Goal: Task Accomplishment & Management: Manage account settings

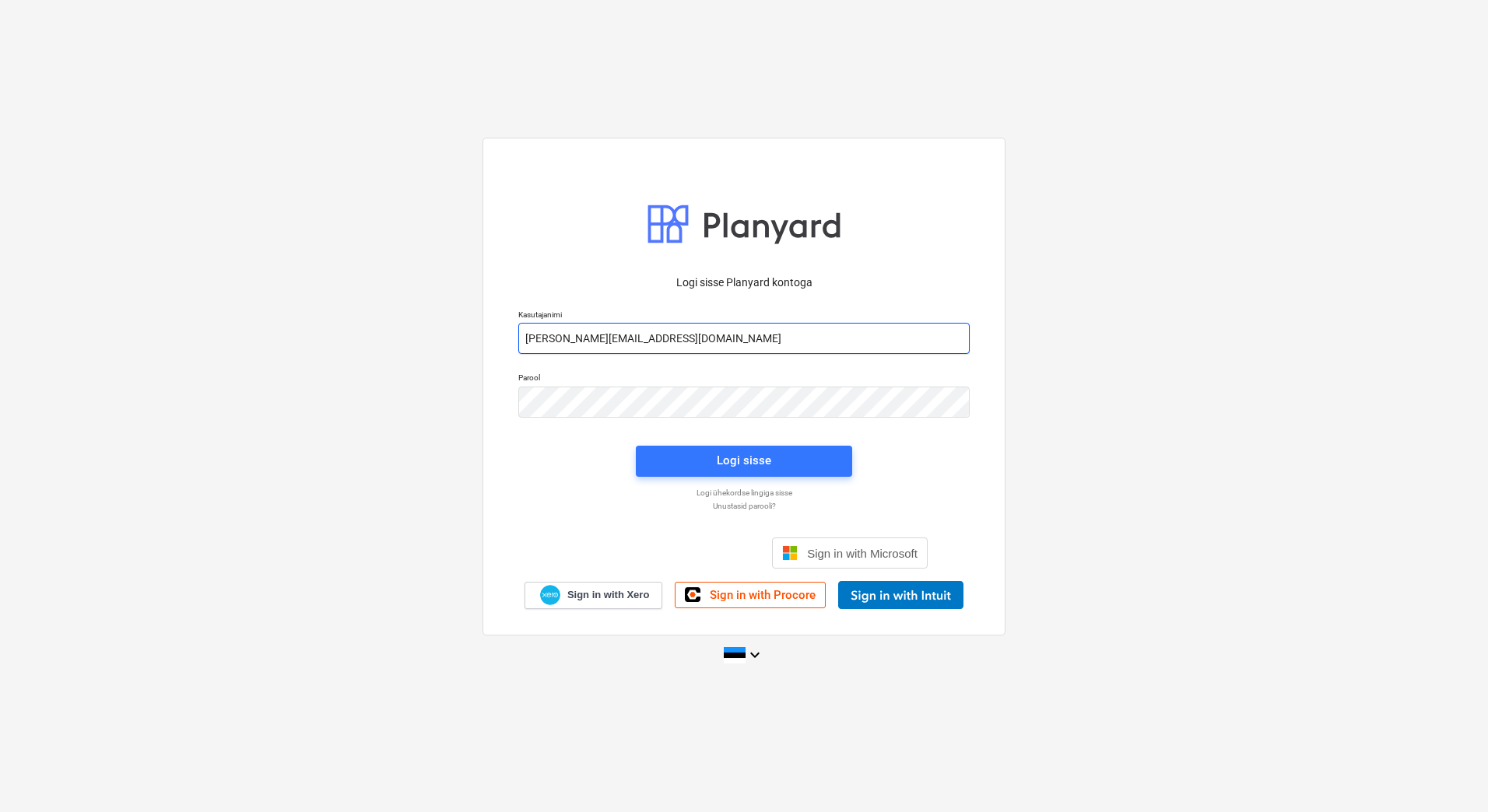
drag, startPoint x: 584, startPoint y: 339, endPoint x: 593, endPoint y: 348, distance: 12.7
click at [584, 339] on input "[PERSON_NAME][EMAIL_ADDRESS][DOMAIN_NAME]" at bounding box center [744, 338] width 452 height 31
type input "[EMAIL_ADDRESS][DOMAIN_NAME]"
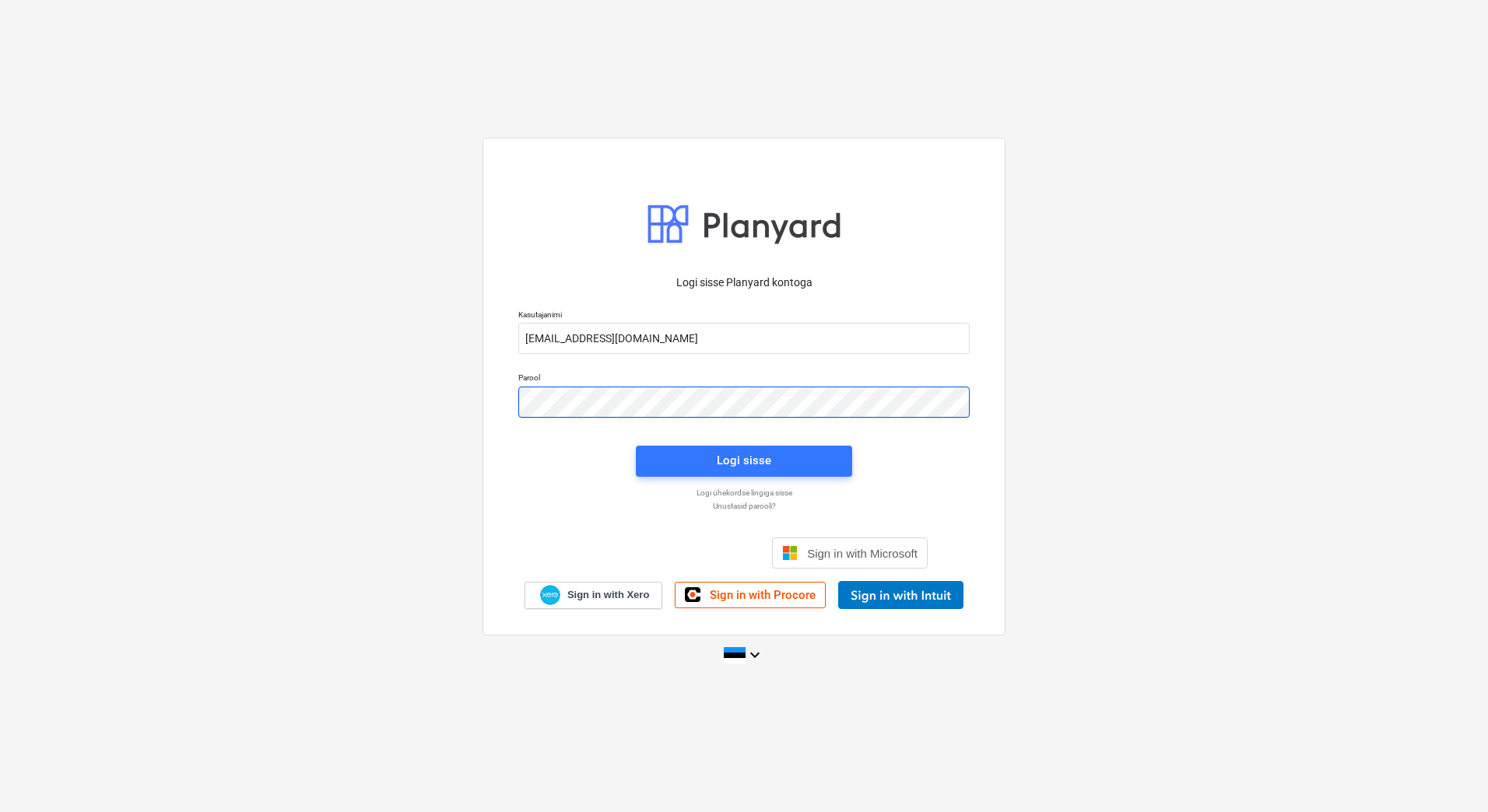
click at [515, 397] on div "Parool" at bounding box center [744, 394] width 470 height 63
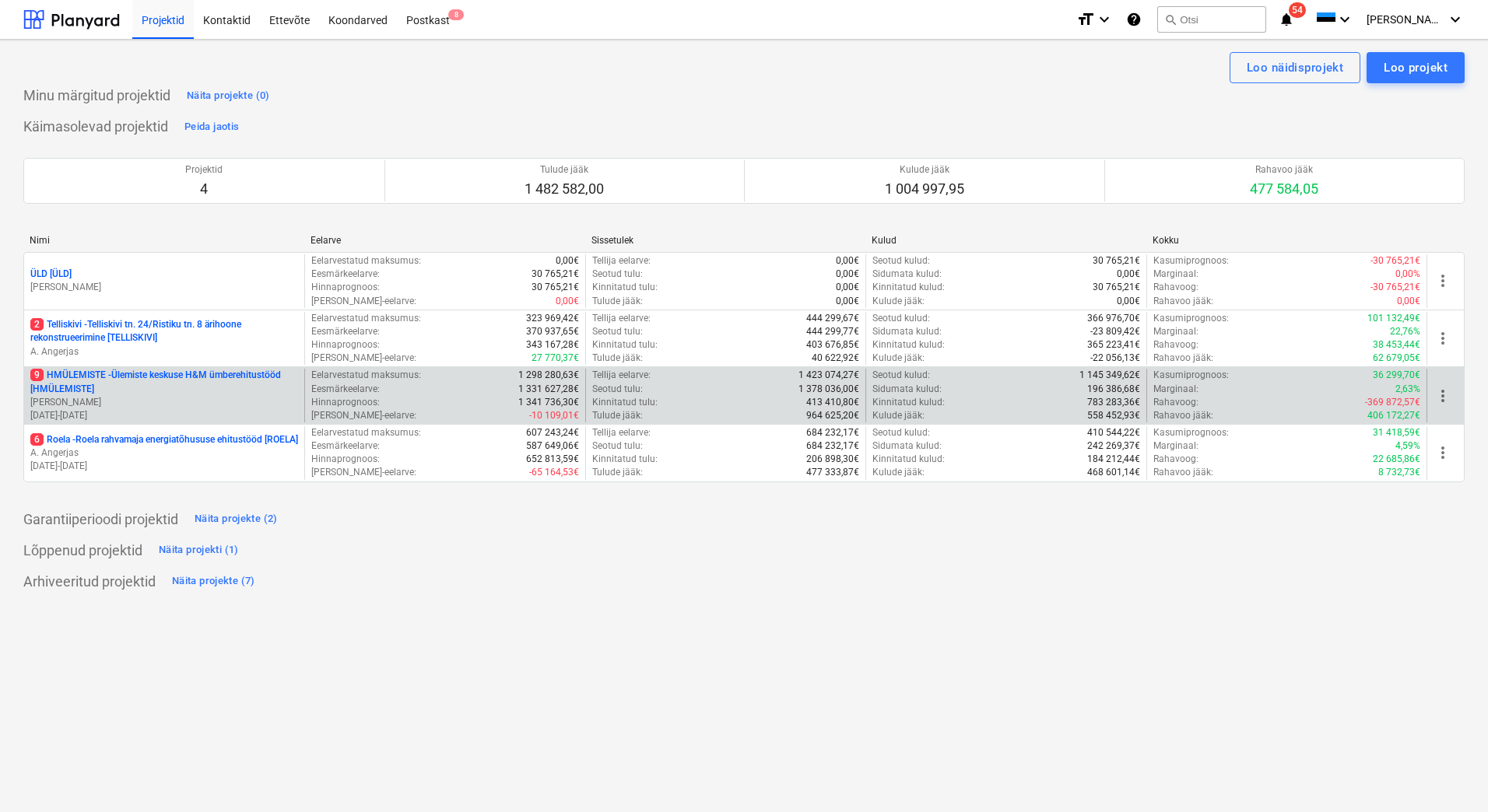
click at [233, 390] on p "9 HMÜLEMISTE - Ülemiste keskuse H&M ümberehitustööd [HMÜLEMISTE]" at bounding box center [164, 382] width 268 height 26
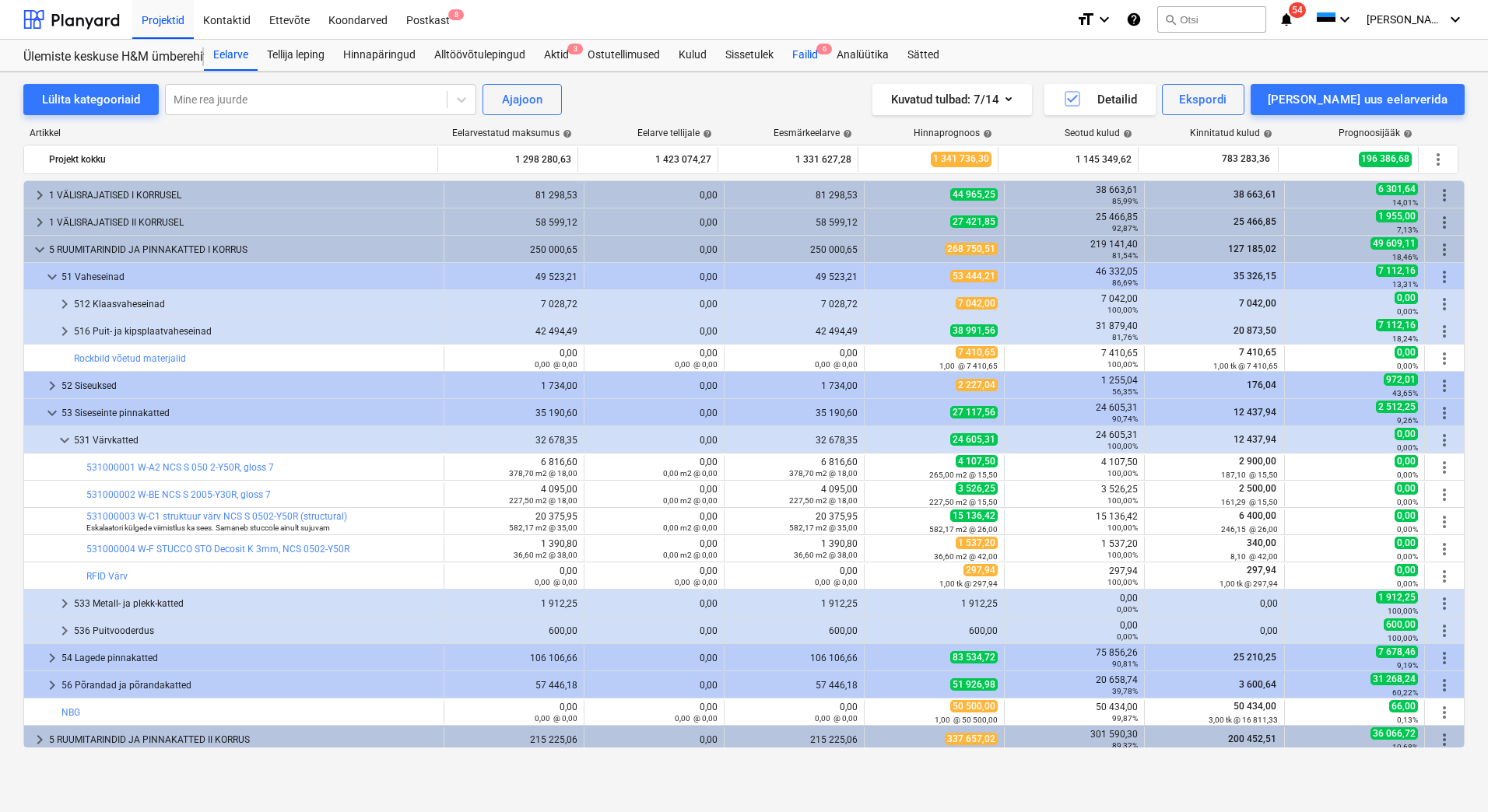
click at [808, 55] on div "Failid 6" at bounding box center [805, 55] width 44 height 31
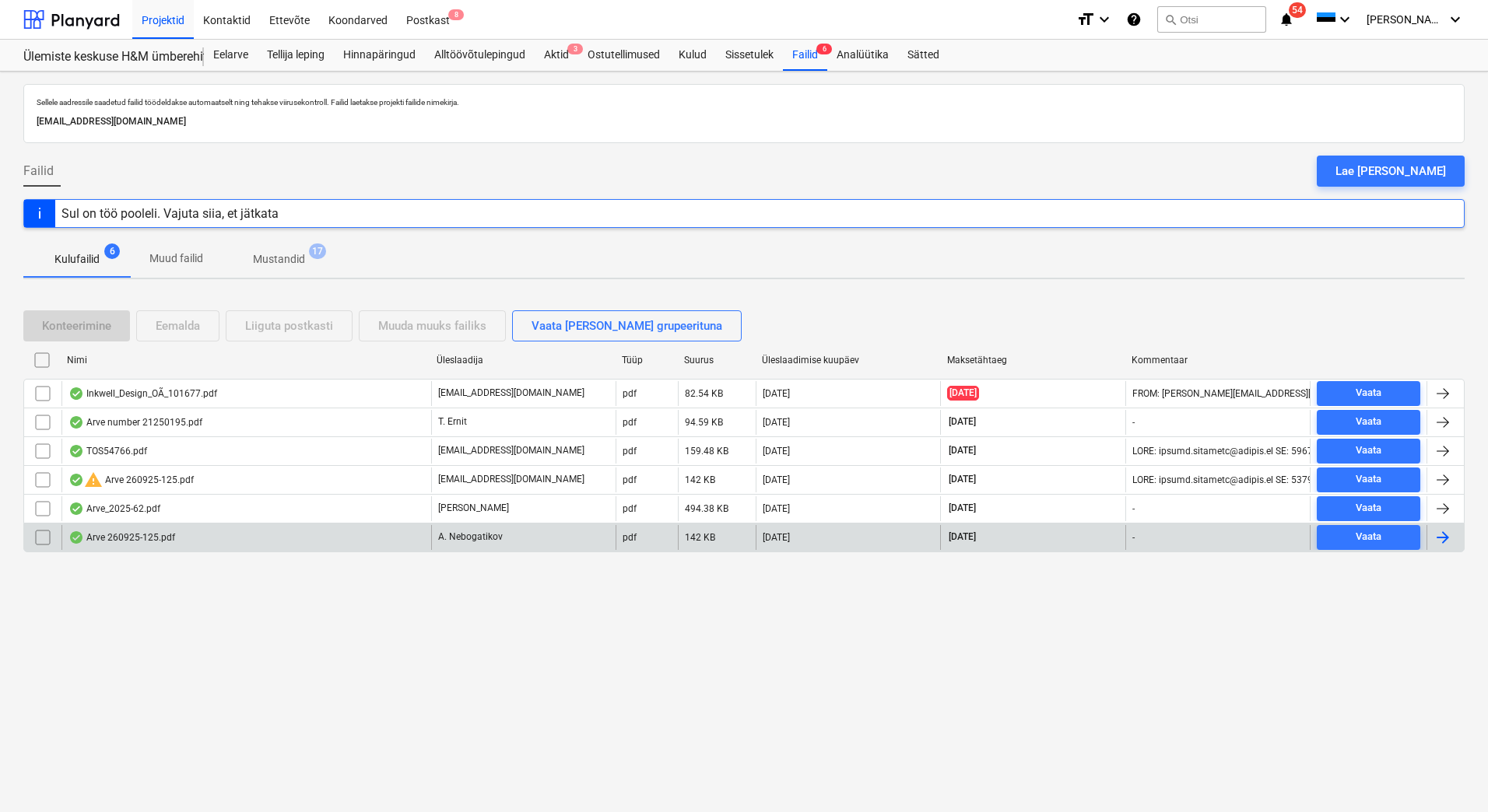
click at [332, 534] on div "Arve 260925-125.pdf" at bounding box center [246, 538] width 370 height 25
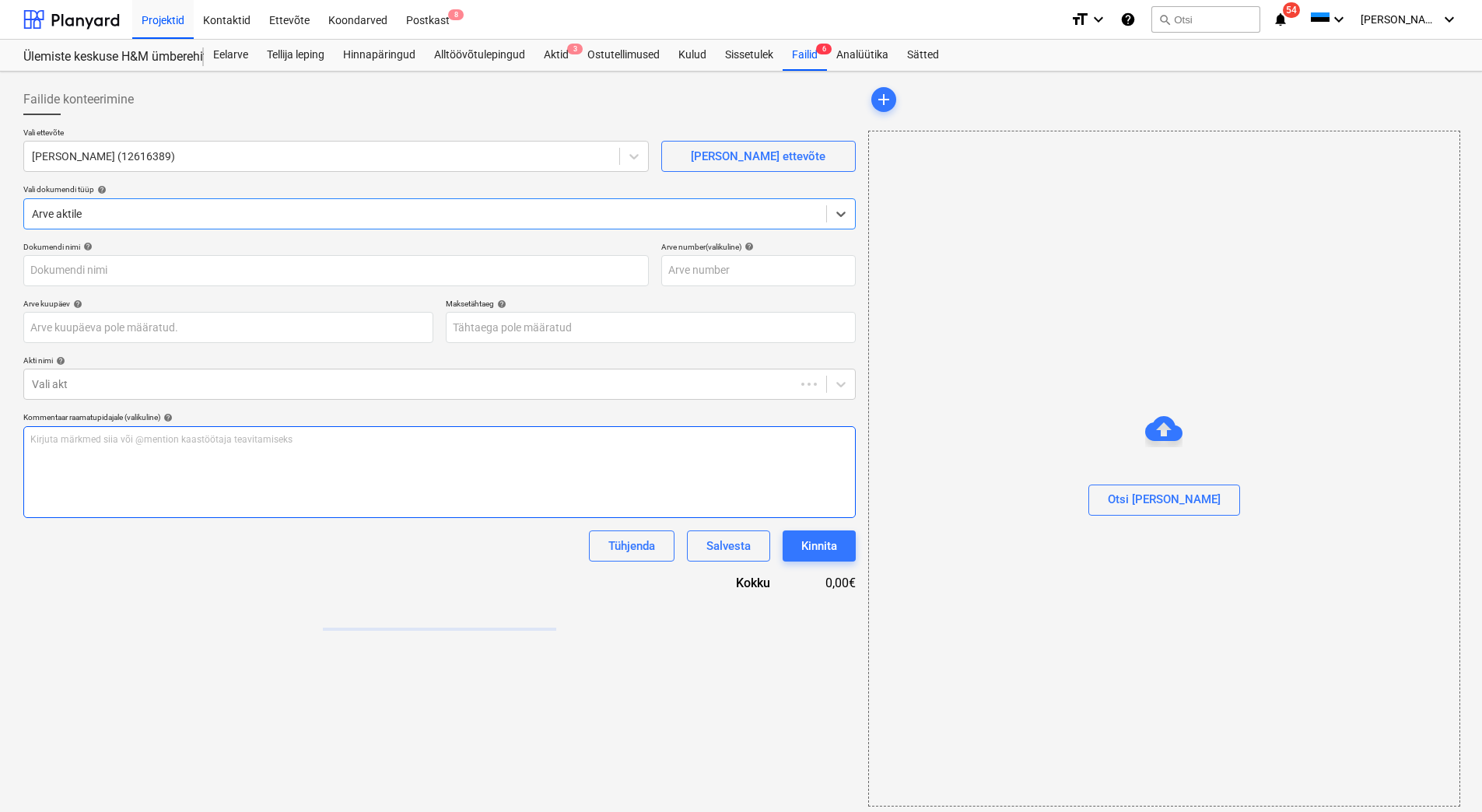
type input "260925-125"
type input "[DATE]"
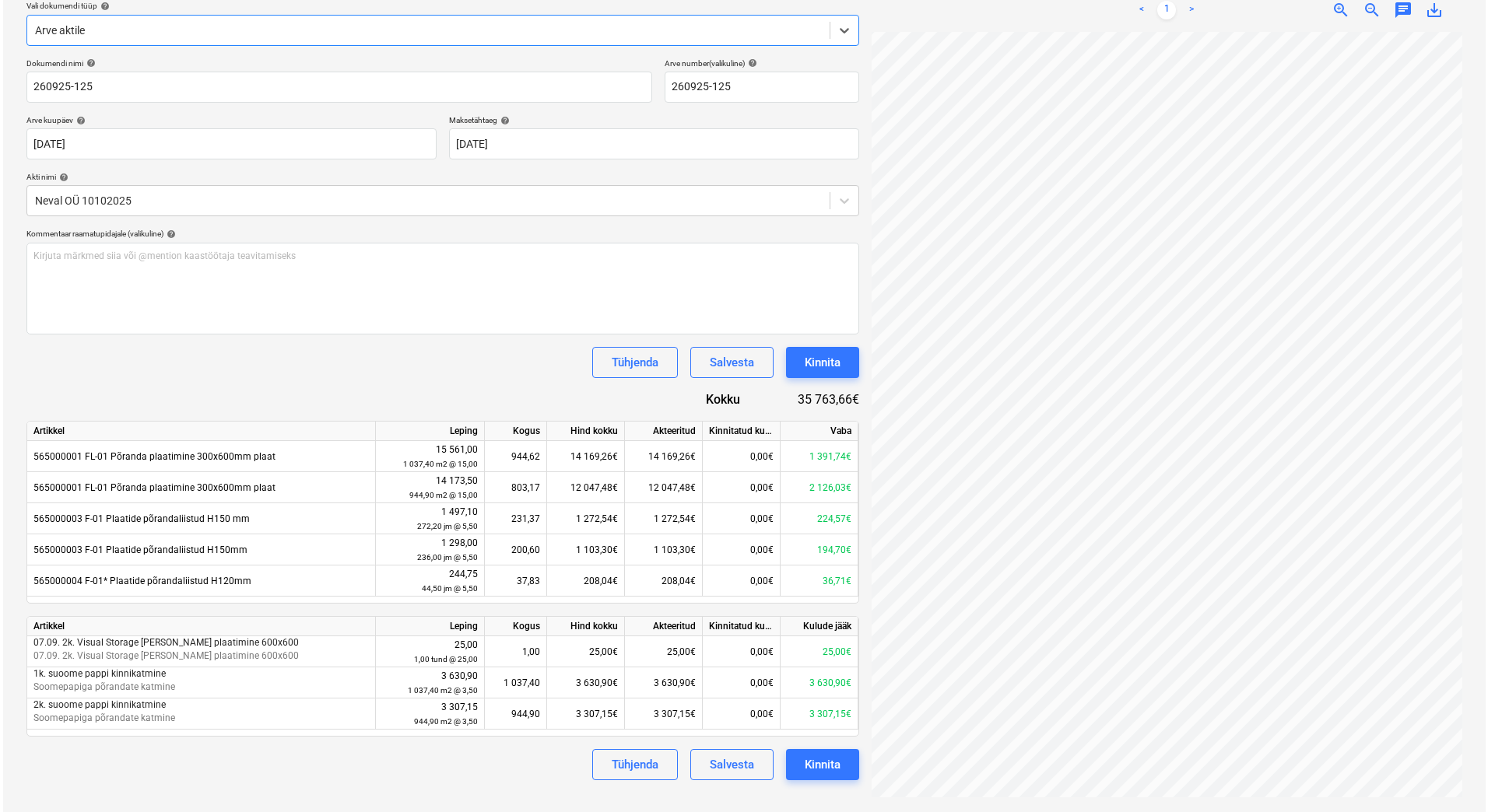
scroll to position [184, 0]
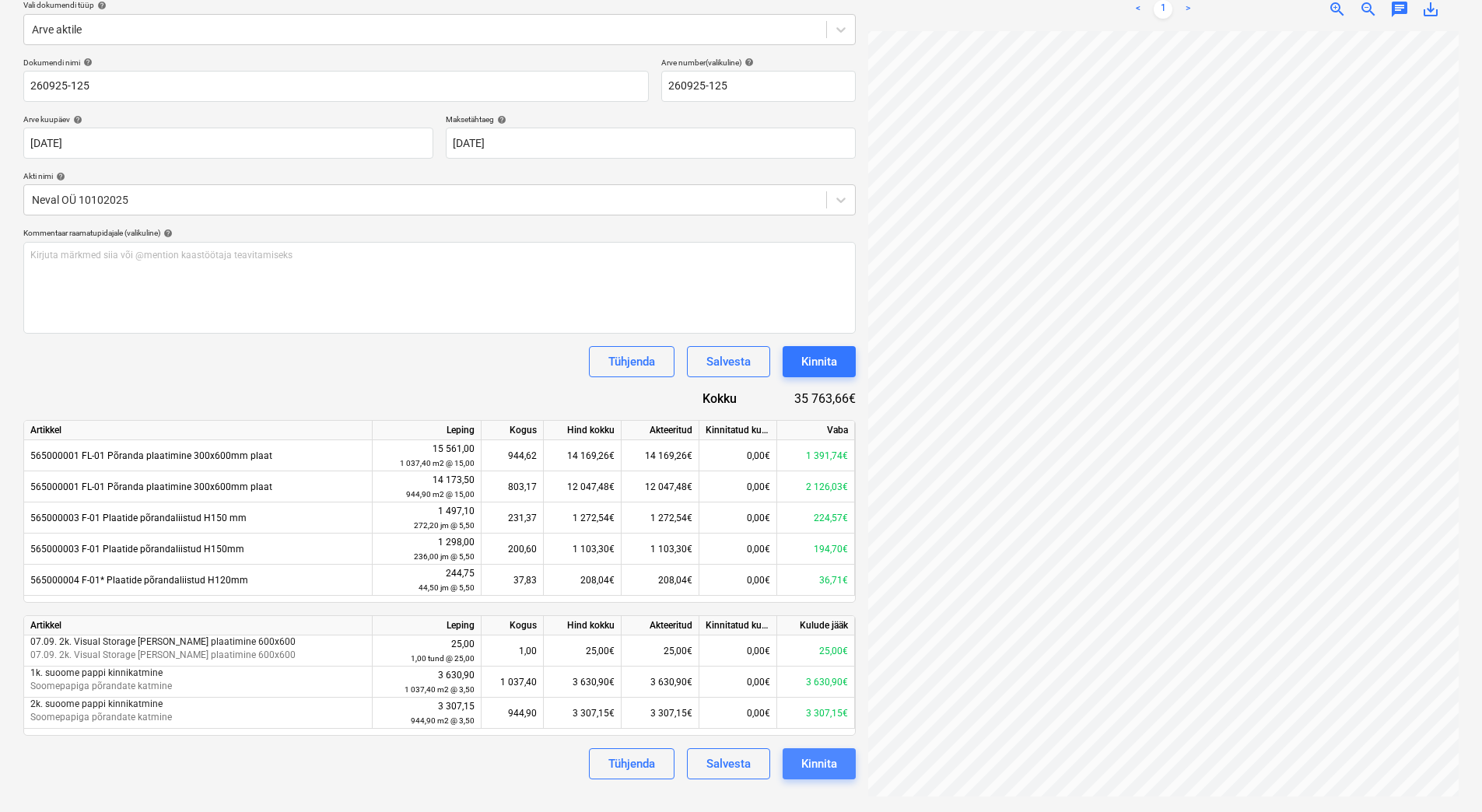
click at [814, 760] on div "Kinnita" at bounding box center [819, 763] width 35 height 21
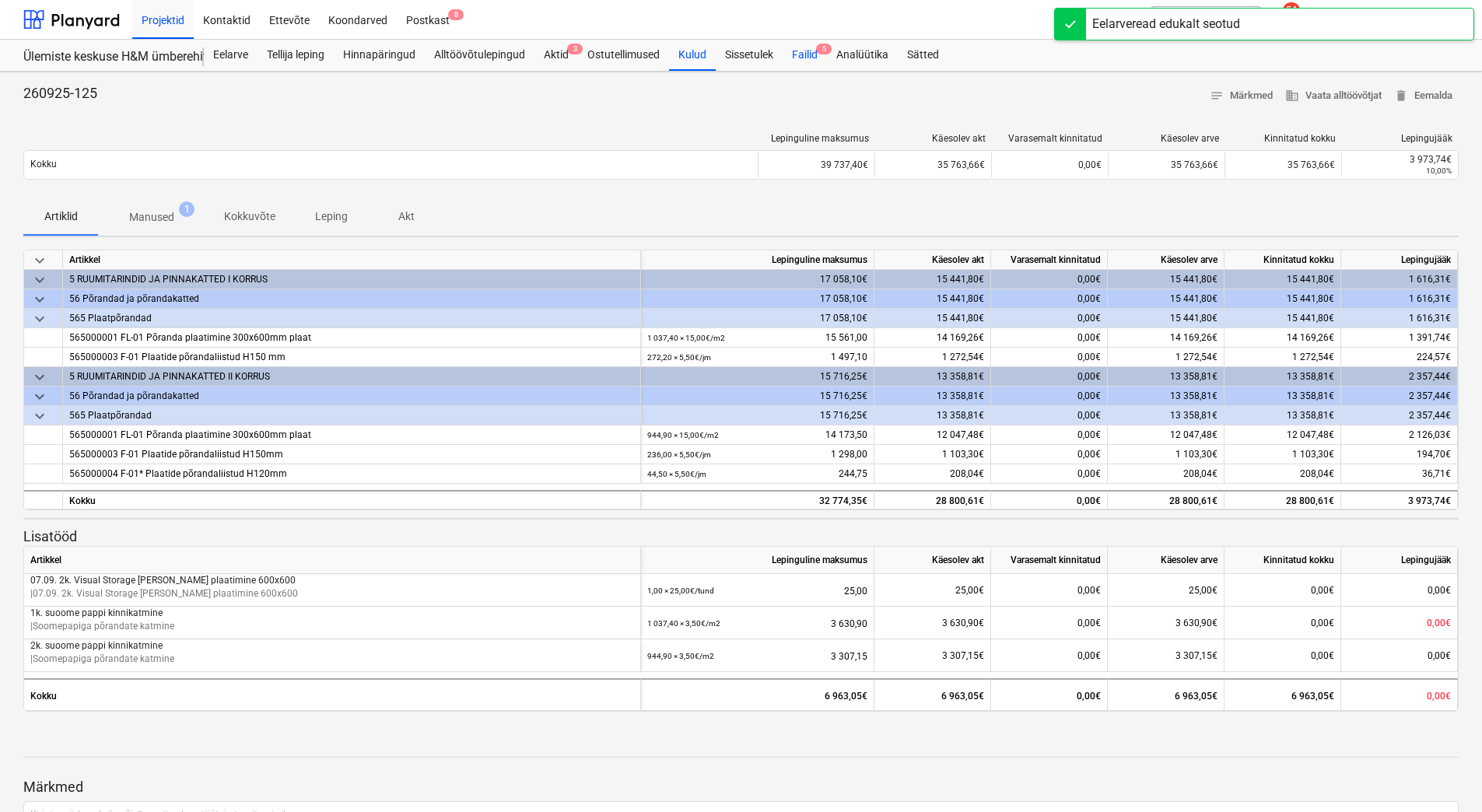
click at [802, 54] on div "Failid 5" at bounding box center [805, 55] width 44 height 31
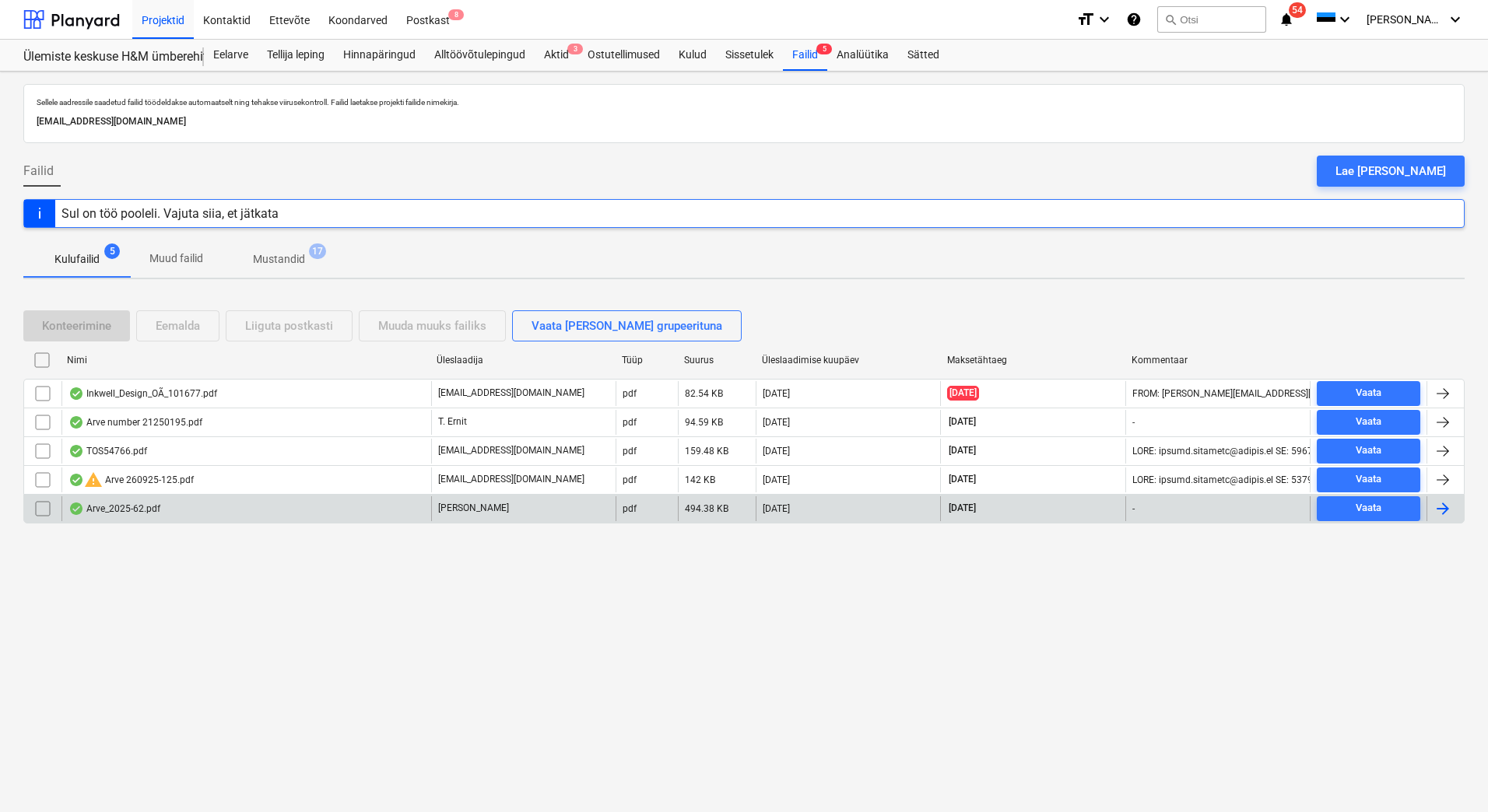
click at [161, 515] on div "Arve_2025-62.pdf" at bounding box center [246, 509] width 370 height 25
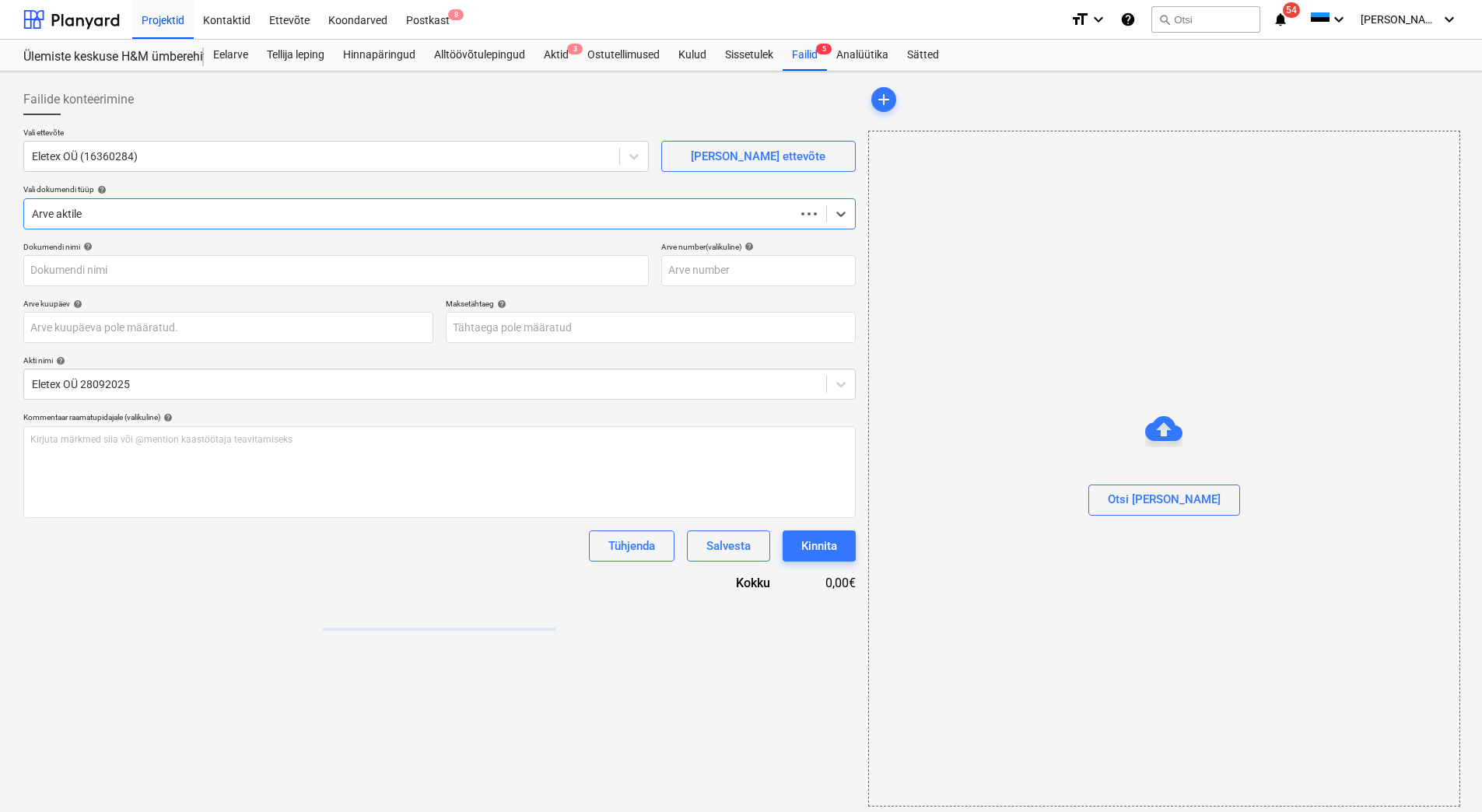
type input "2025-62"
type input "[DATE]"
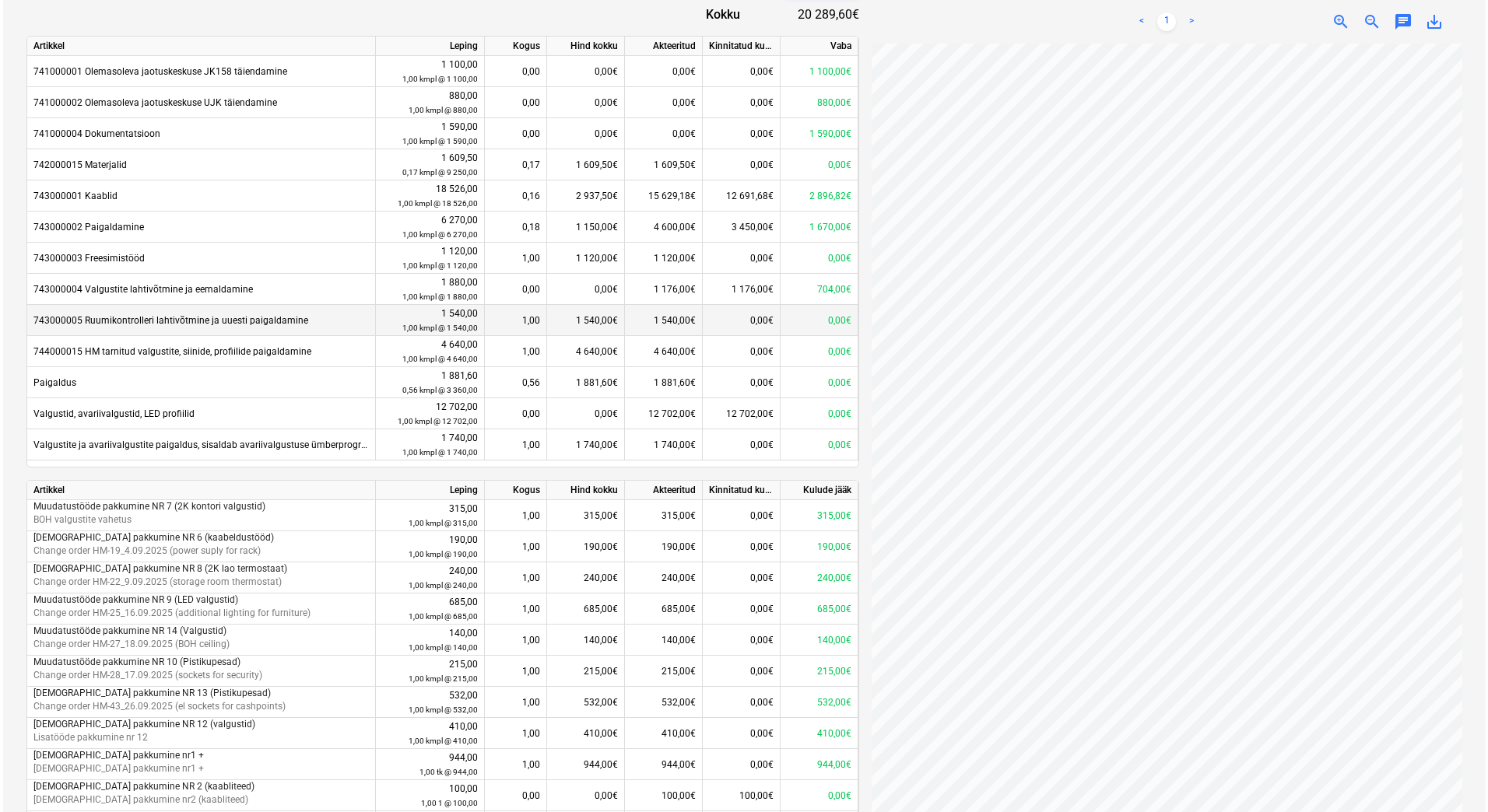
scroll to position [724, 0]
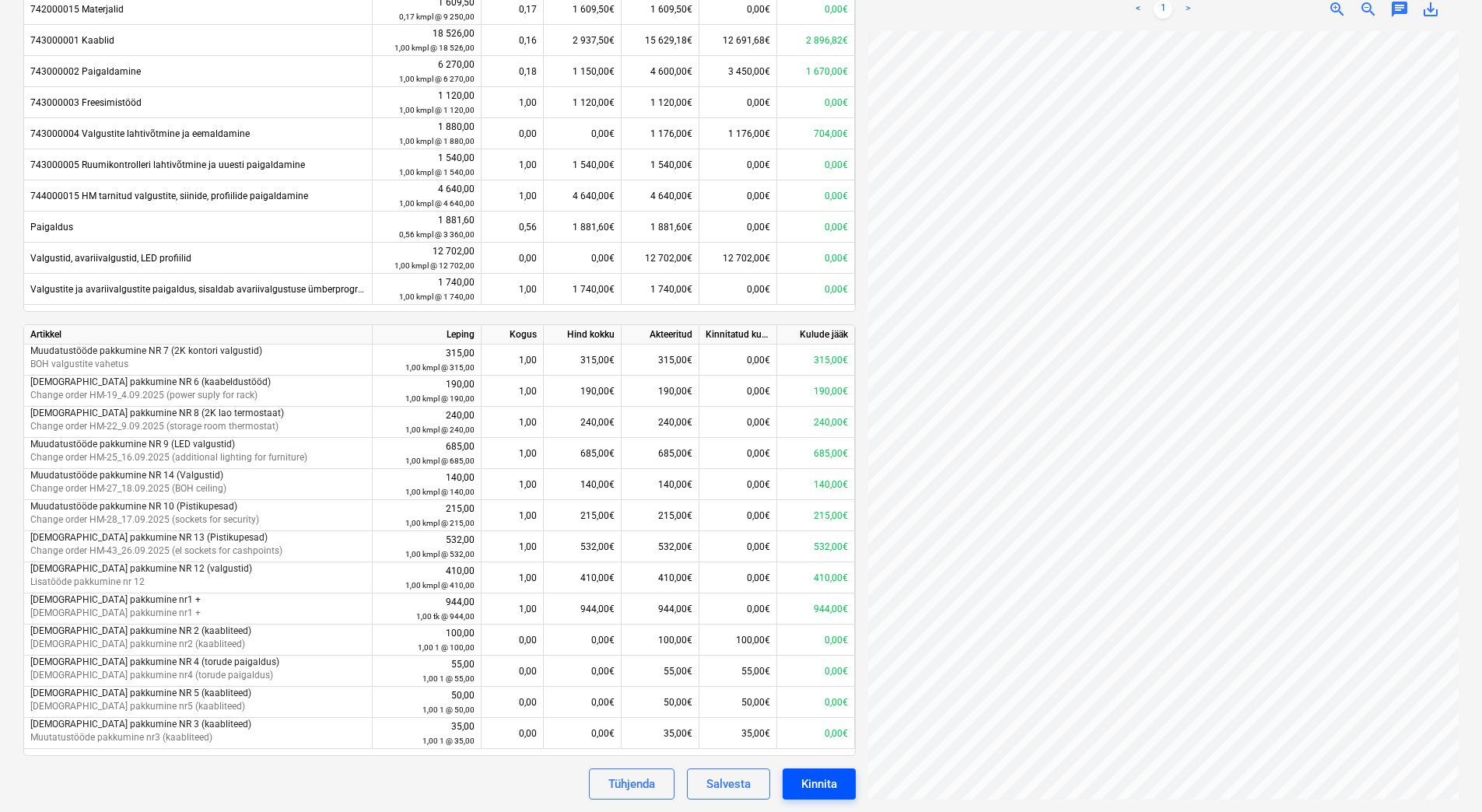
click at [810, 785] on div "Kinnita" at bounding box center [819, 784] width 35 height 21
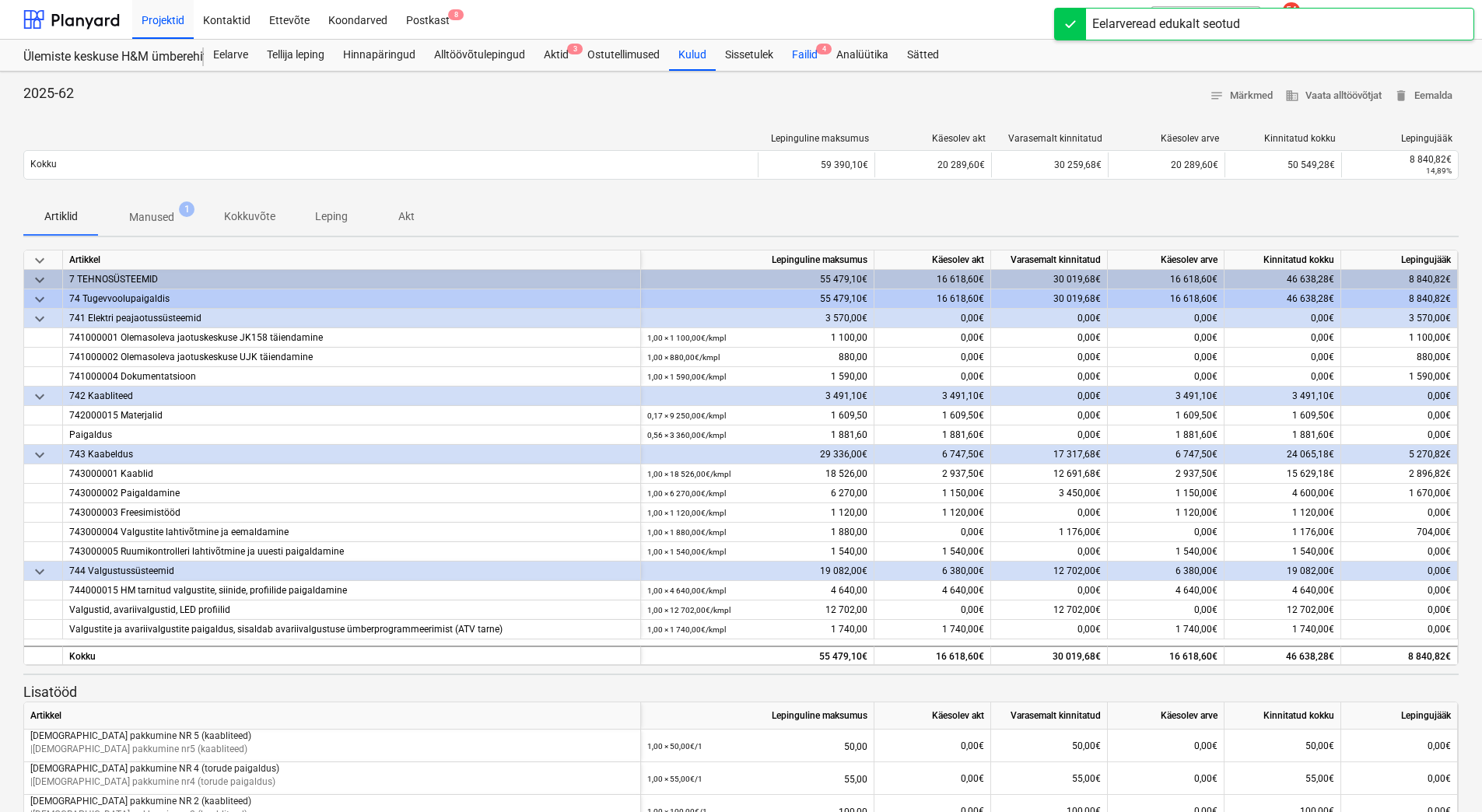
click at [797, 54] on div "Failid 4" at bounding box center [805, 55] width 44 height 31
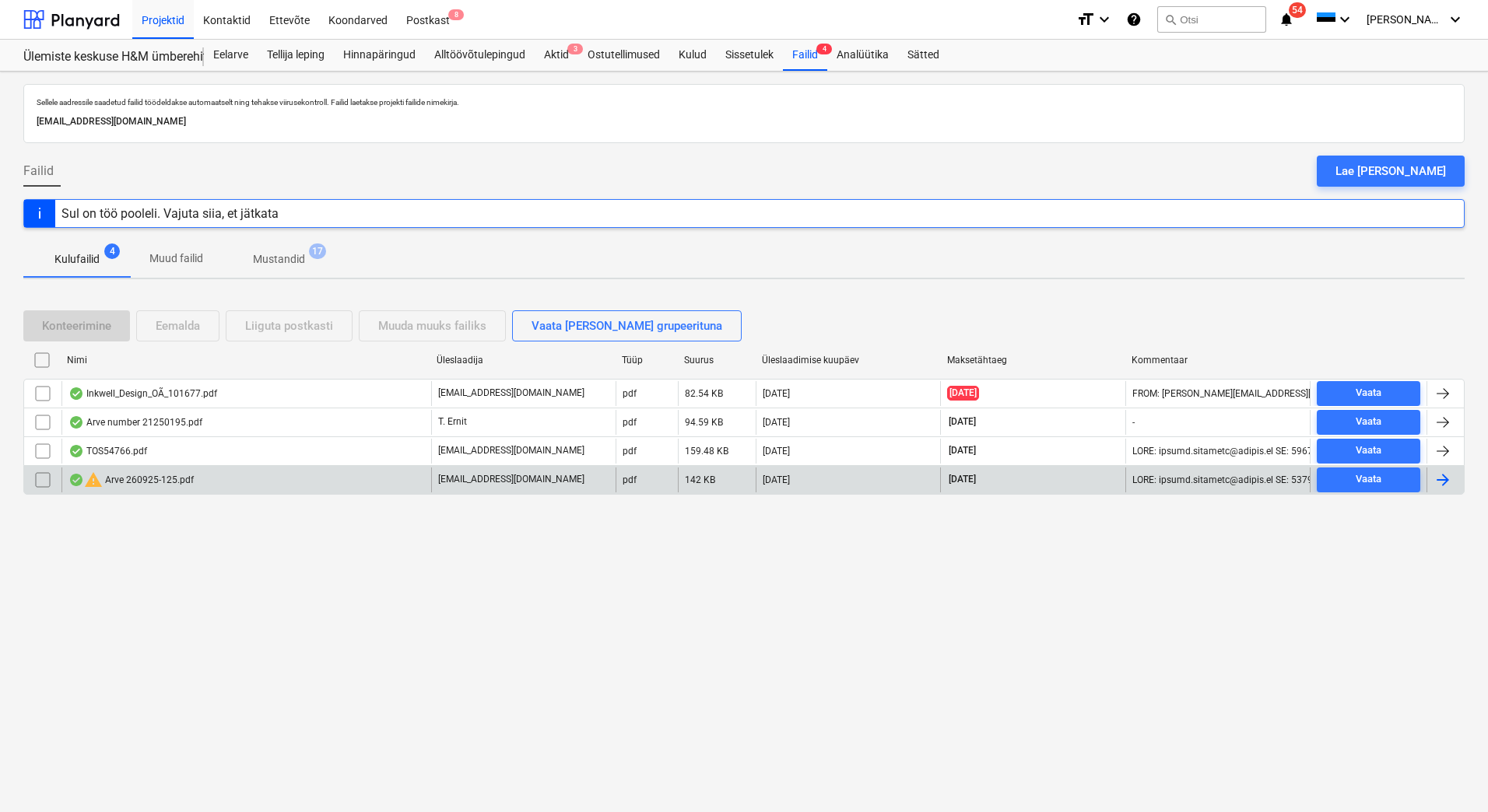
click at [231, 484] on div "warning Arve 260925-125.pdf" at bounding box center [246, 480] width 370 height 25
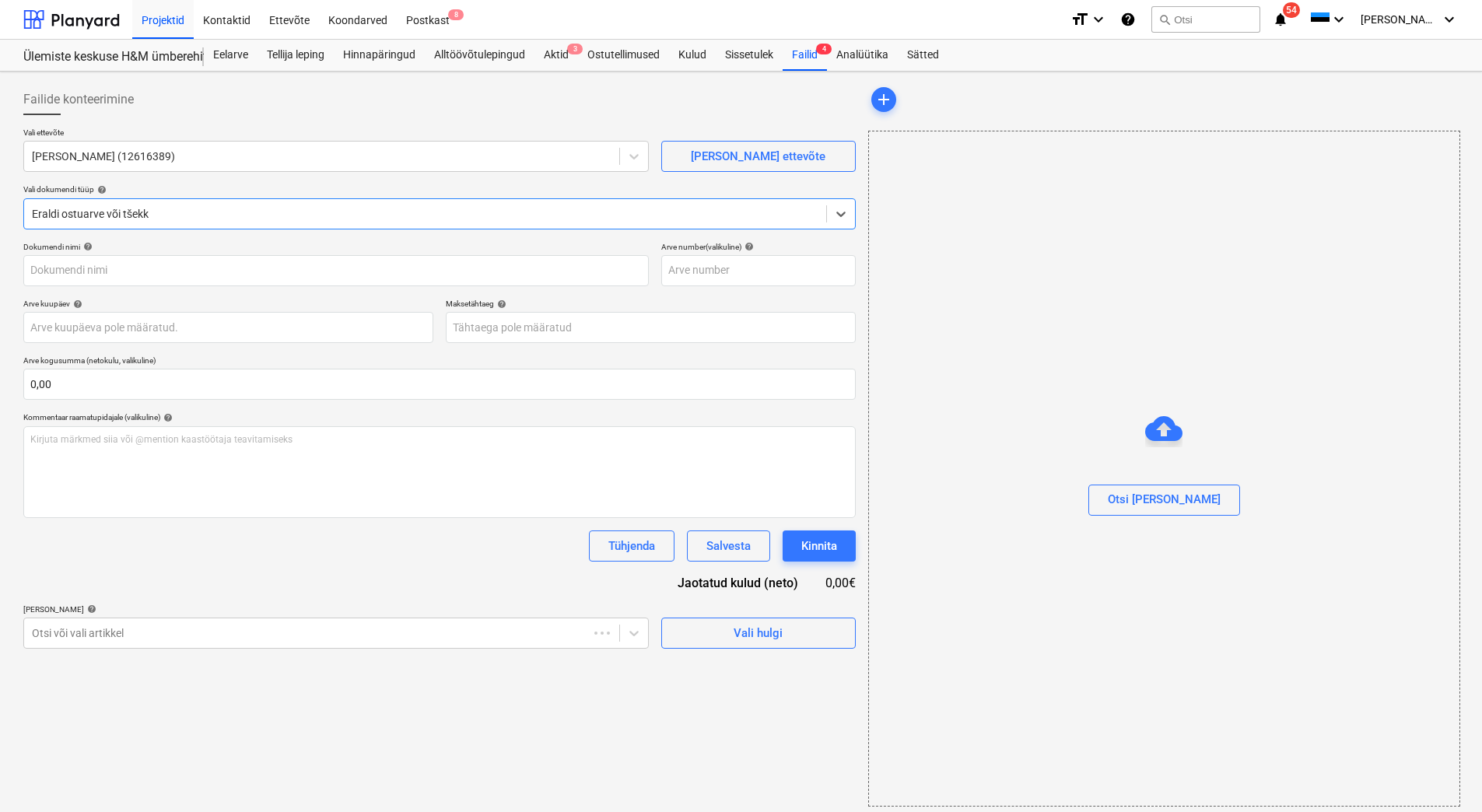
type input "260925-125"
type input "[DATE]"
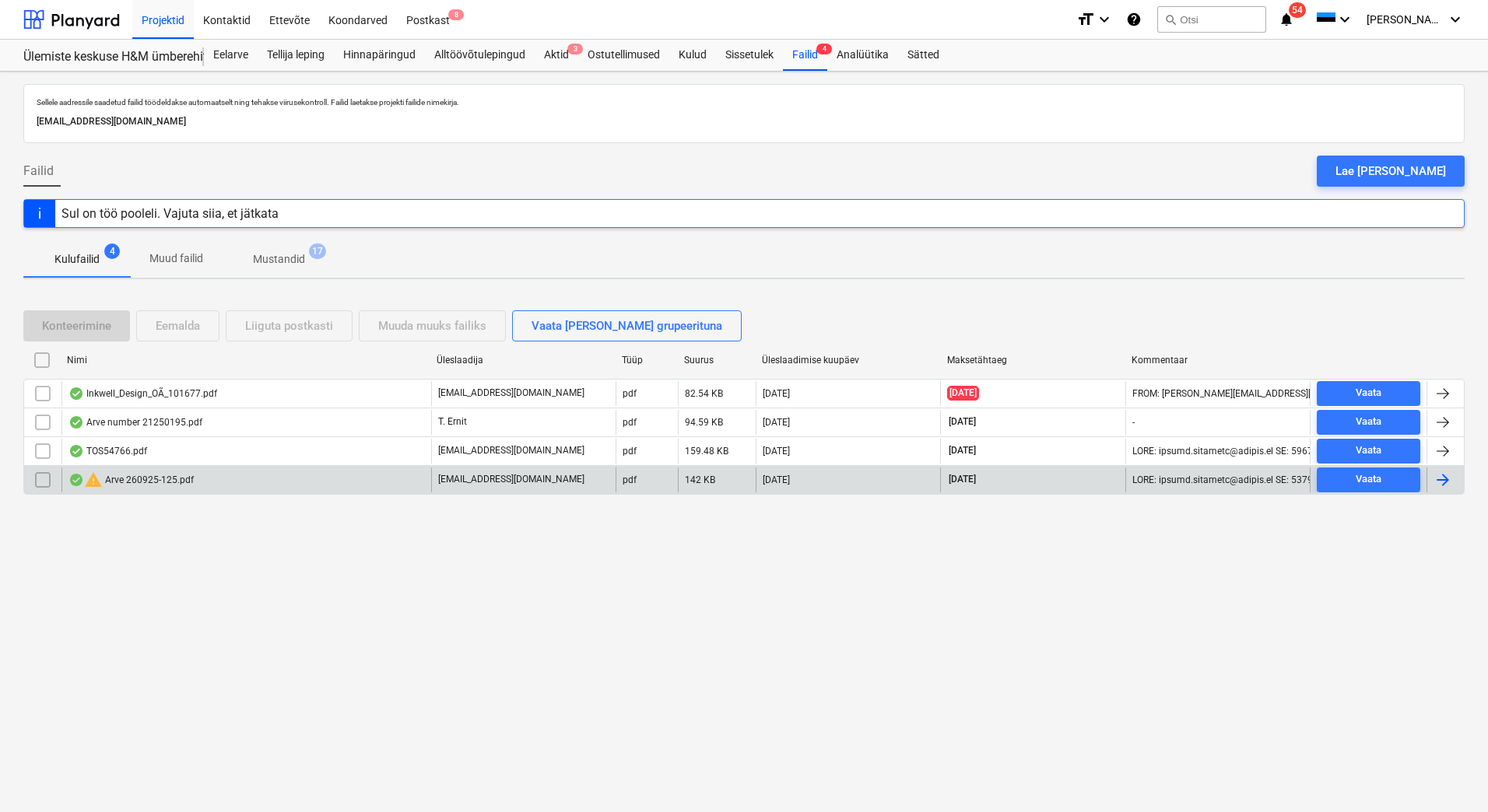
click at [44, 484] on input "checkbox" at bounding box center [43, 480] width 25 height 25
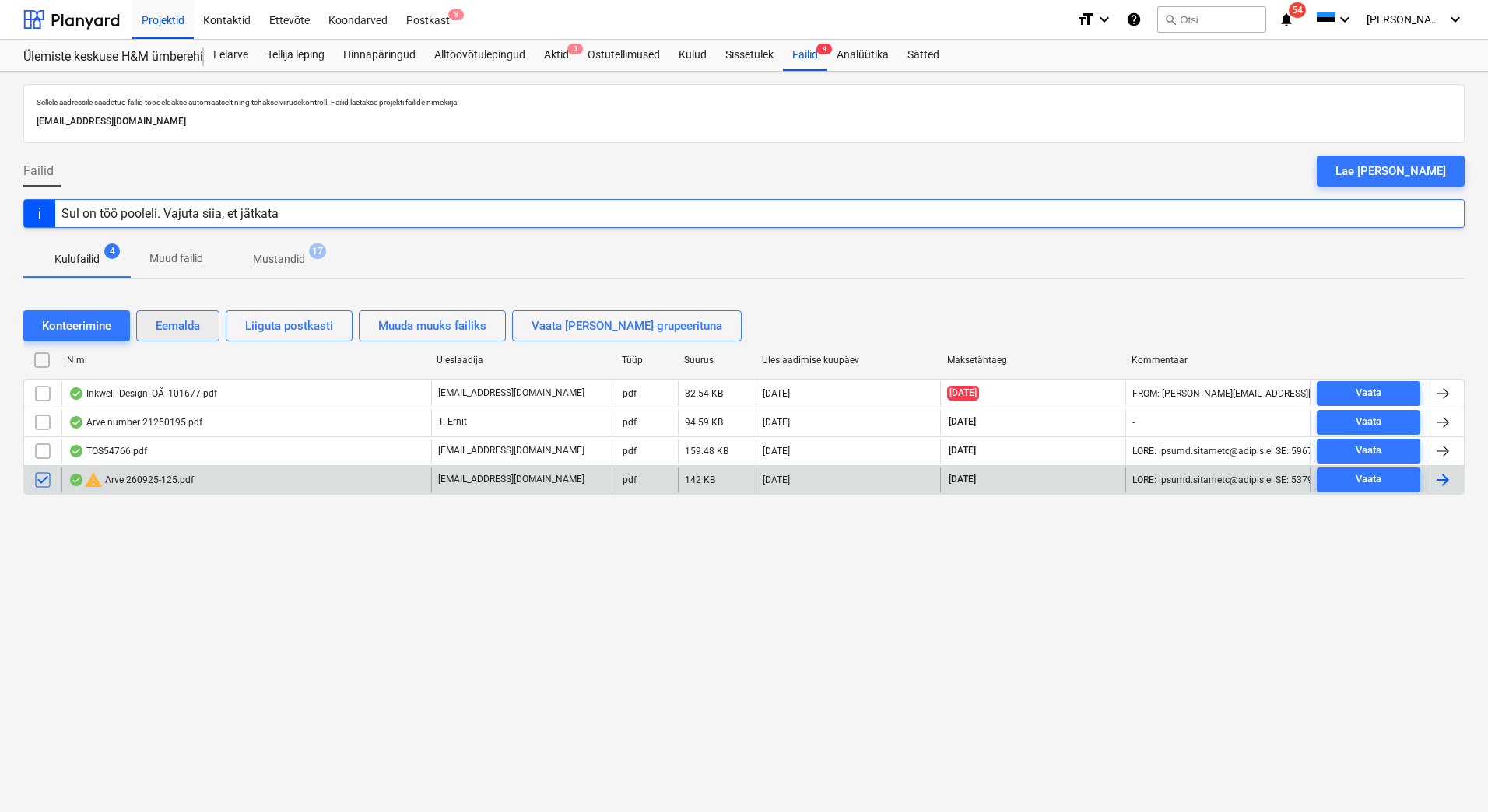
click at [190, 333] on div "Eemalda" at bounding box center [178, 326] width 44 height 21
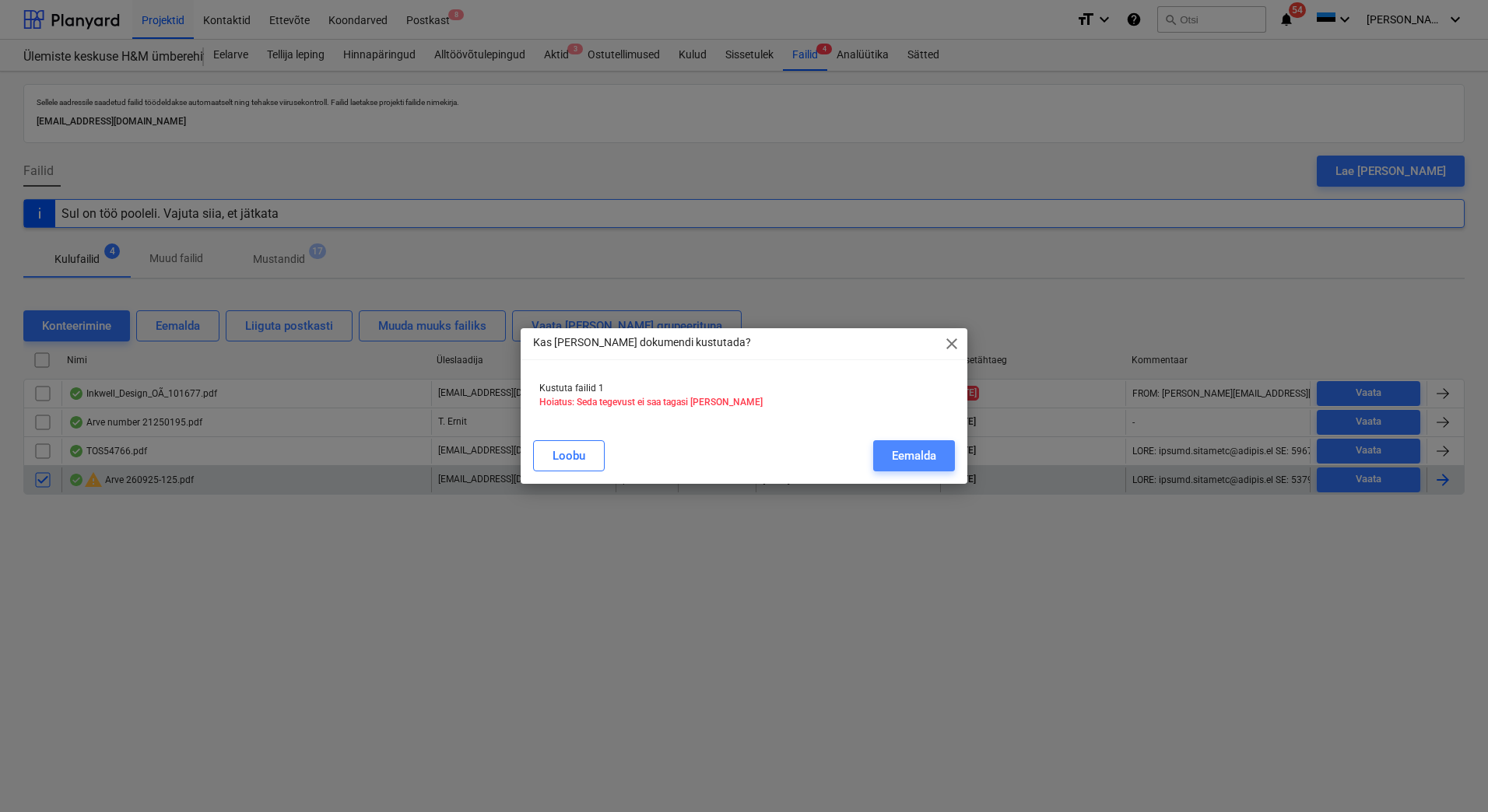
click at [887, 451] on button "Eemalda" at bounding box center [914, 456] width 82 height 31
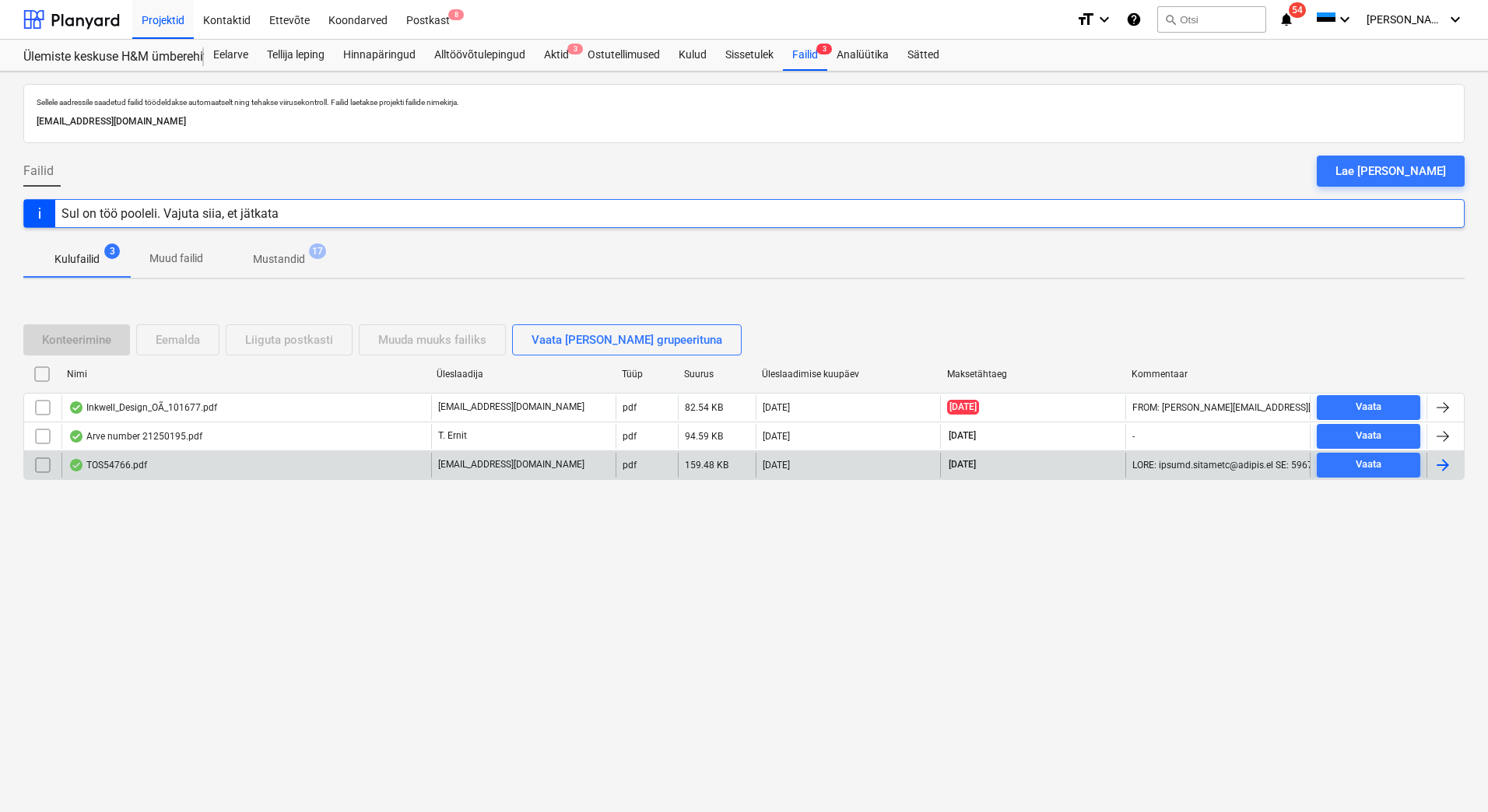
click at [119, 470] on div "TOS54766.pdf" at bounding box center [107, 464] width 78 height 12
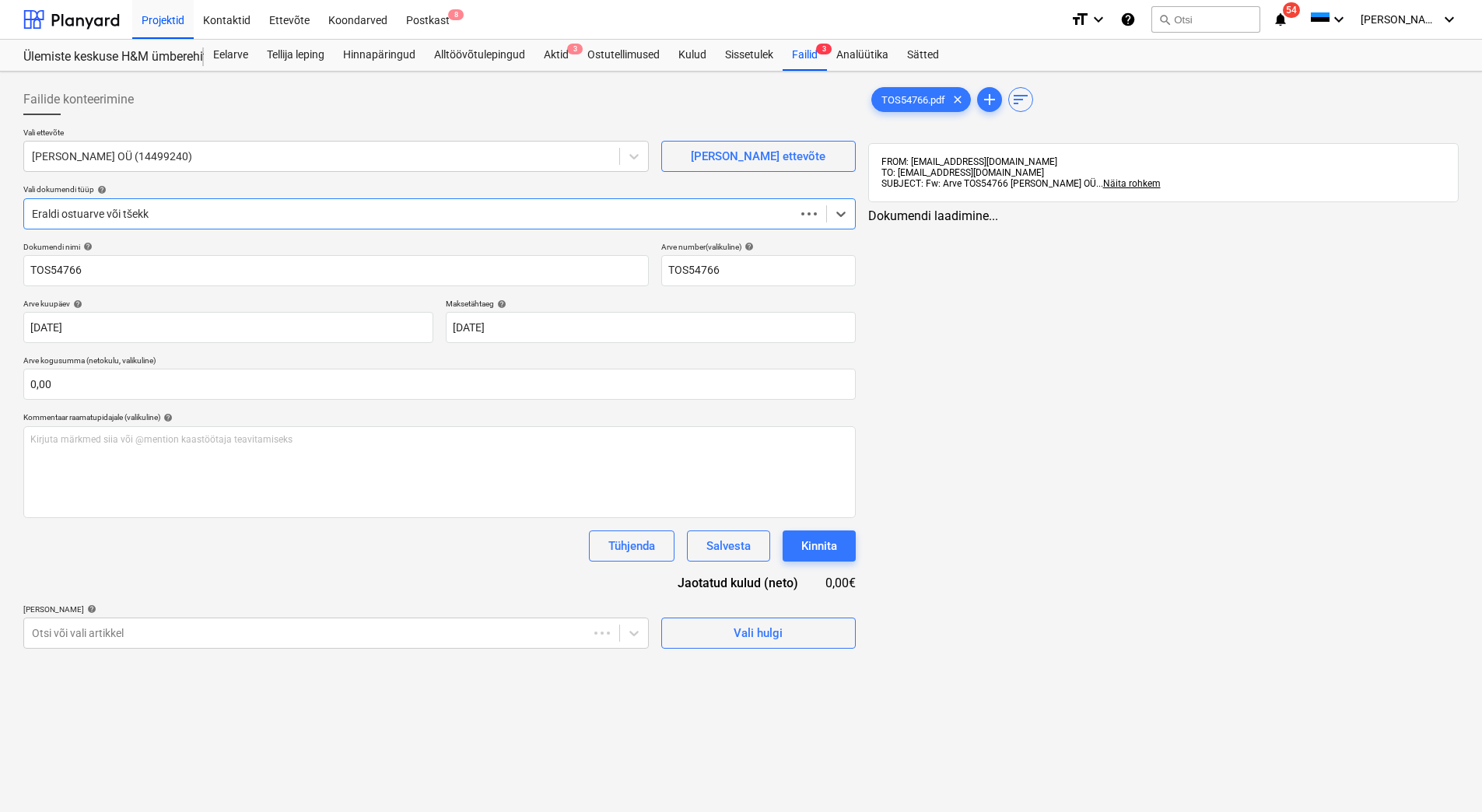
type input "TOS54766"
type input "[DATE]"
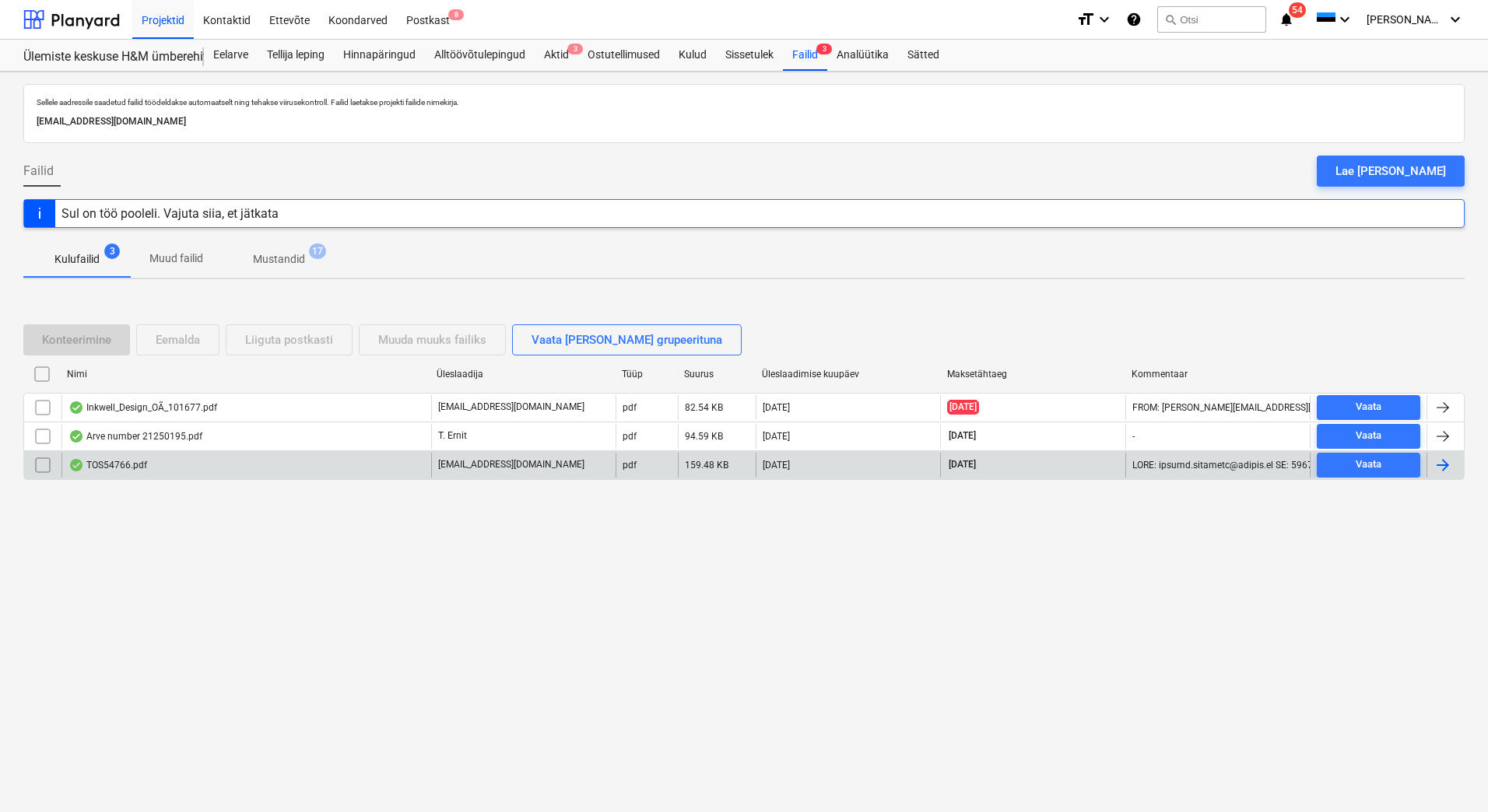
click at [146, 469] on div "TOS54766.pdf" at bounding box center [107, 464] width 78 height 12
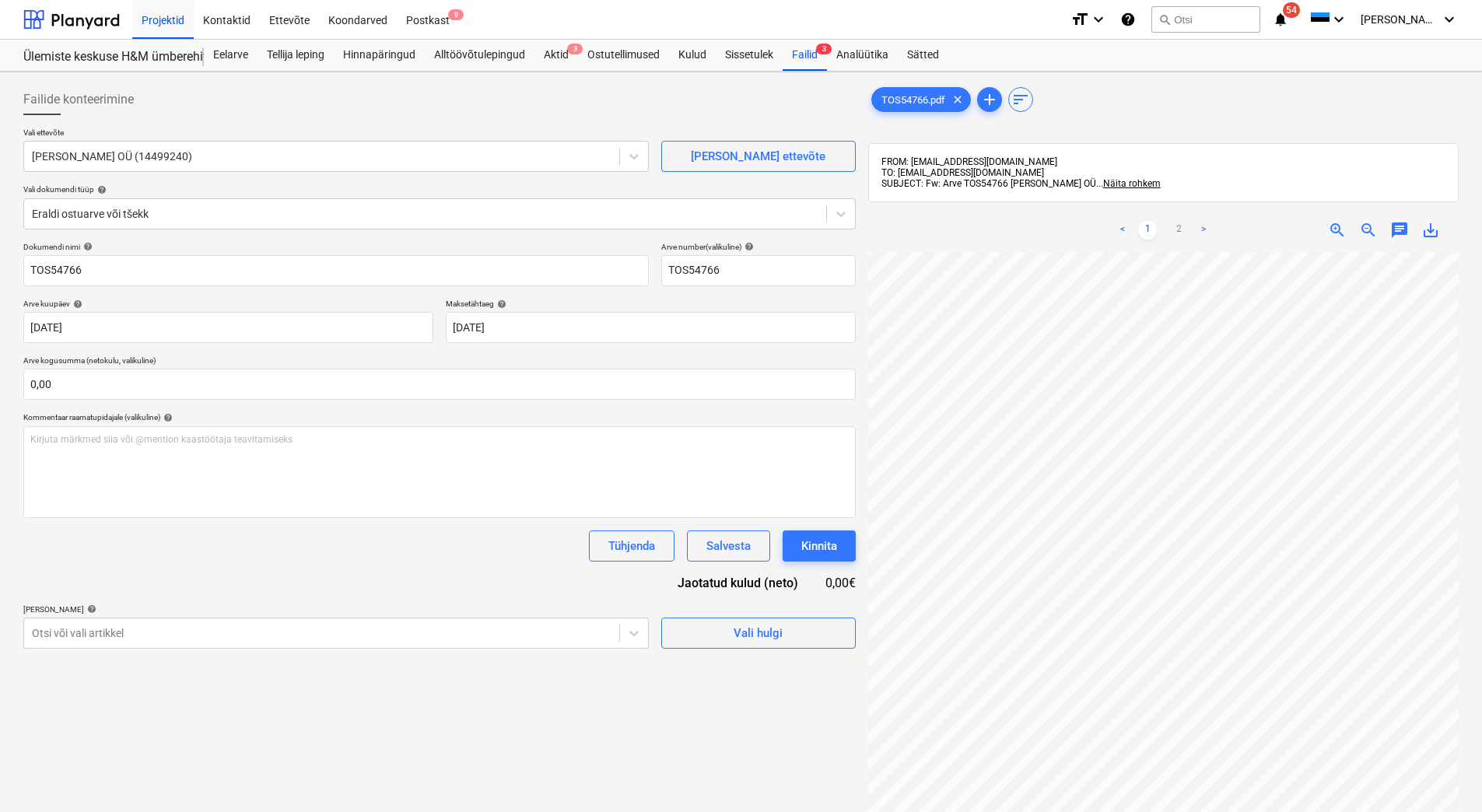
scroll to position [16, 7]
click at [1430, 235] on span "save_alt" at bounding box center [1431, 230] width 19 height 19
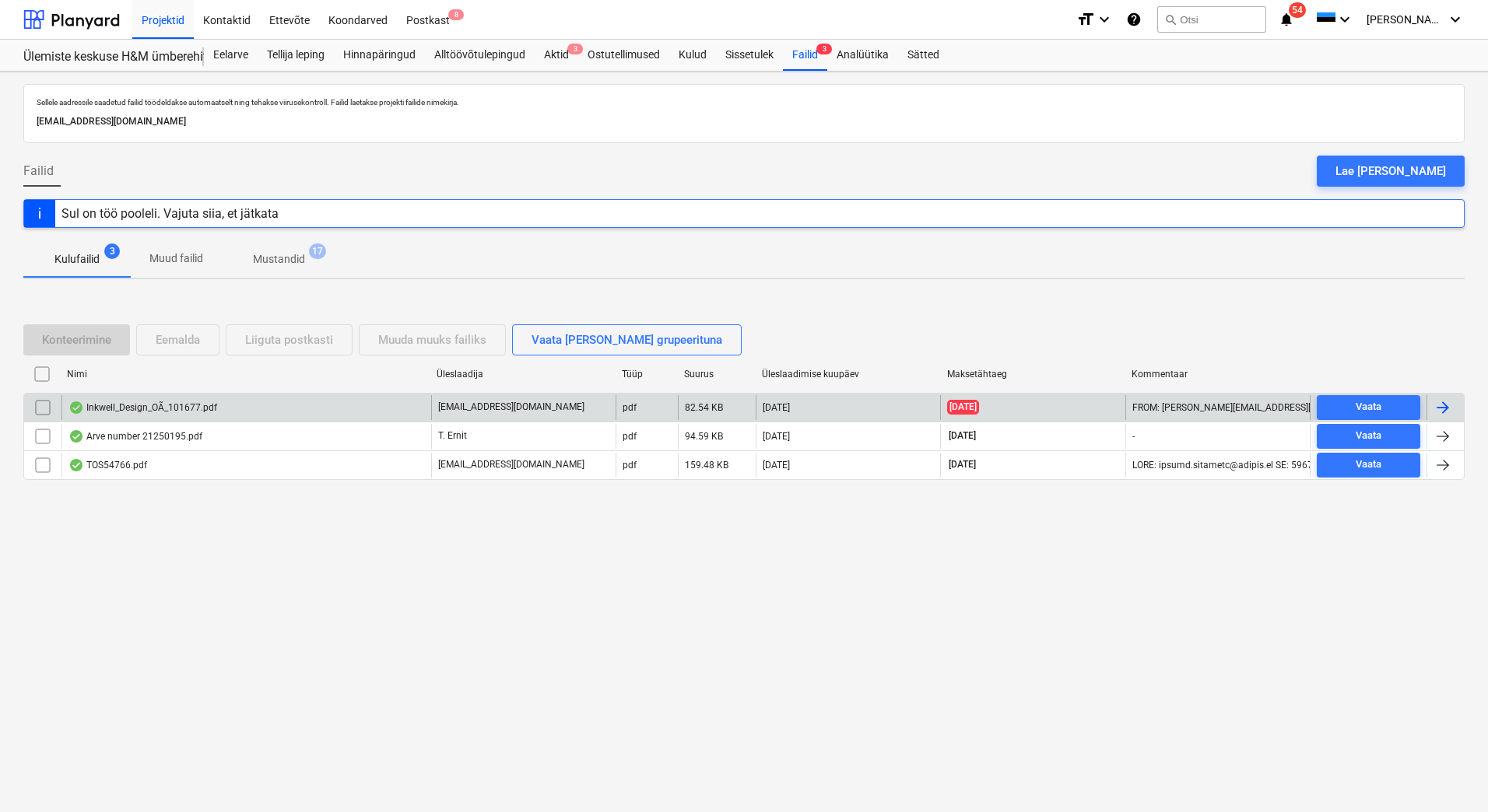
click at [160, 414] on div "Inkwell_Design_OÃ_101677.pdf" at bounding box center [246, 408] width 370 height 25
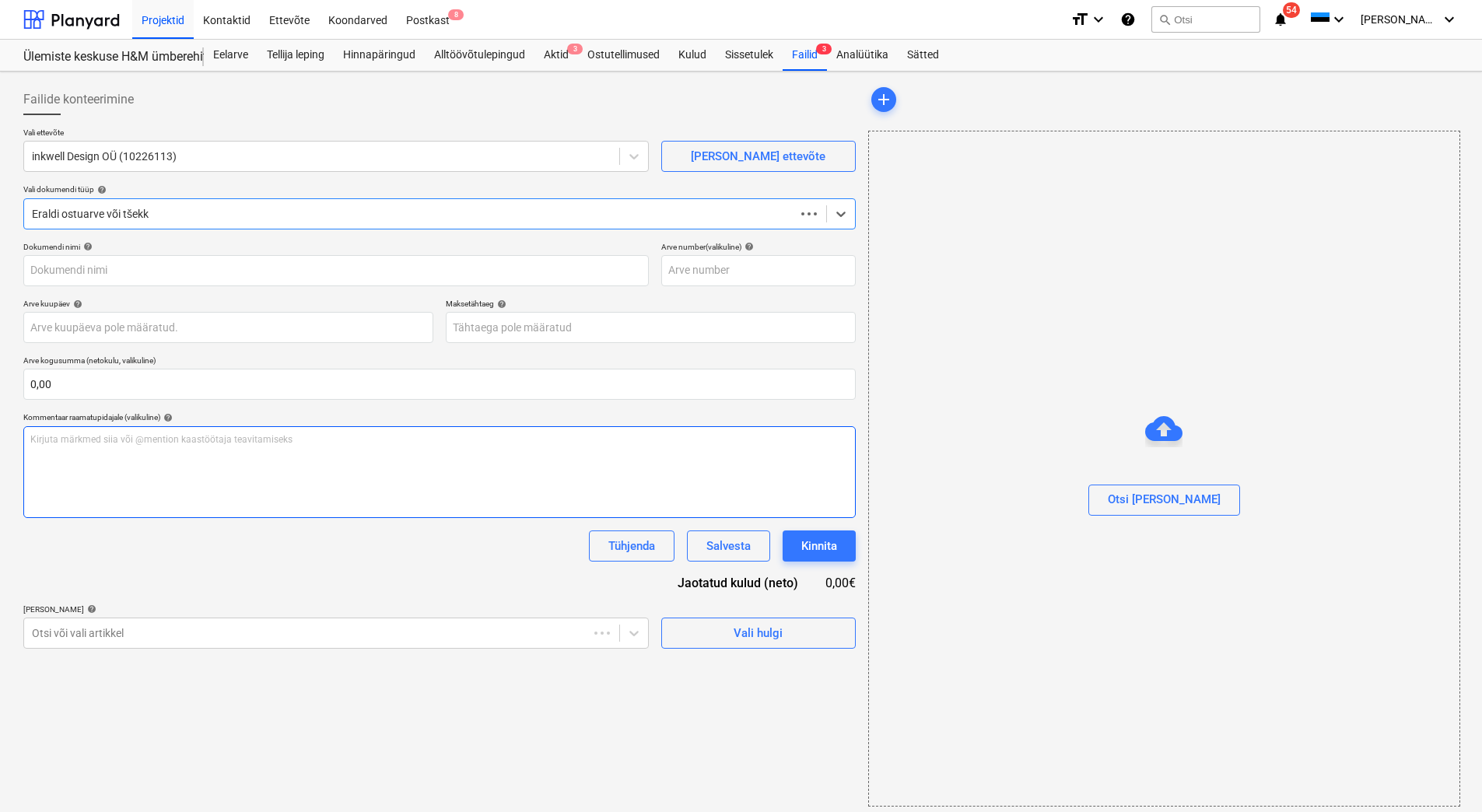
type input "101677"
type input "[DATE]"
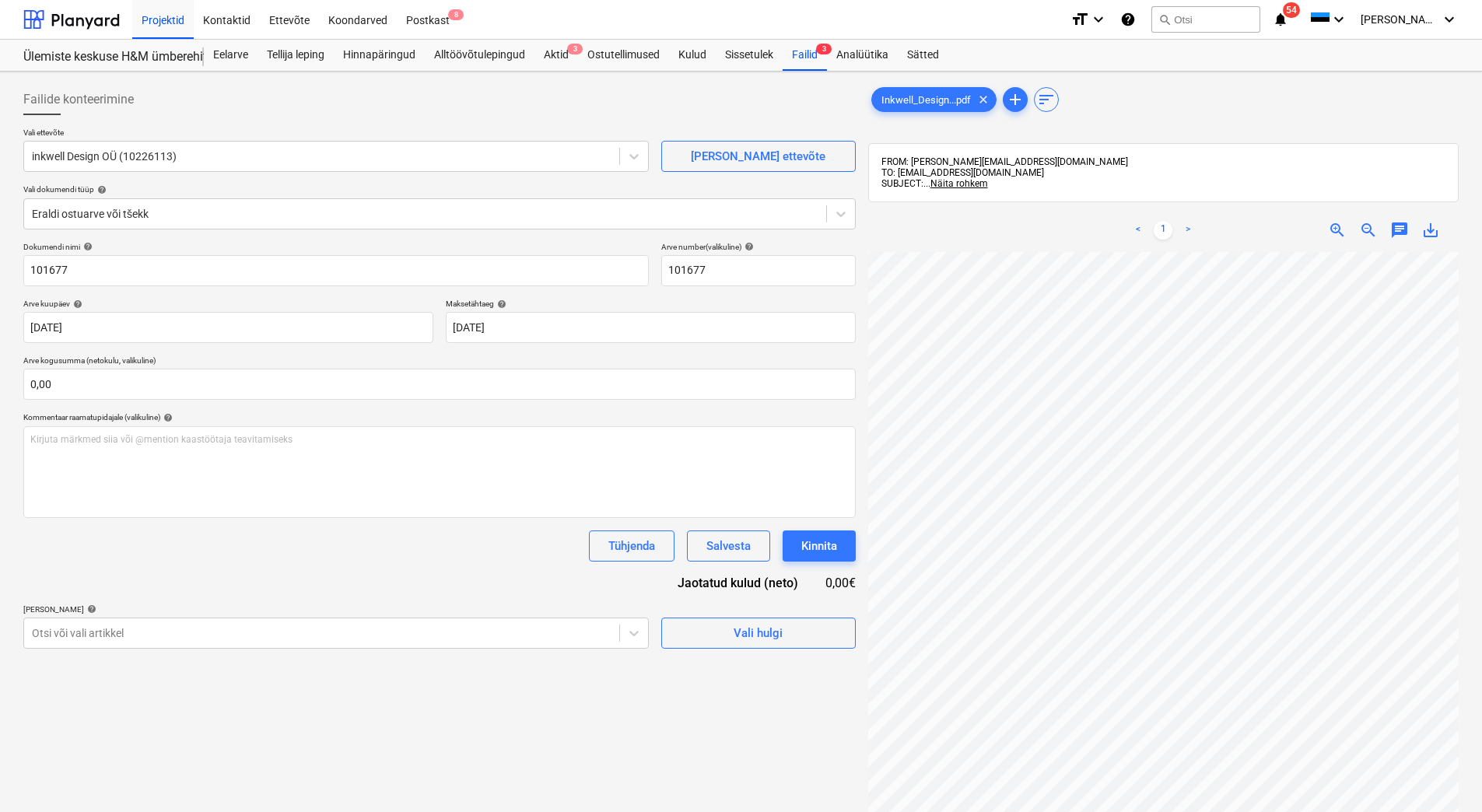
scroll to position [114, 15]
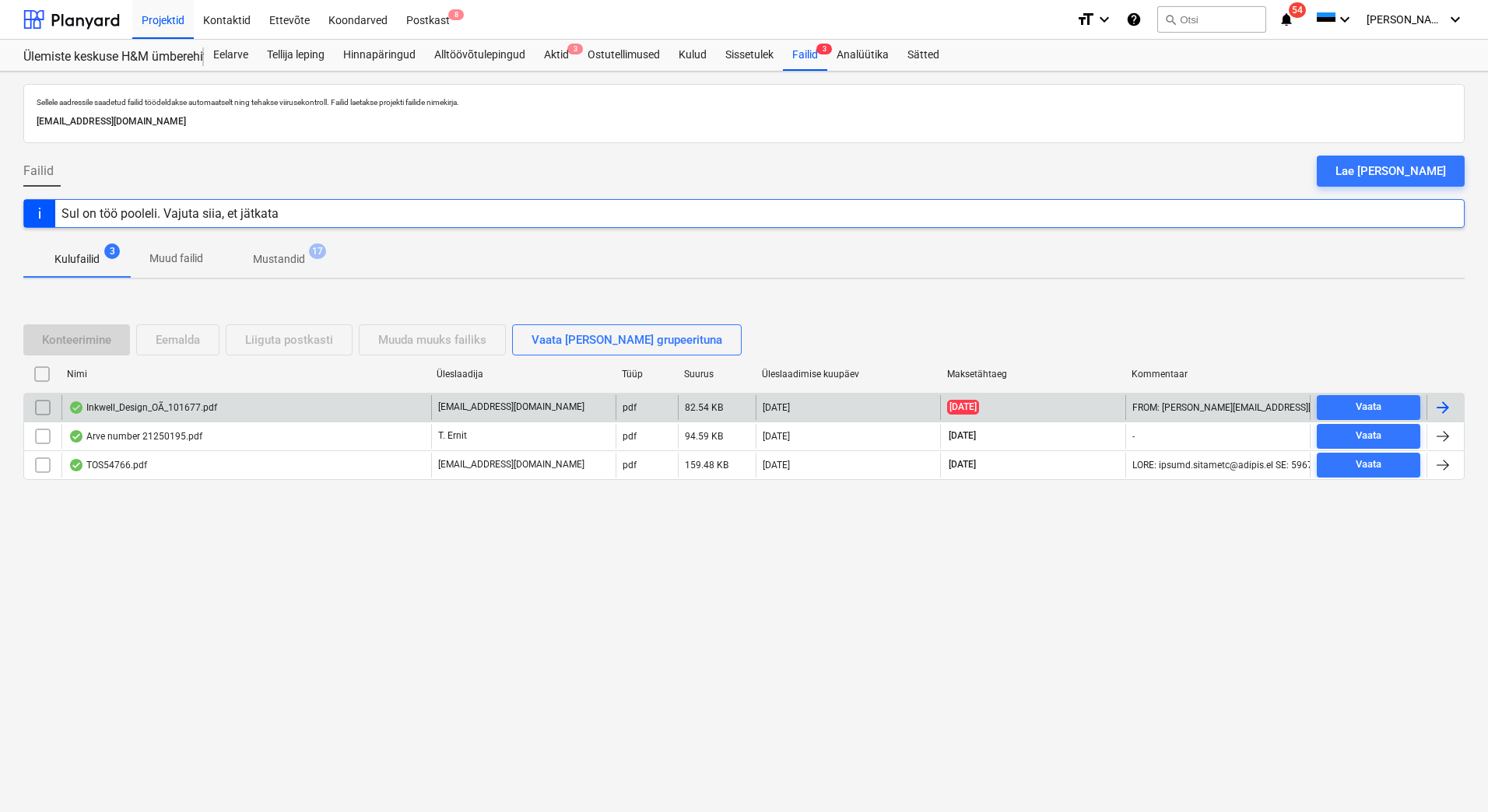
click at [184, 404] on div "Inkwell_Design_OÃ_101677.pdf" at bounding box center [143, 407] width 148 height 12
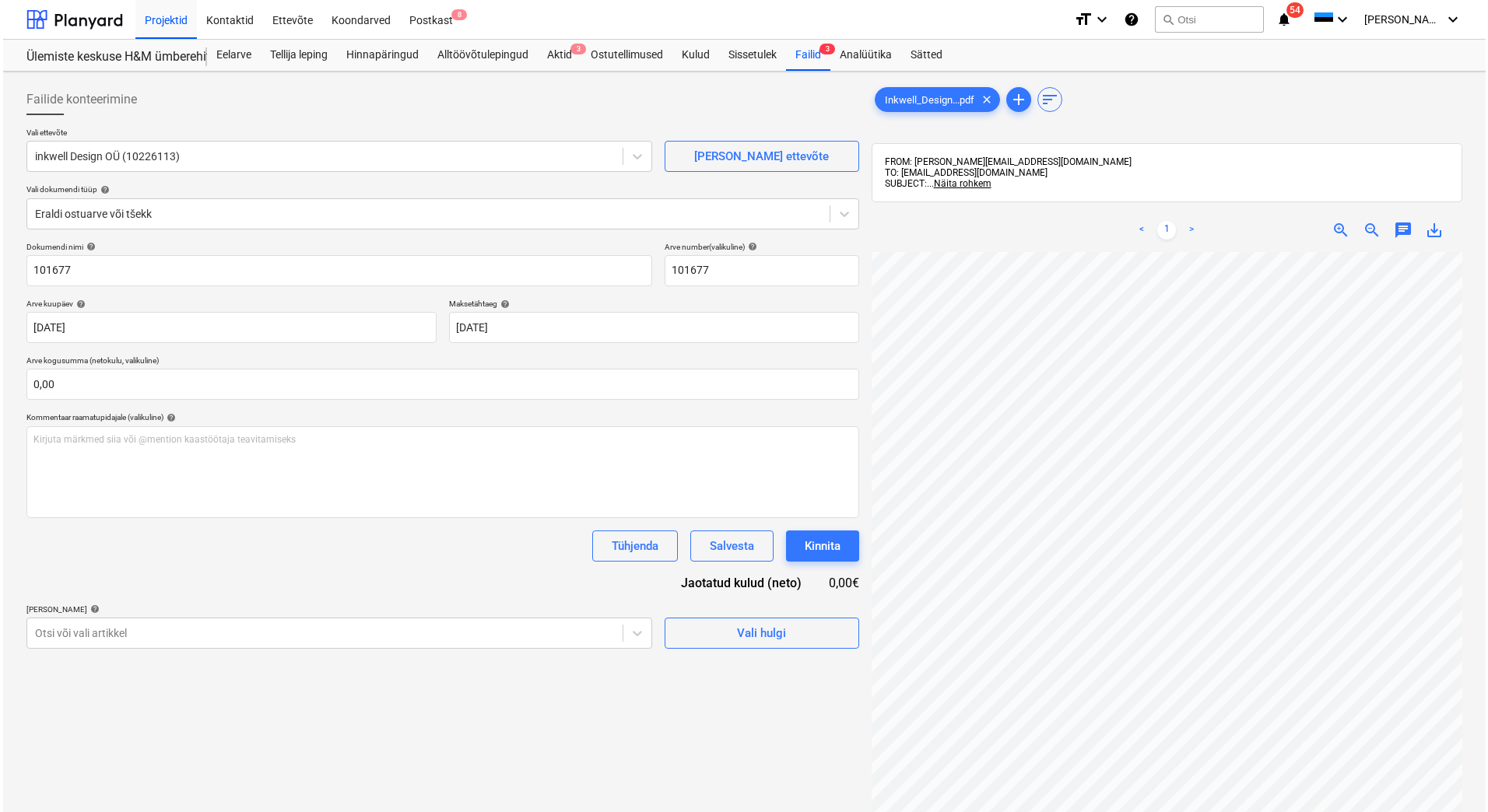
scroll to position [0, 113]
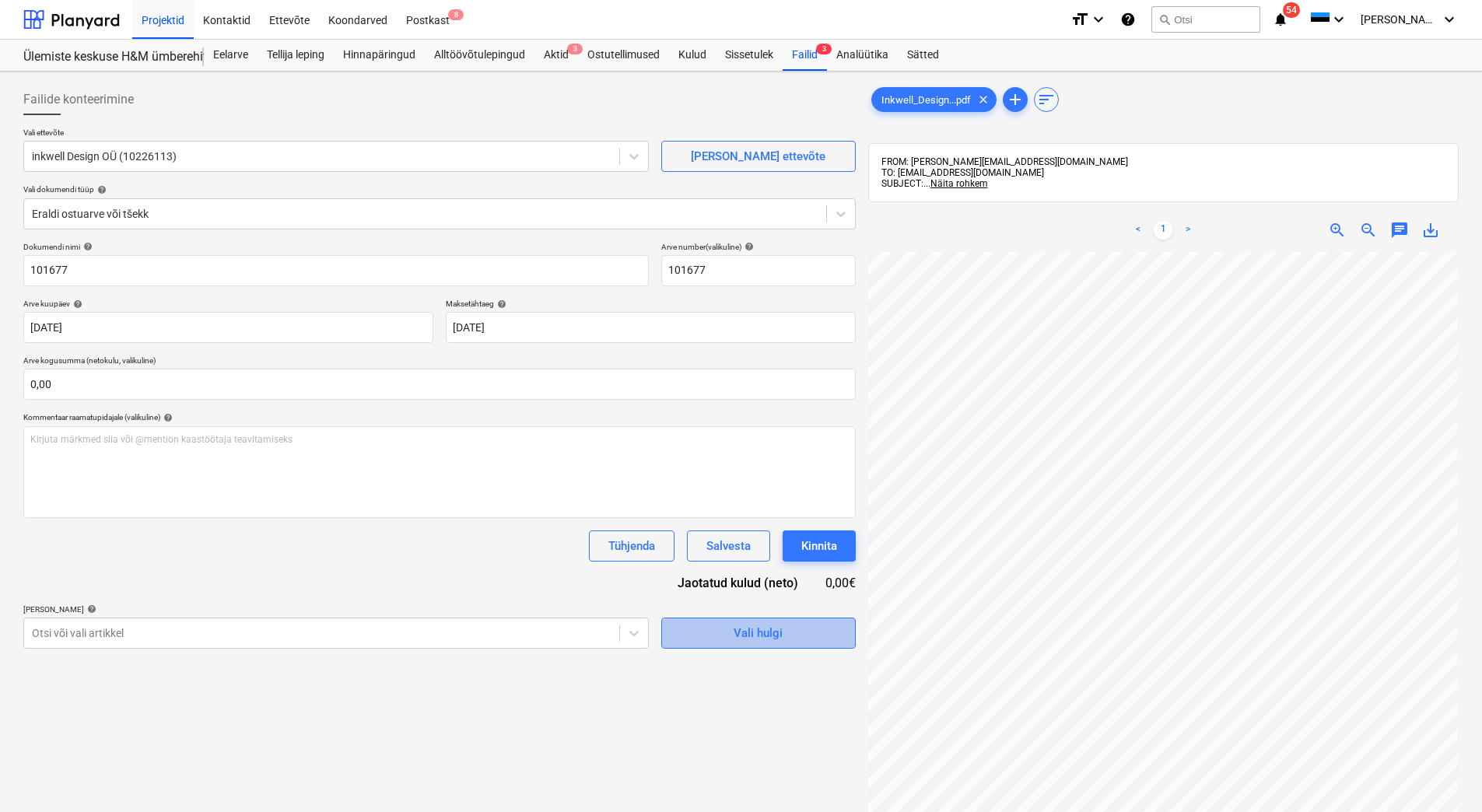
click at [750, 636] on div "Vali hulgi" at bounding box center [759, 633] width 49 height 21
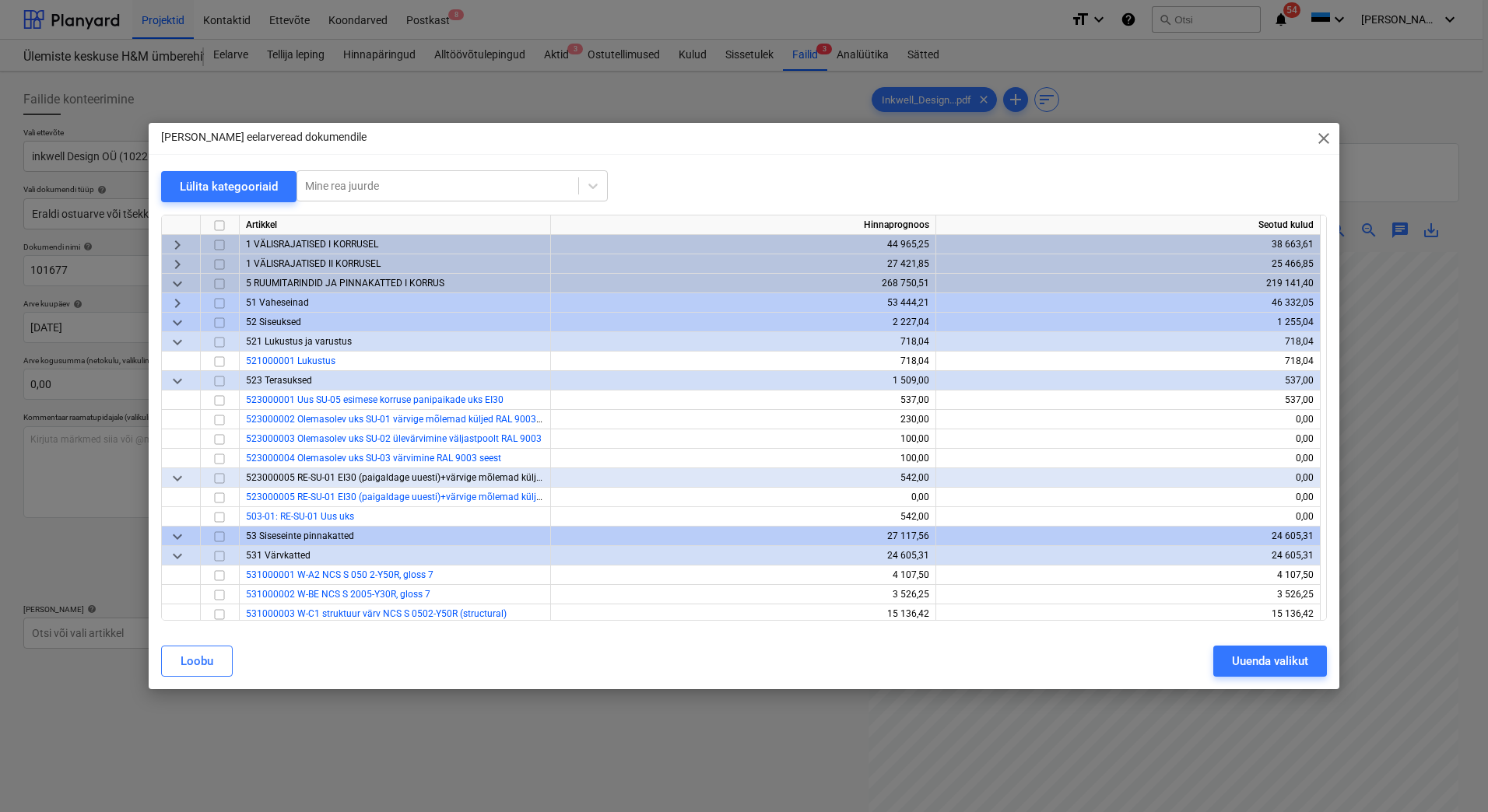
drag, startPoint x: 483, startPoint y: 143, endPoint x: 452, endPoint y: 119, distance: 39.2
click at [452, 119] on div "[PERSON_NAME] eelarveread dokumendile close Lülita kategooriaid Mine rea juurde…" at bounding box center [744, 406] width 1488 height 812
click at [180, 283] on span "keyboard_arrow_down" at bounding box center [177, 283] width 19 height 19
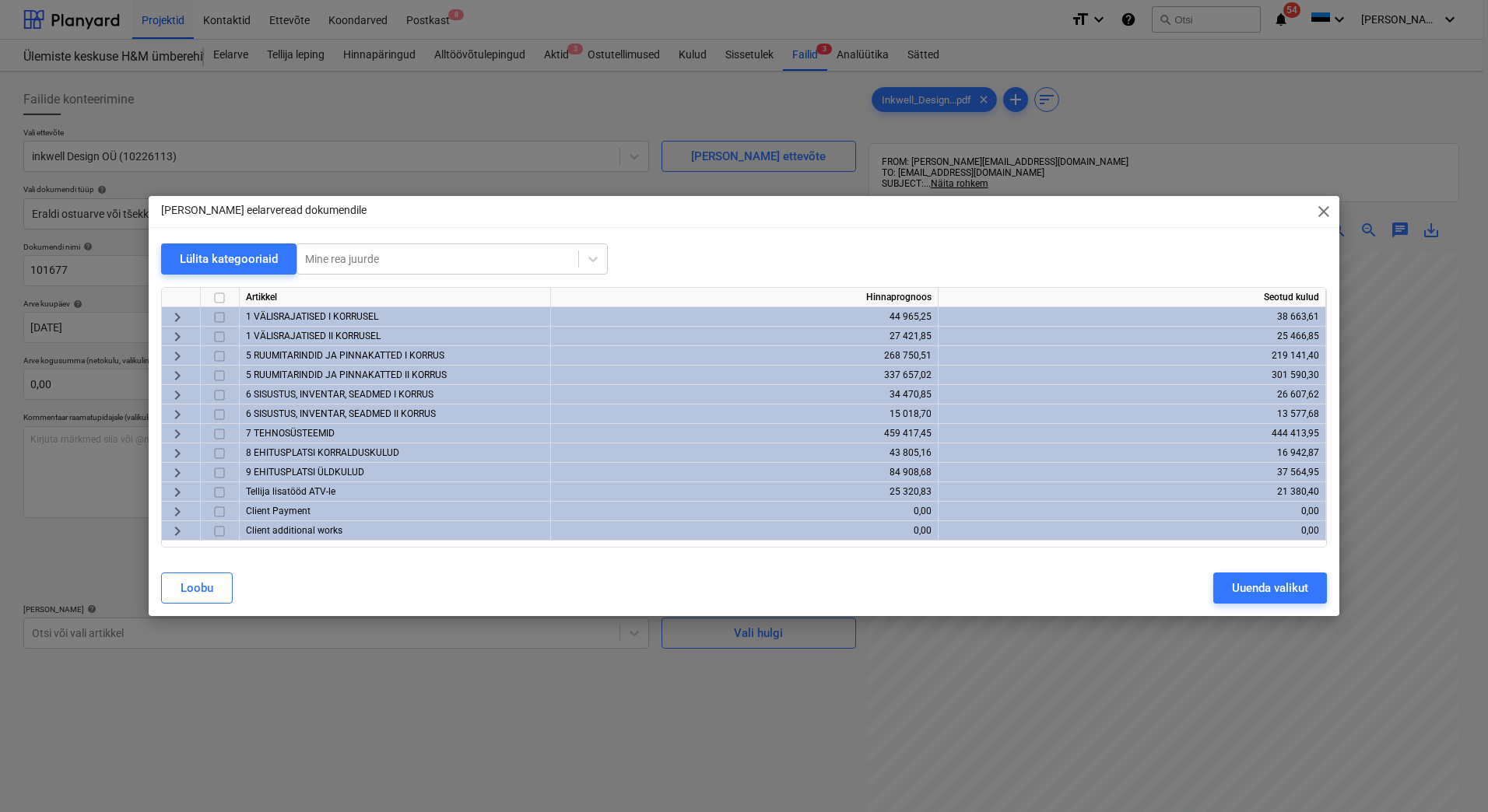
click at [180, 392] on span "keyboard_arrow_right" at bounding box center [177, 395] width 19 height 19
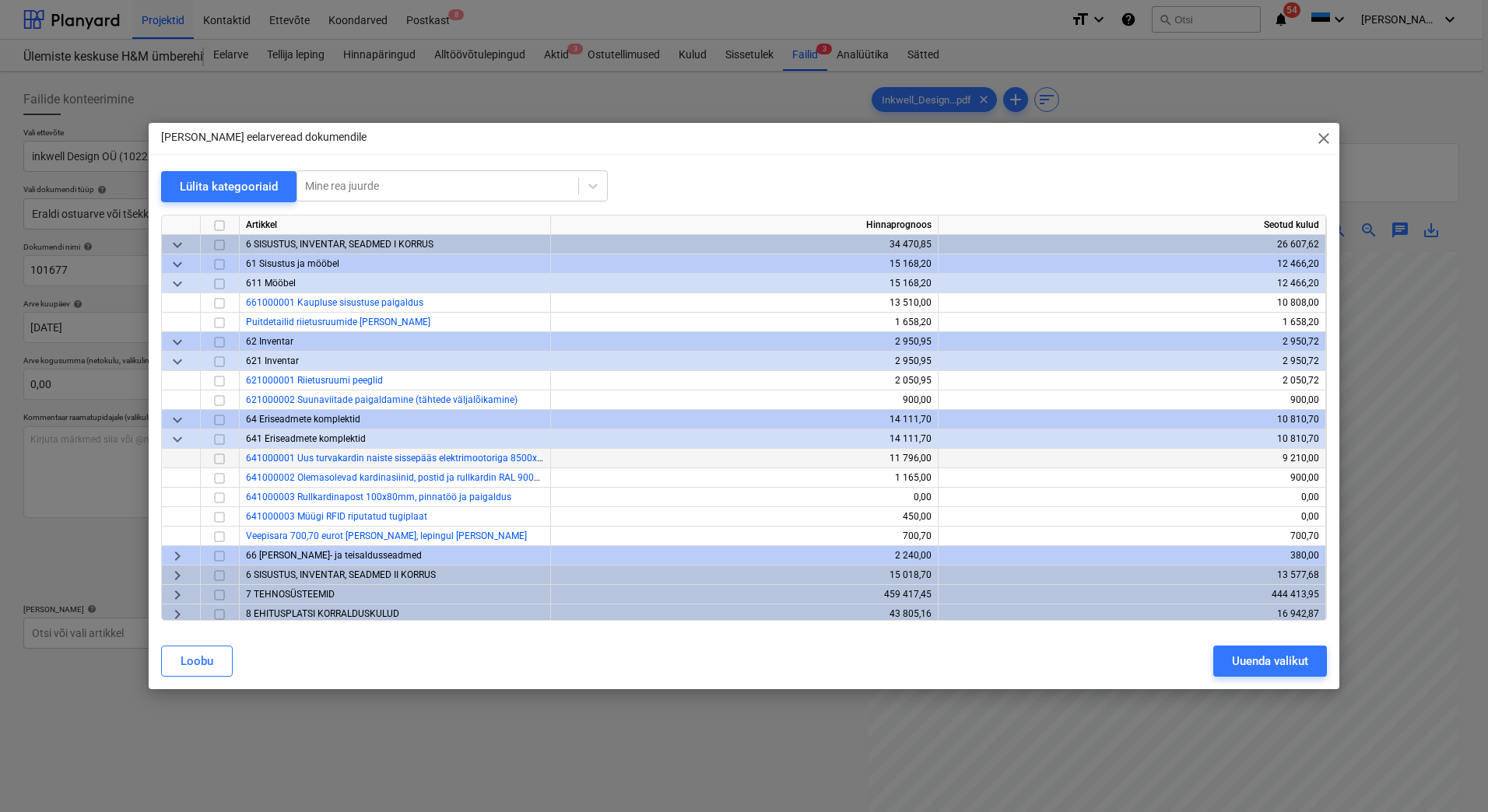
scroll to position [0, 0]
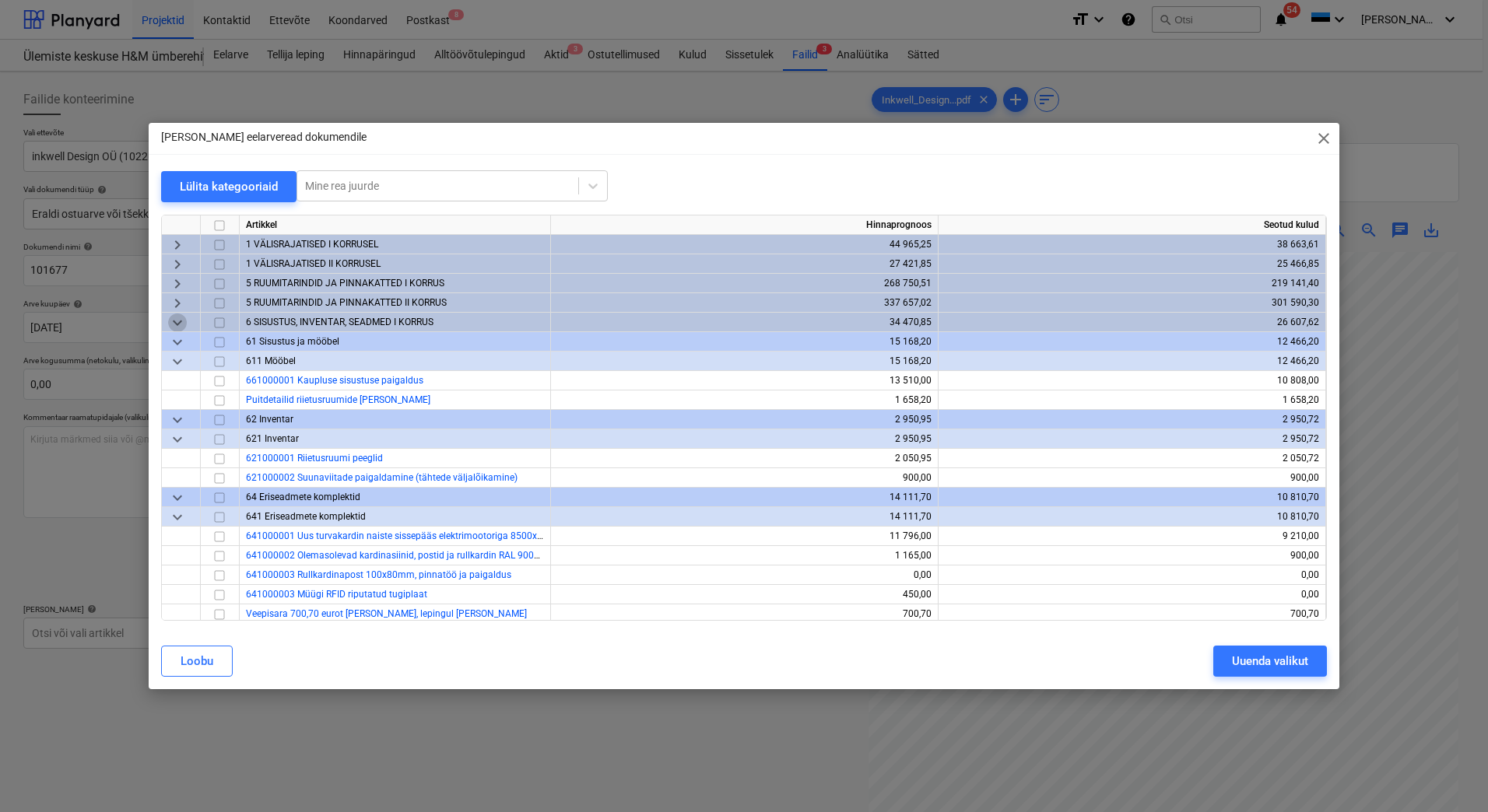
click at [180, 327] on span "keyboard_arrow_down" at bounding box center [177, 323] width 19 height 19
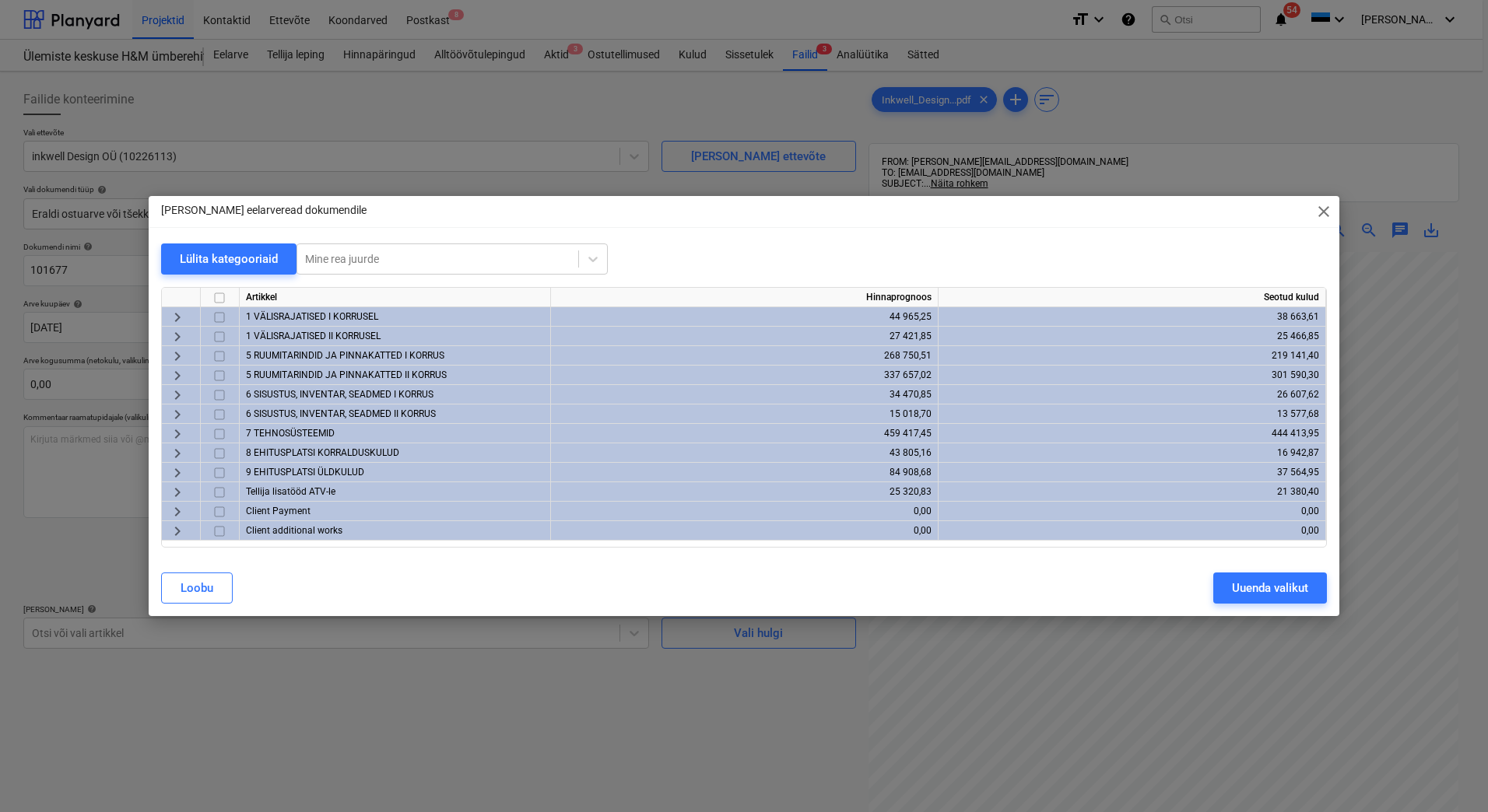
click at [175, 435] on span "keyboard_arrow_right" at bounding box center [177, 434] width 19 height 19
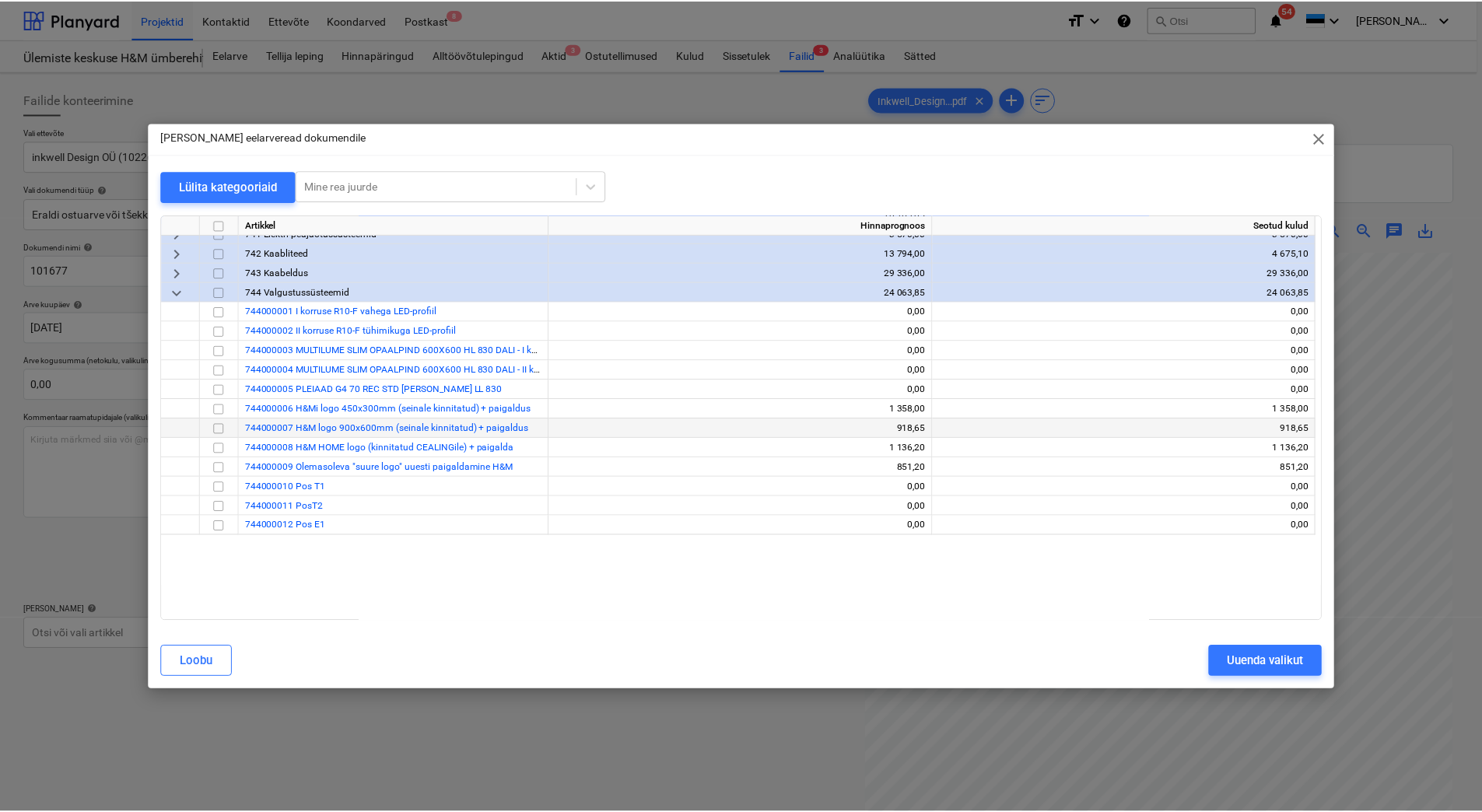
scroll to position [233, 0]
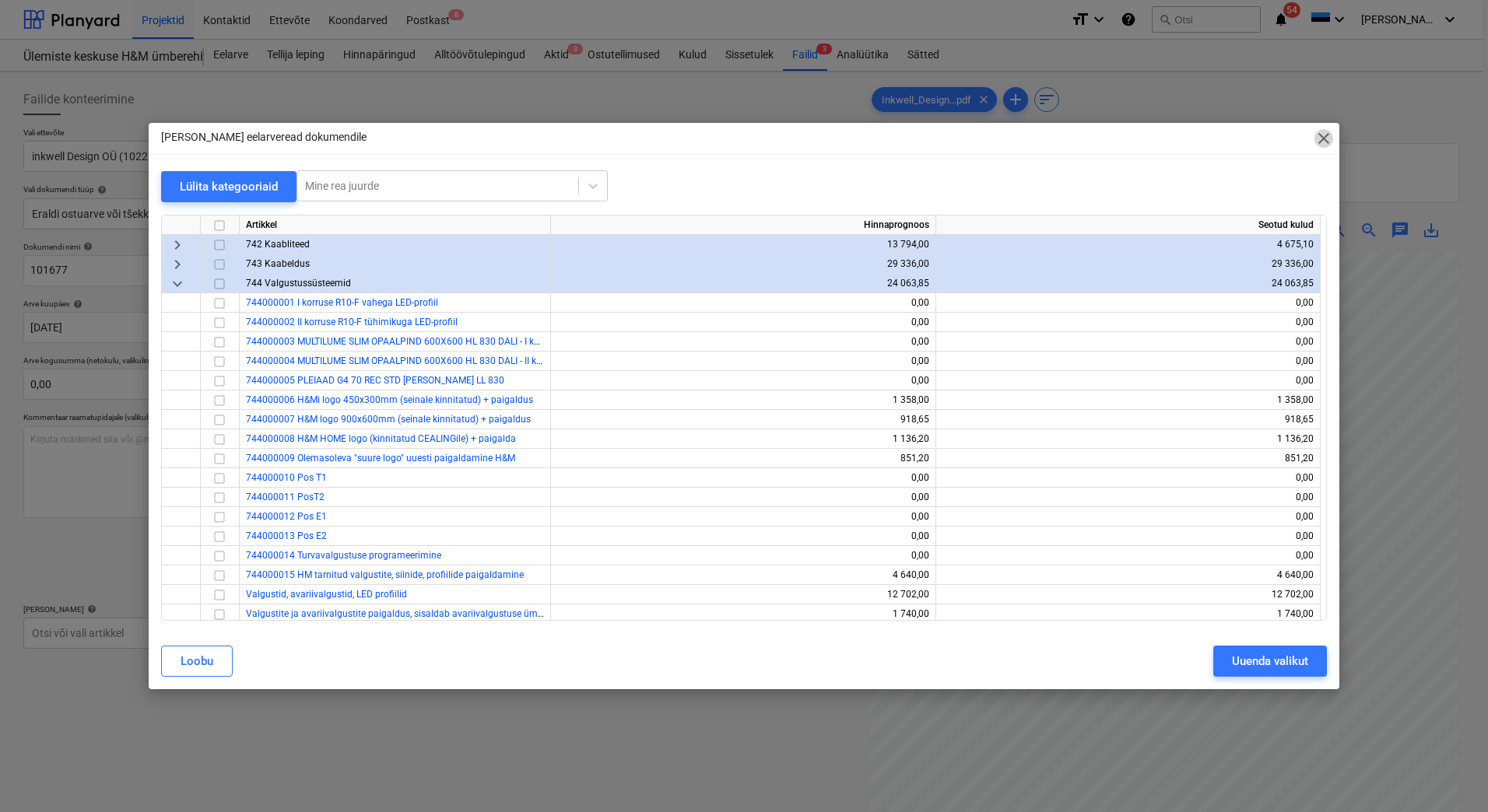
click at [1327, 139] on span "close" at bounding box center [1323, 138] width 19 height 19
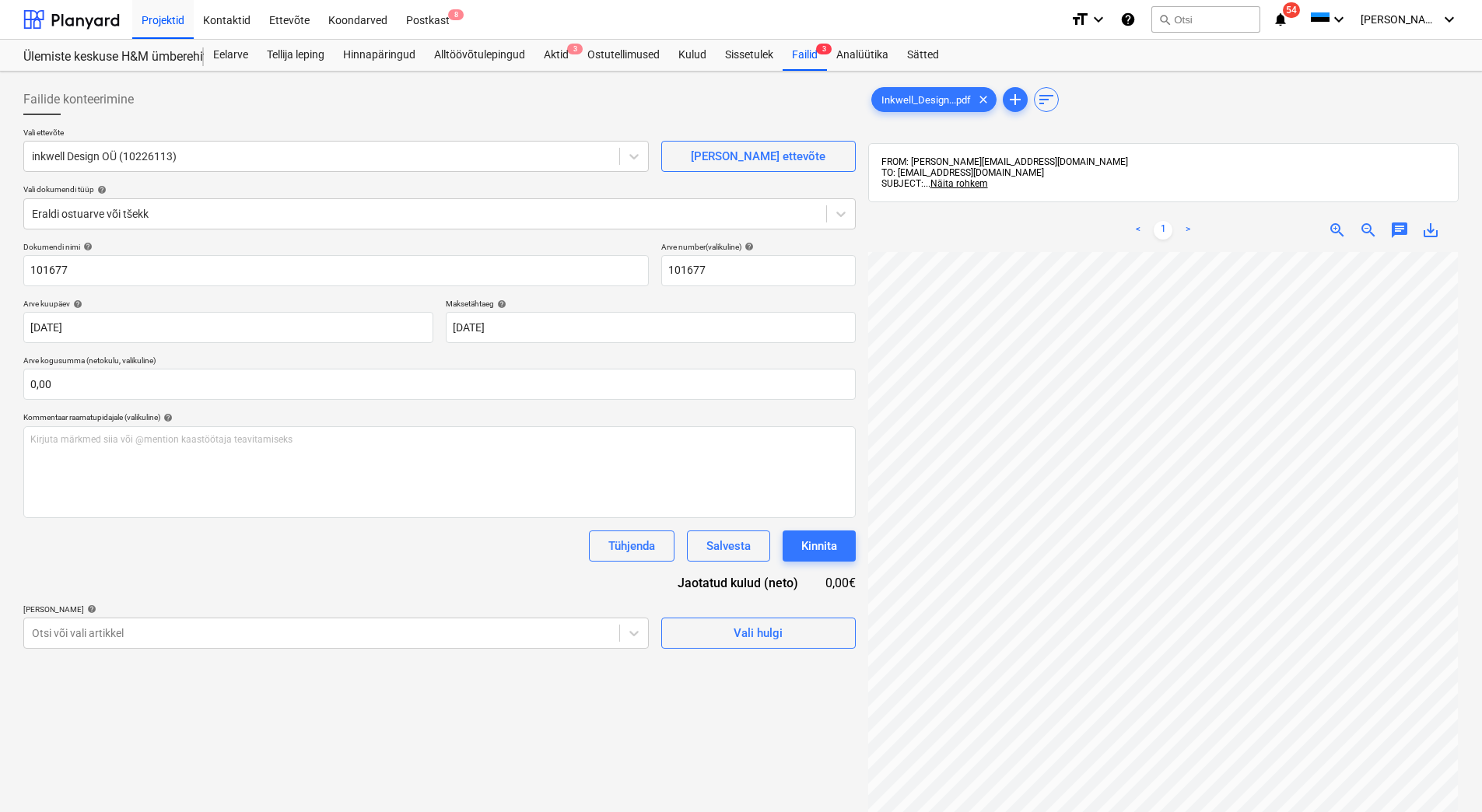
scroll to position [45, 113]
click at [231, 54] on div "Eelarve" at bounding box center [230, 55] width 54 height 31
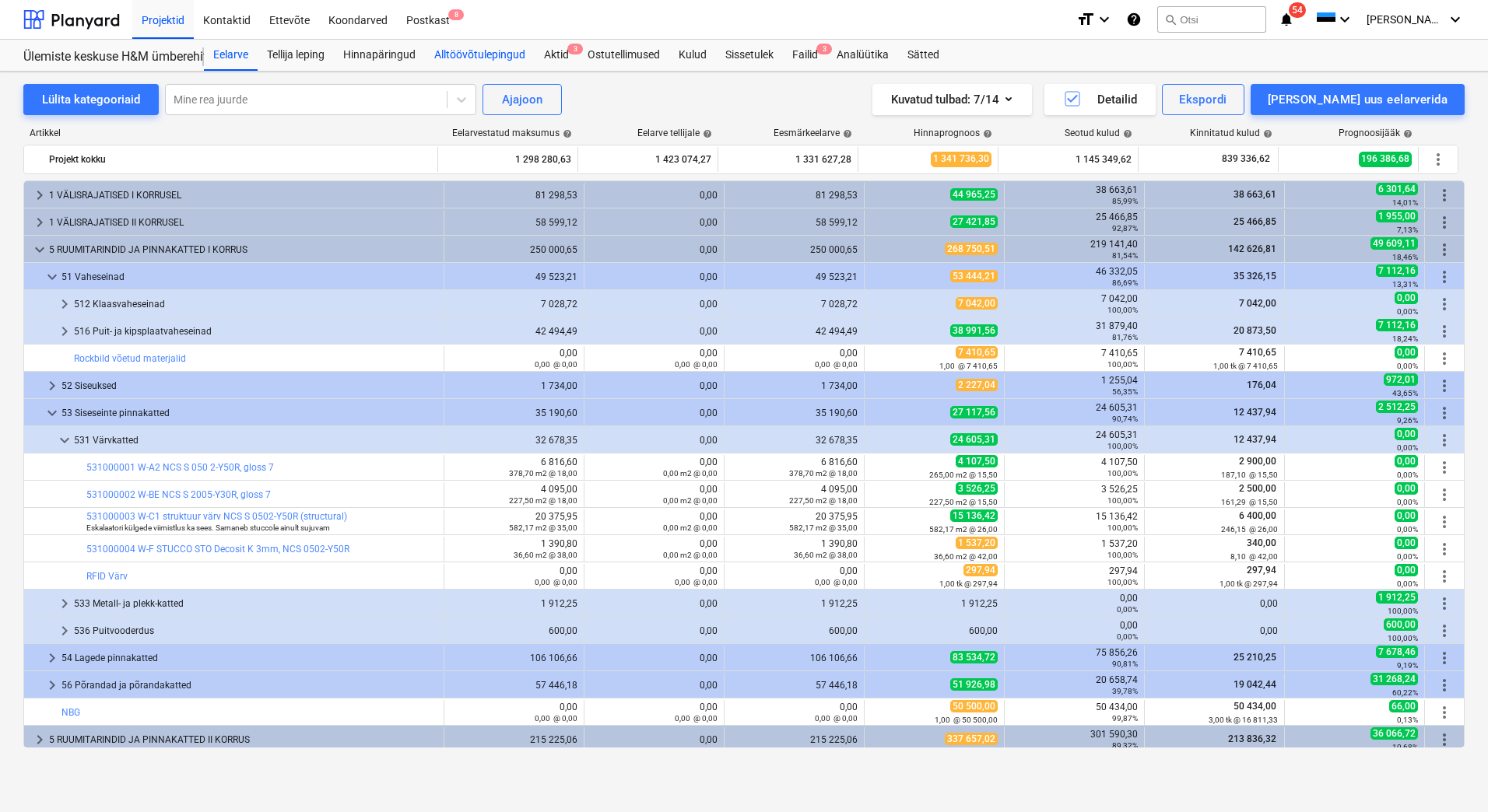
click at [447, 56] on div "Alltöövõtulepingud" at bounding box center [480, 55] width 110 height 31
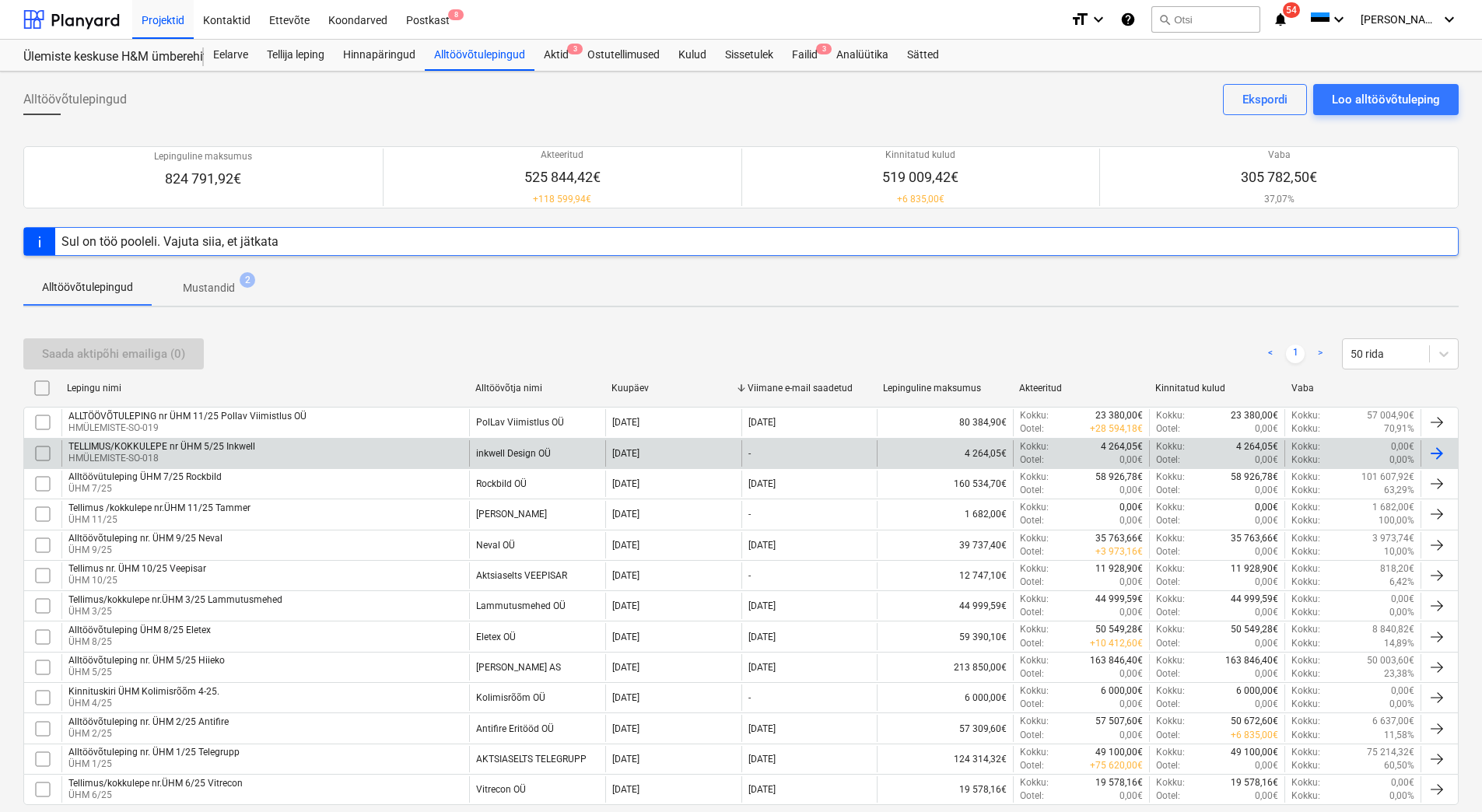
click at [240, 450] on div "TELLIMUS/KOKKULEPE nr ÜHM 5/25 Inkwell" at bounding box center [161, 446] width 187 height 11
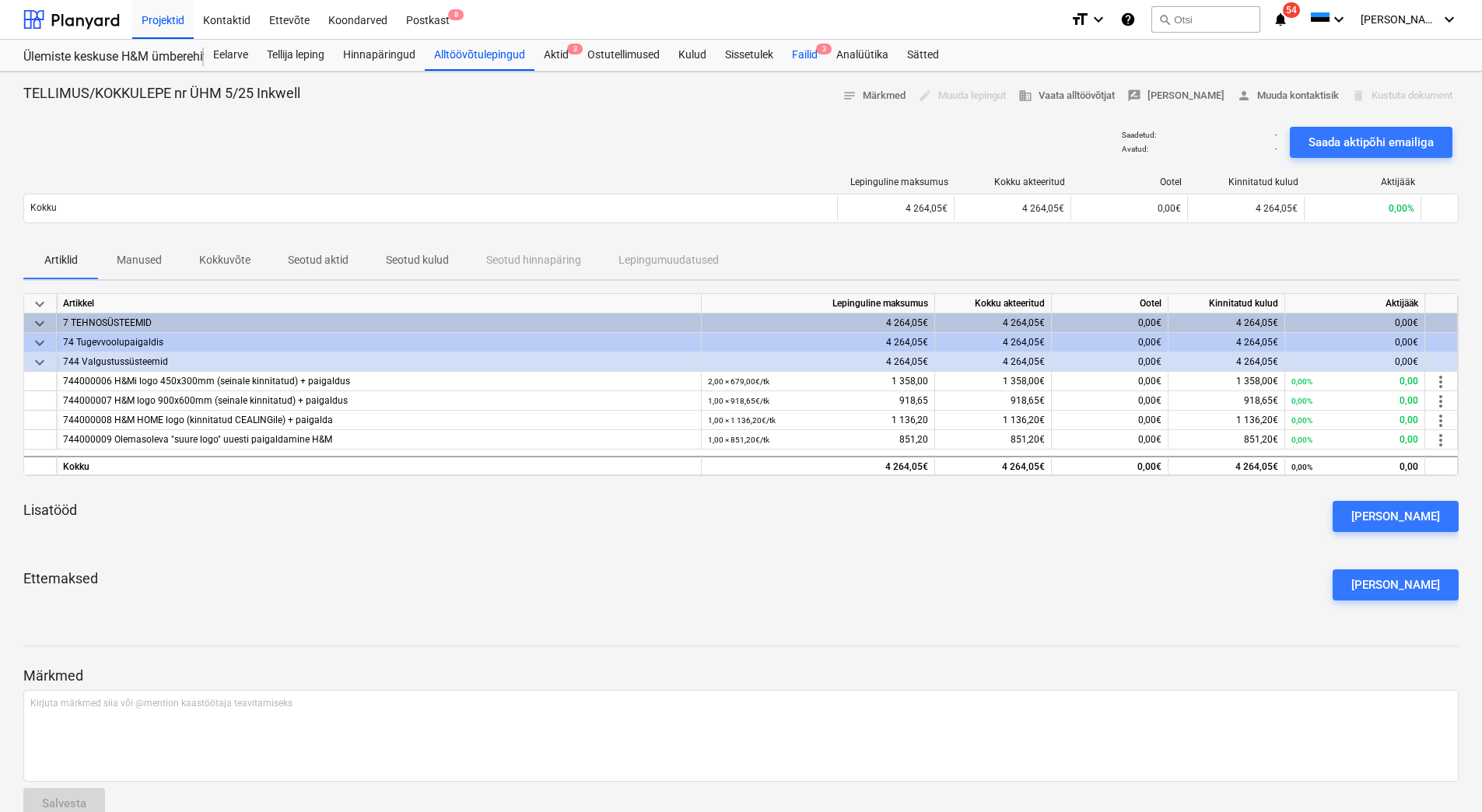
click at [806, 56] on div "Failid 3" at bounding box center [805, 55] width 44 height 31
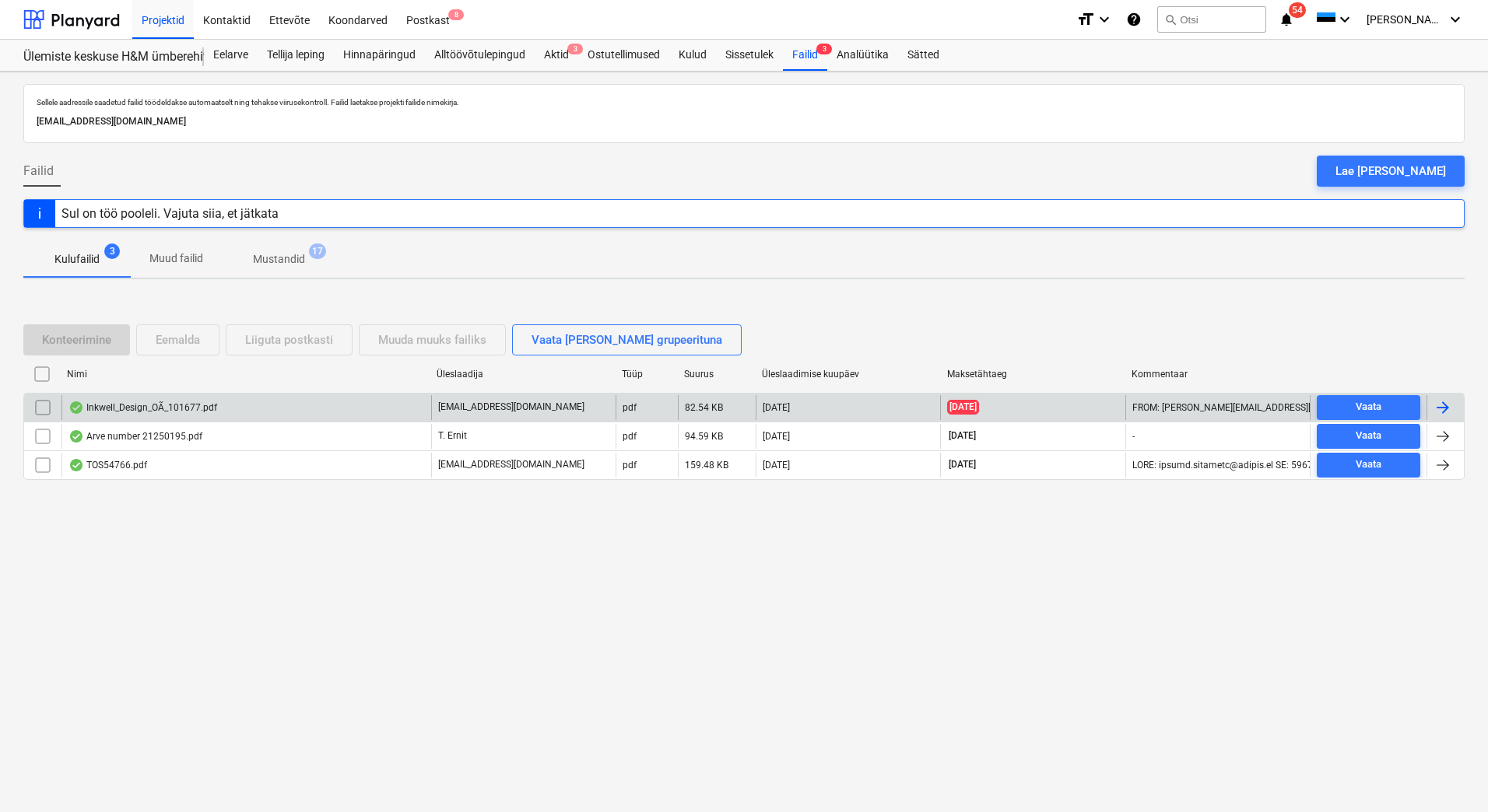
click at [225, 413] on div "Inkwell_Design_OÃ_101677.pdf" at bounding box center [246, 408] width 370 height 25
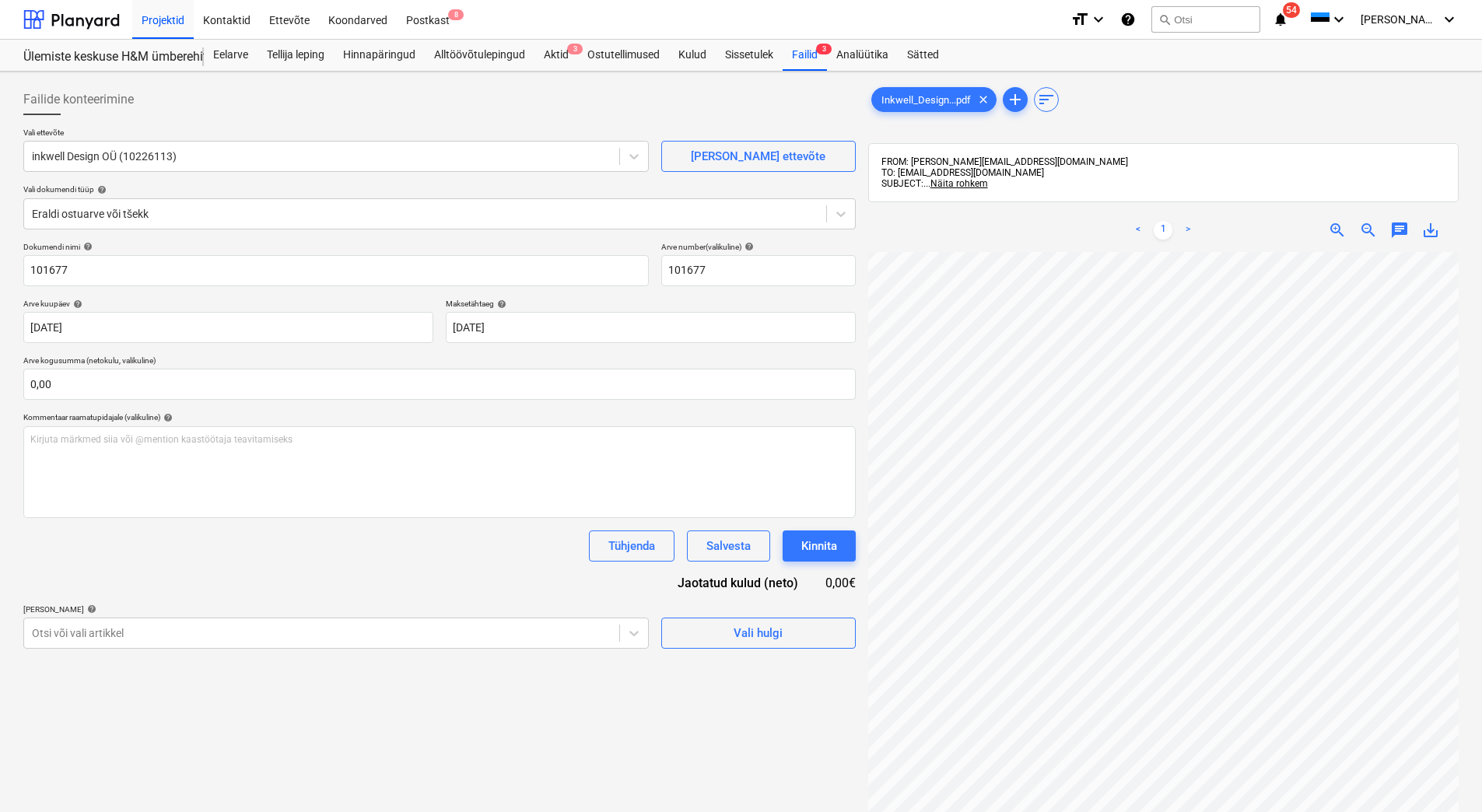
scroll to position [29, 35]
click at [1425, 235] on span "save_alt" at bounding box center [1431, 230] width 19 height 19
click at [806, 59] on div "Failid 3" at bounding box center [805, 55] width 44 height 31
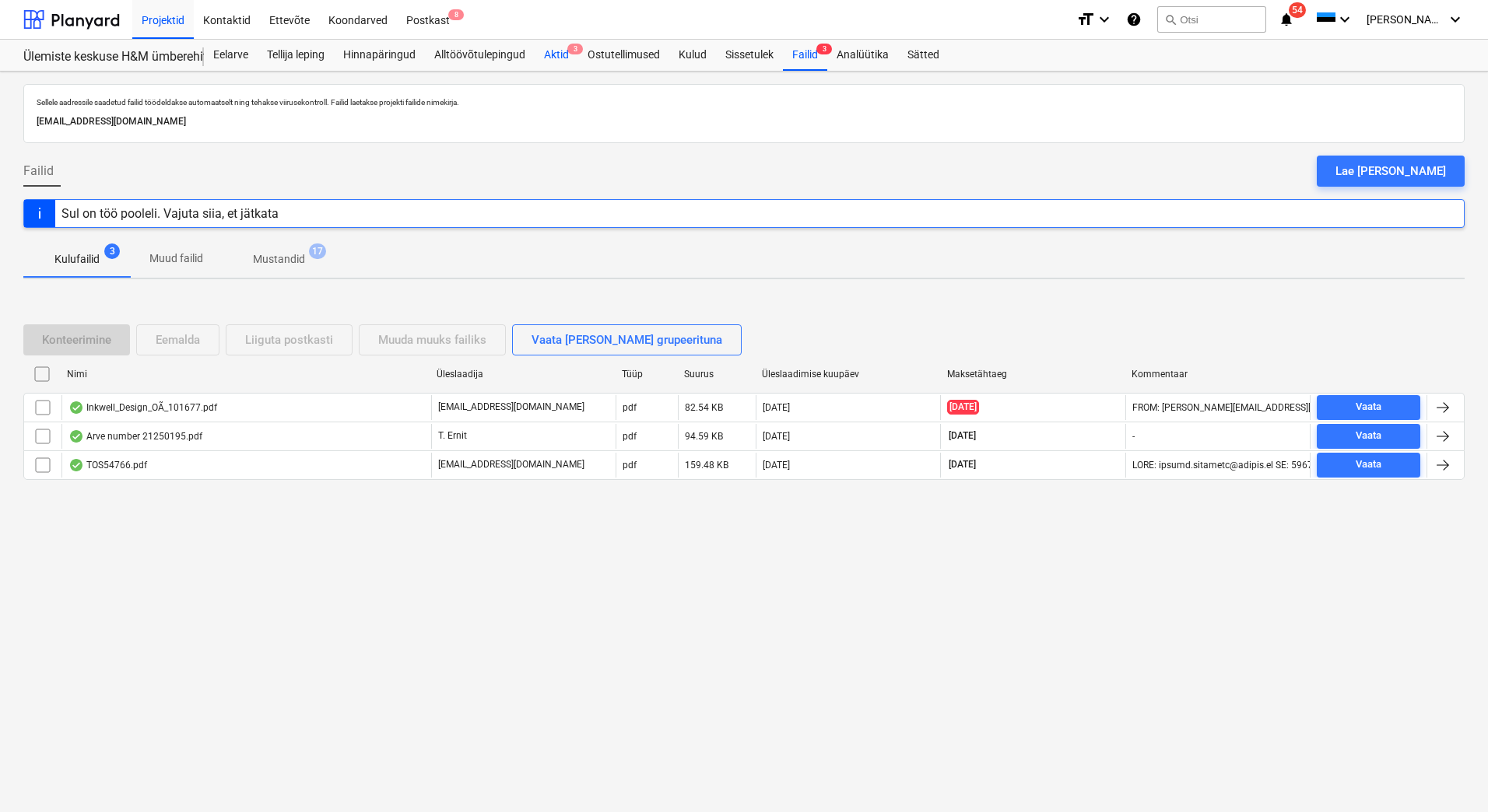
click at [555, 58] on div "Aktid 3" at bounding box center [556, 55] width 44 height 31
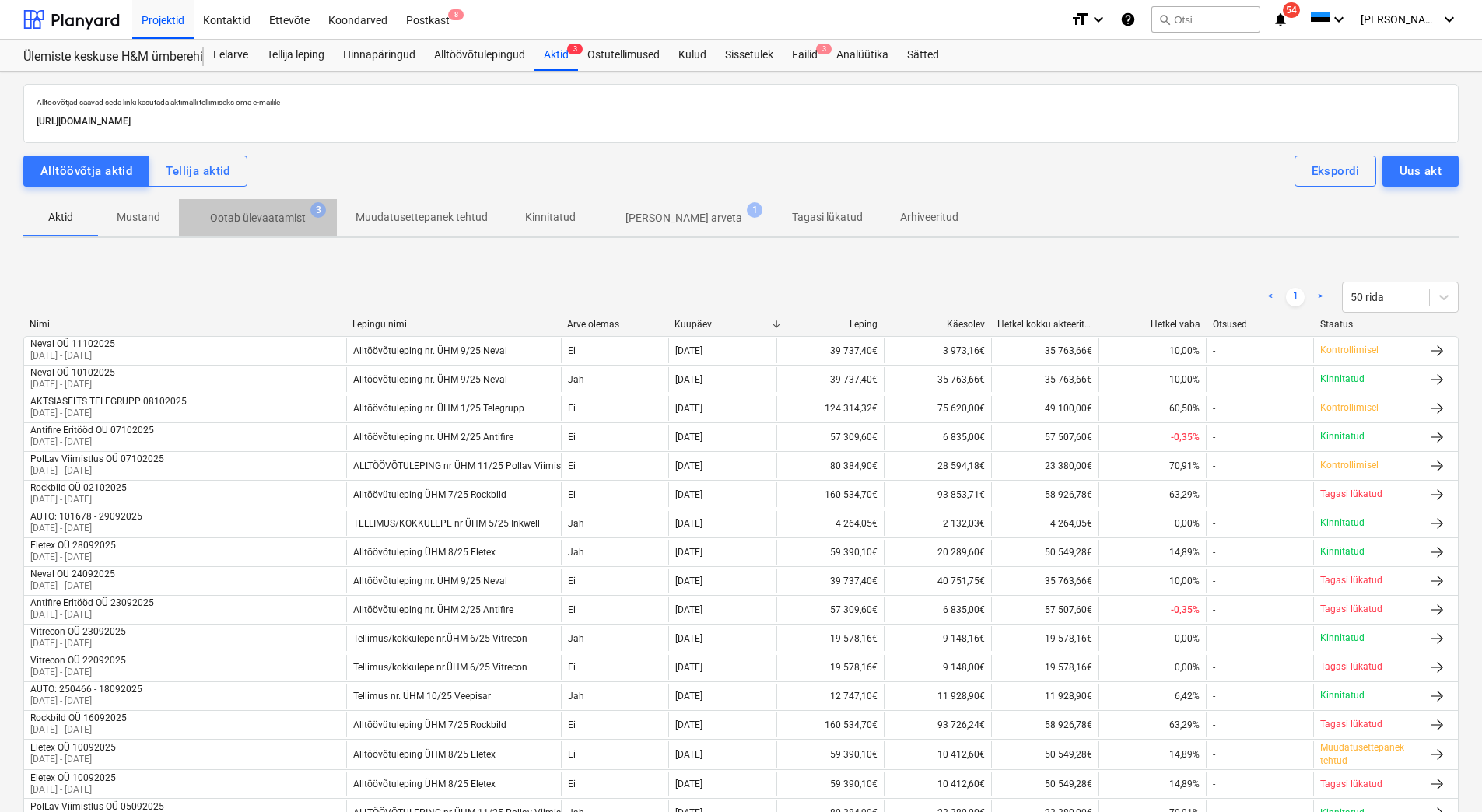
click at [287, 209] on span "Ootab ülevaatamist 3" at bounding box center [258, 217] width 158 height 28
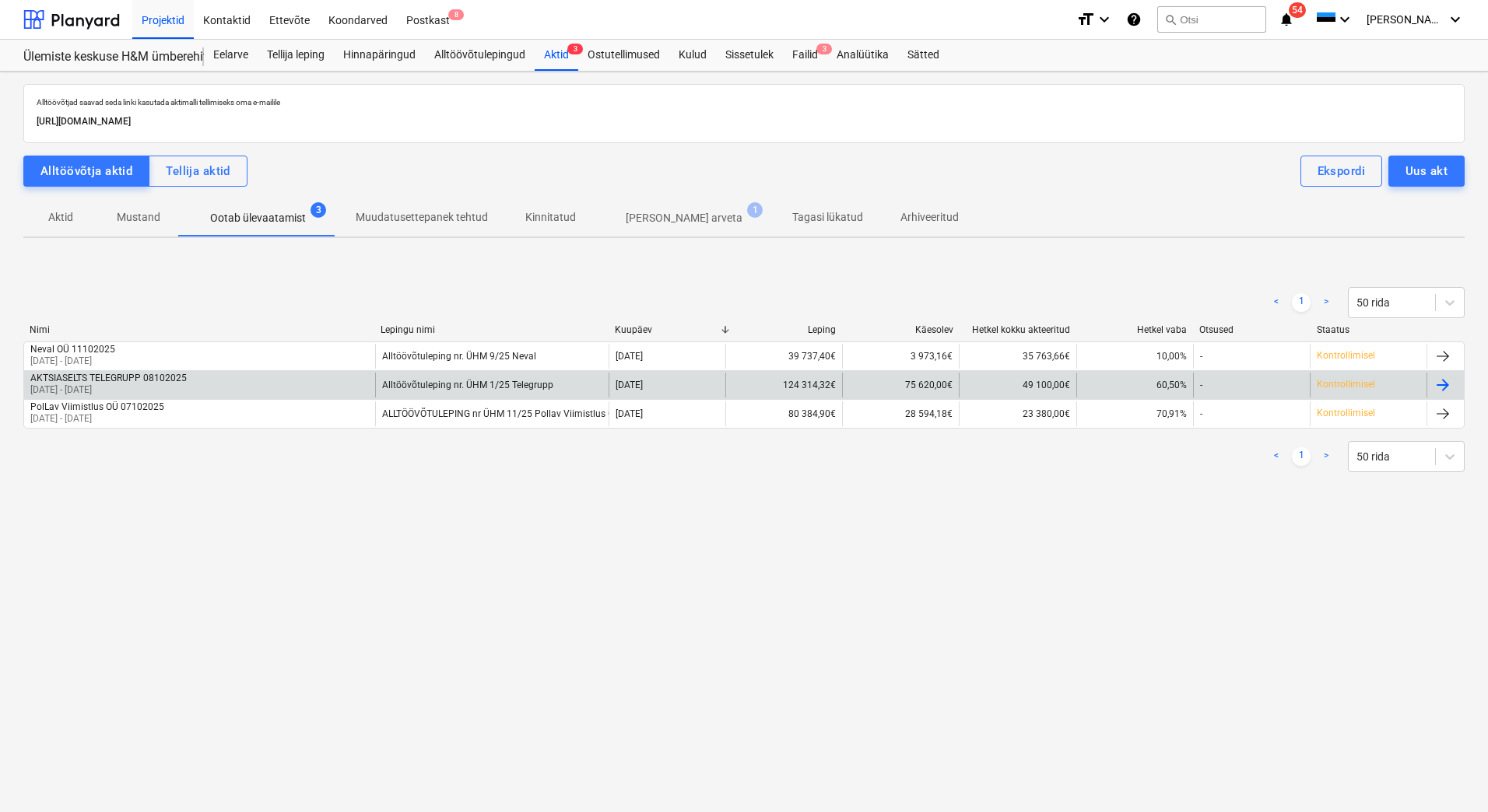
click at [171, 381] on div "AKTSIASELTS TELEGRUPP 08102025" at bounding box center [109, 377] width 157 height 11
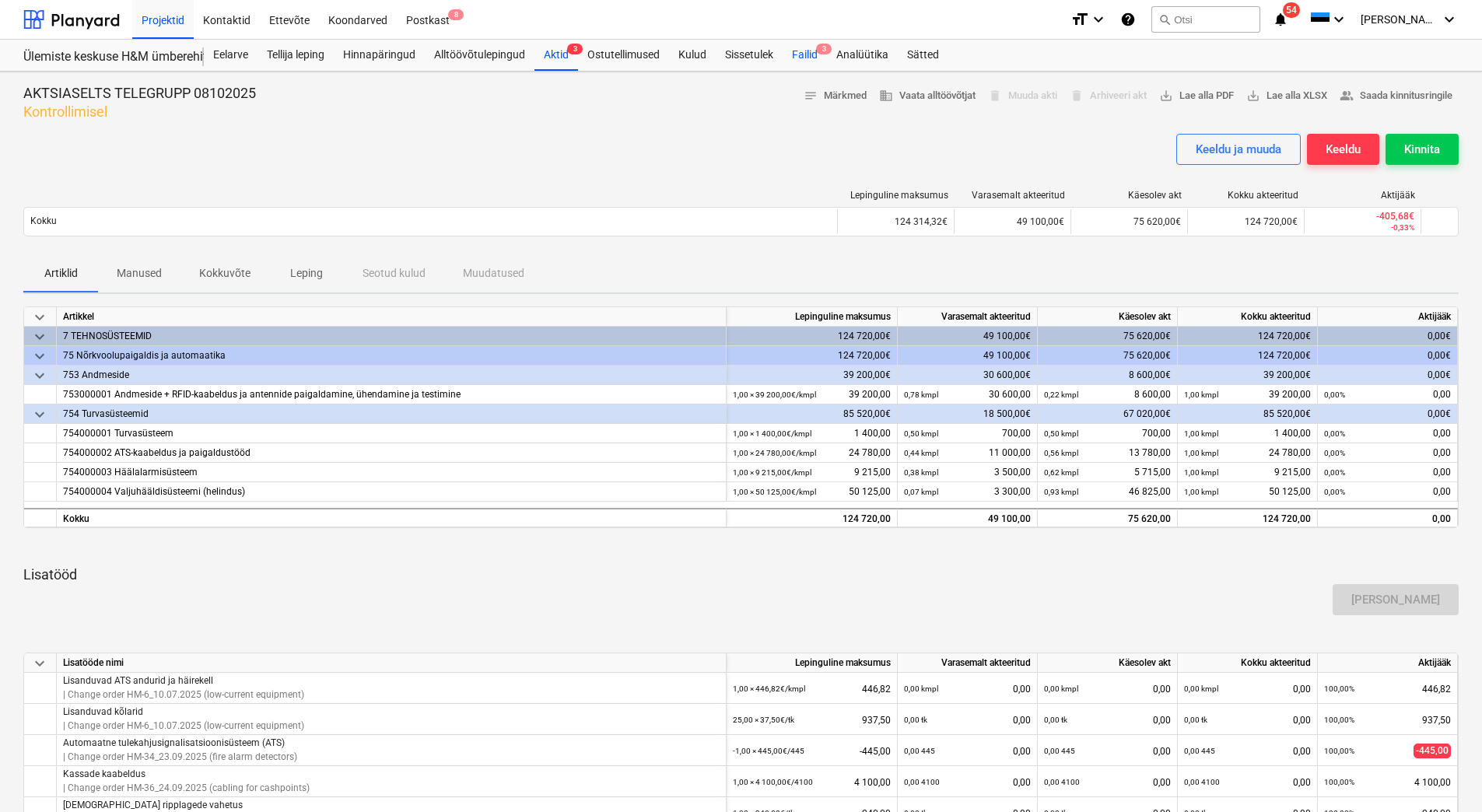
click at [820, 52] on span "3" at bounding box center [824, 49] width 16 height 11
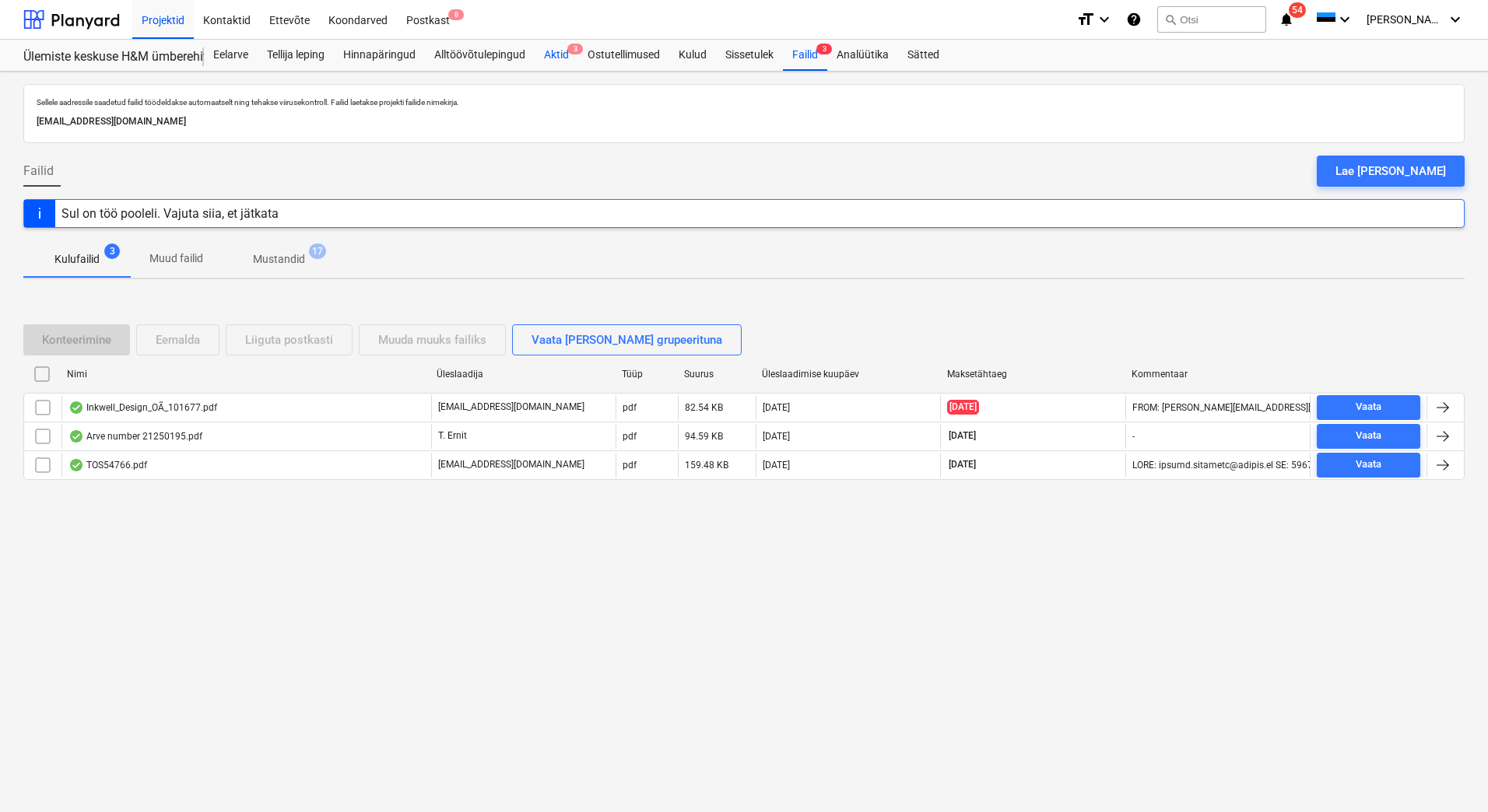
click at [563, 53] on div "Aktid 3" at bounding box center [556, 55] width 44 height 31
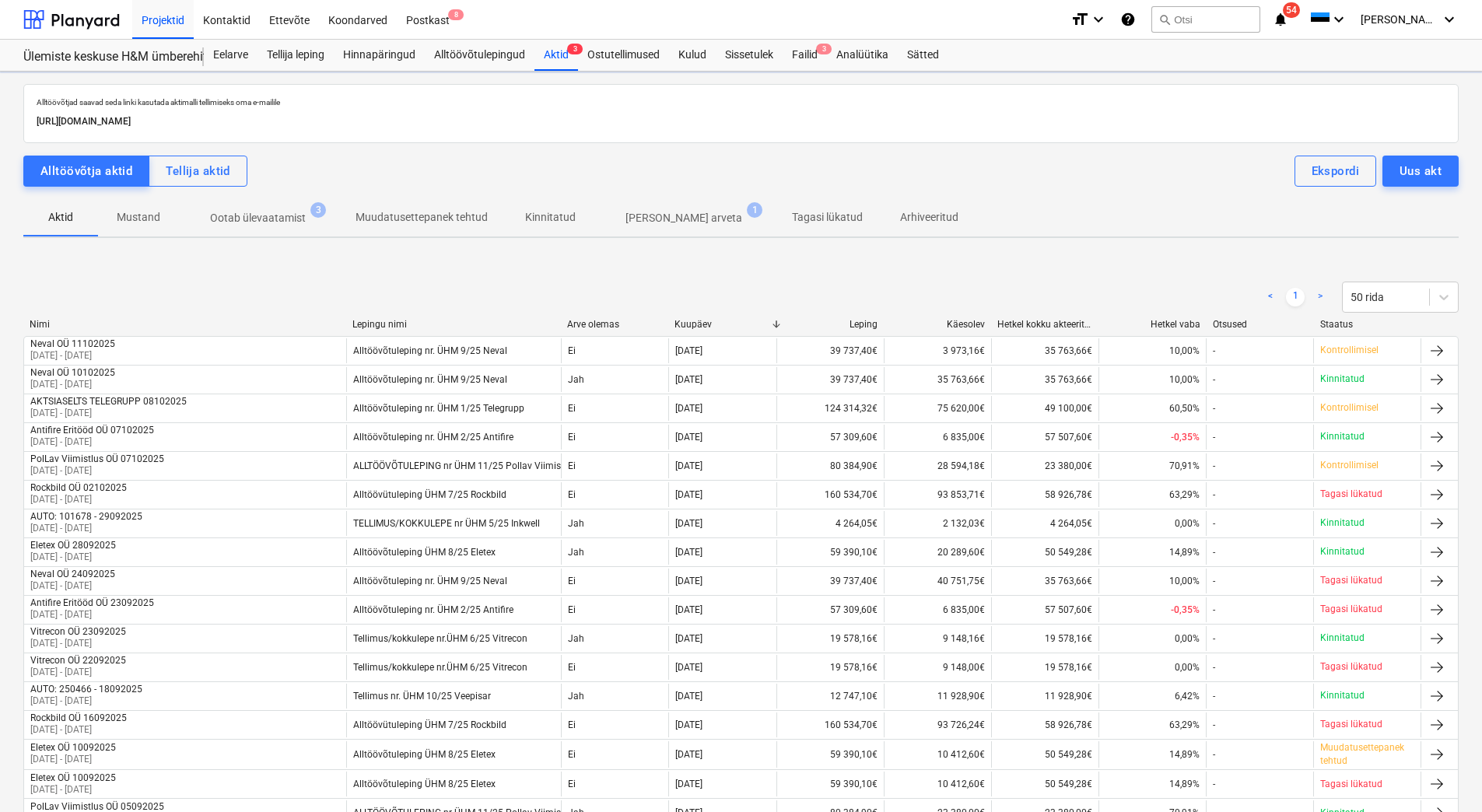
click at [293, 213] on p "Ootab ülevaatamist" at bounding box center [258, 218] width 96 height 16
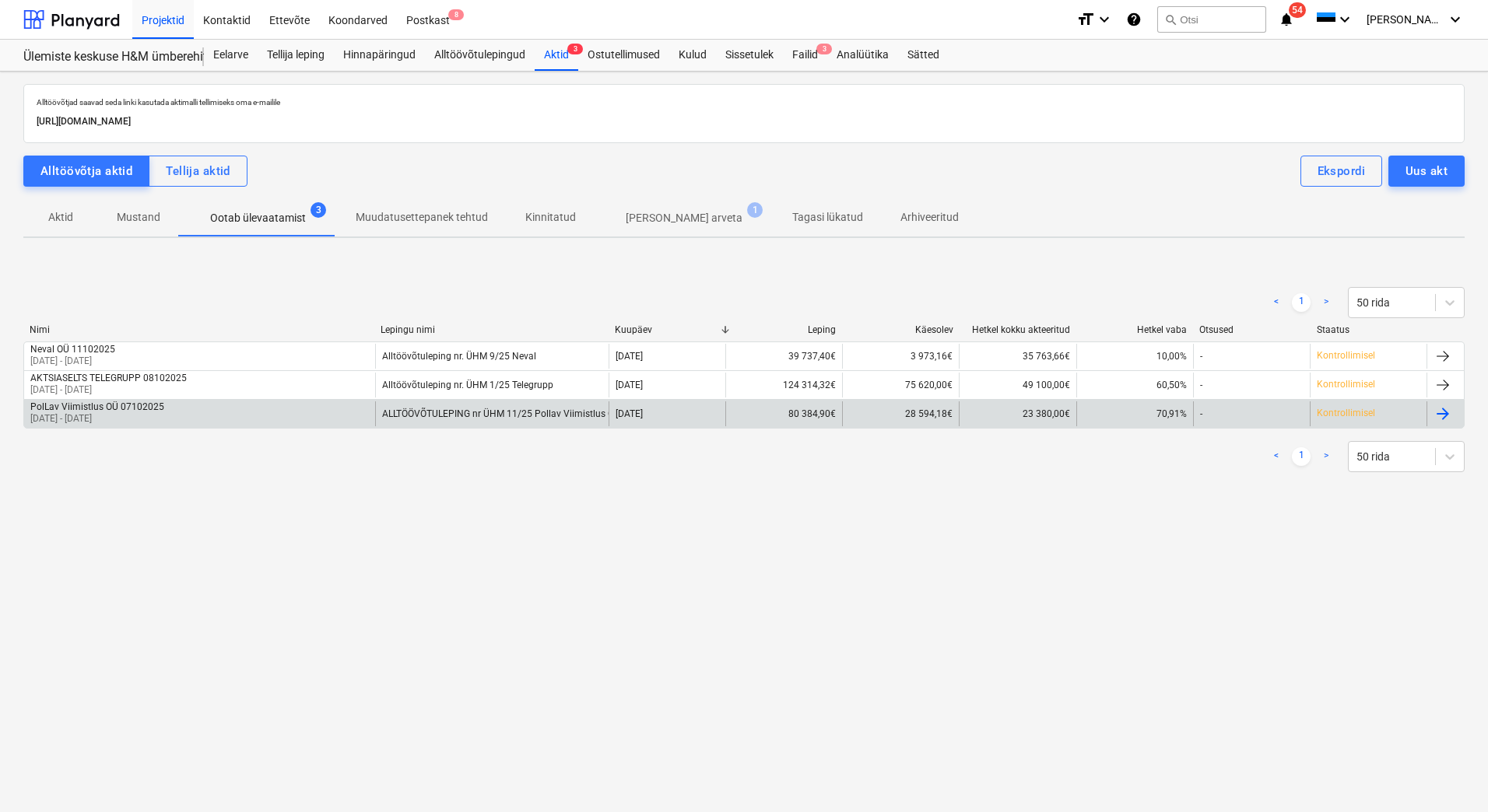
click at [175, 413] on div "PolLav Viimistlus OÜ 07102025 [DATE] - [DATE]" at bounding box center [199, 413] width 351 height 25
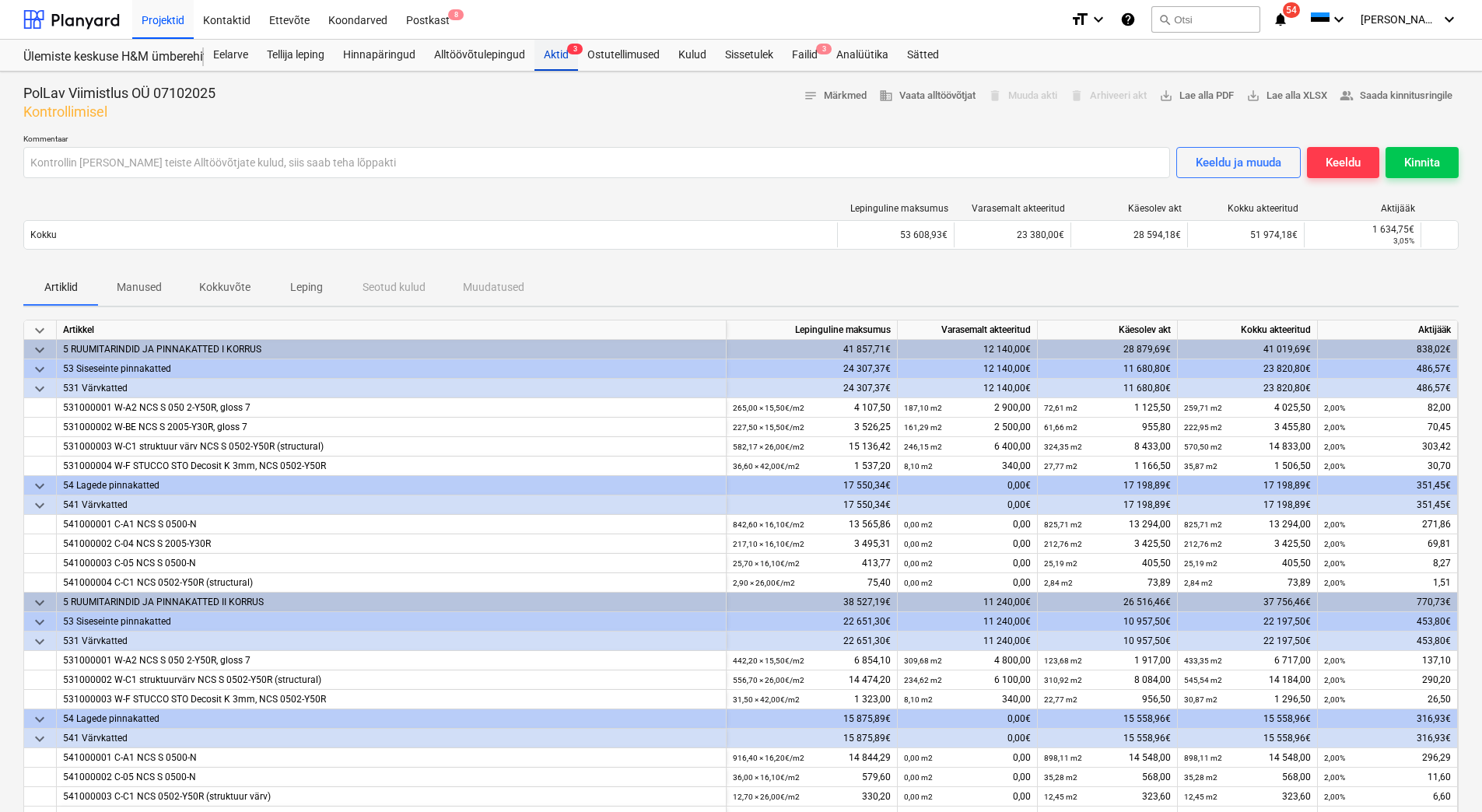
click at [554, 58] on div "Aktid 3" at bounding box center [556, 55] width 44 height 31
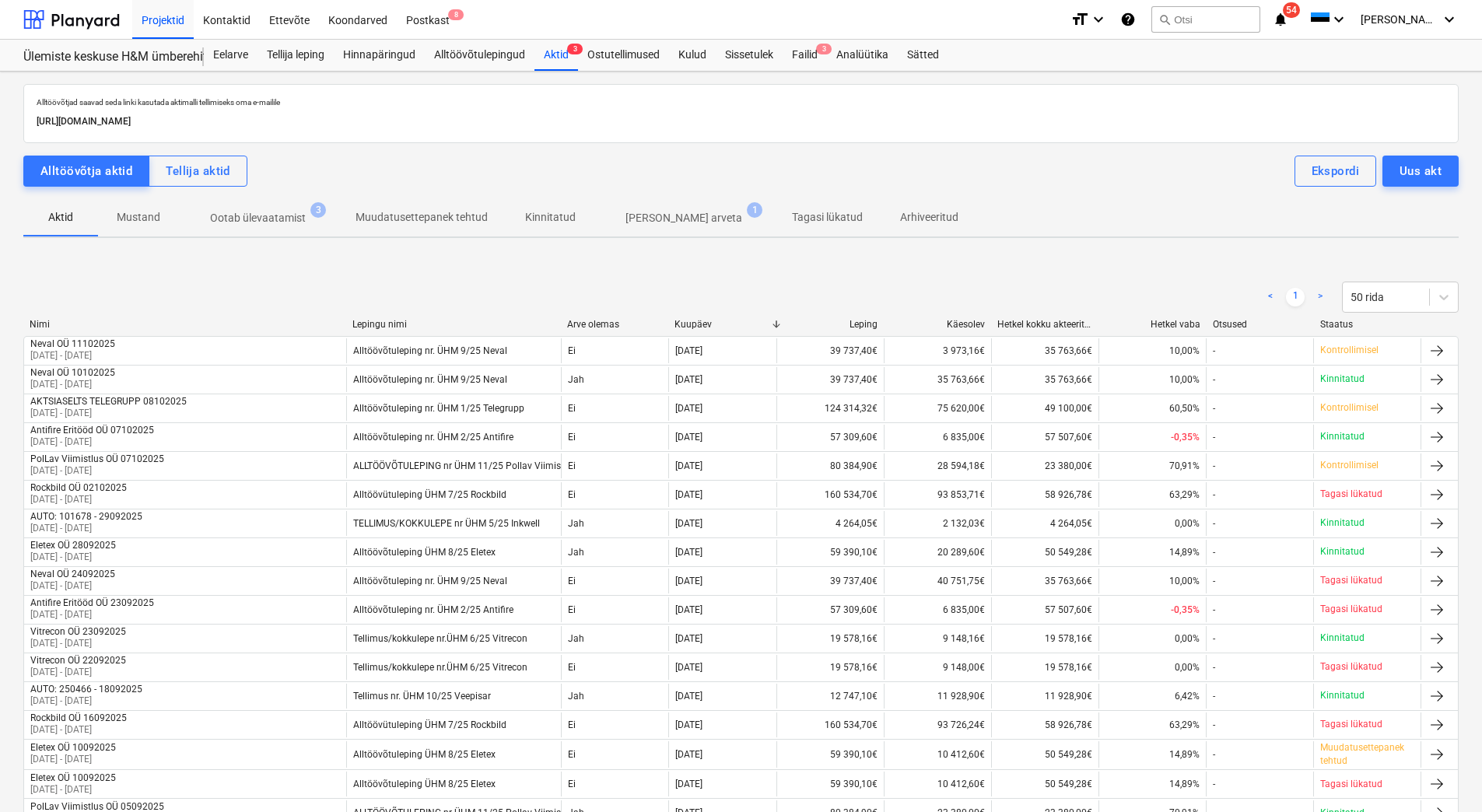
click at [273, 217] on p "Ootab ülevaatamist" at bounding box center [258, 218] width 96 height 16
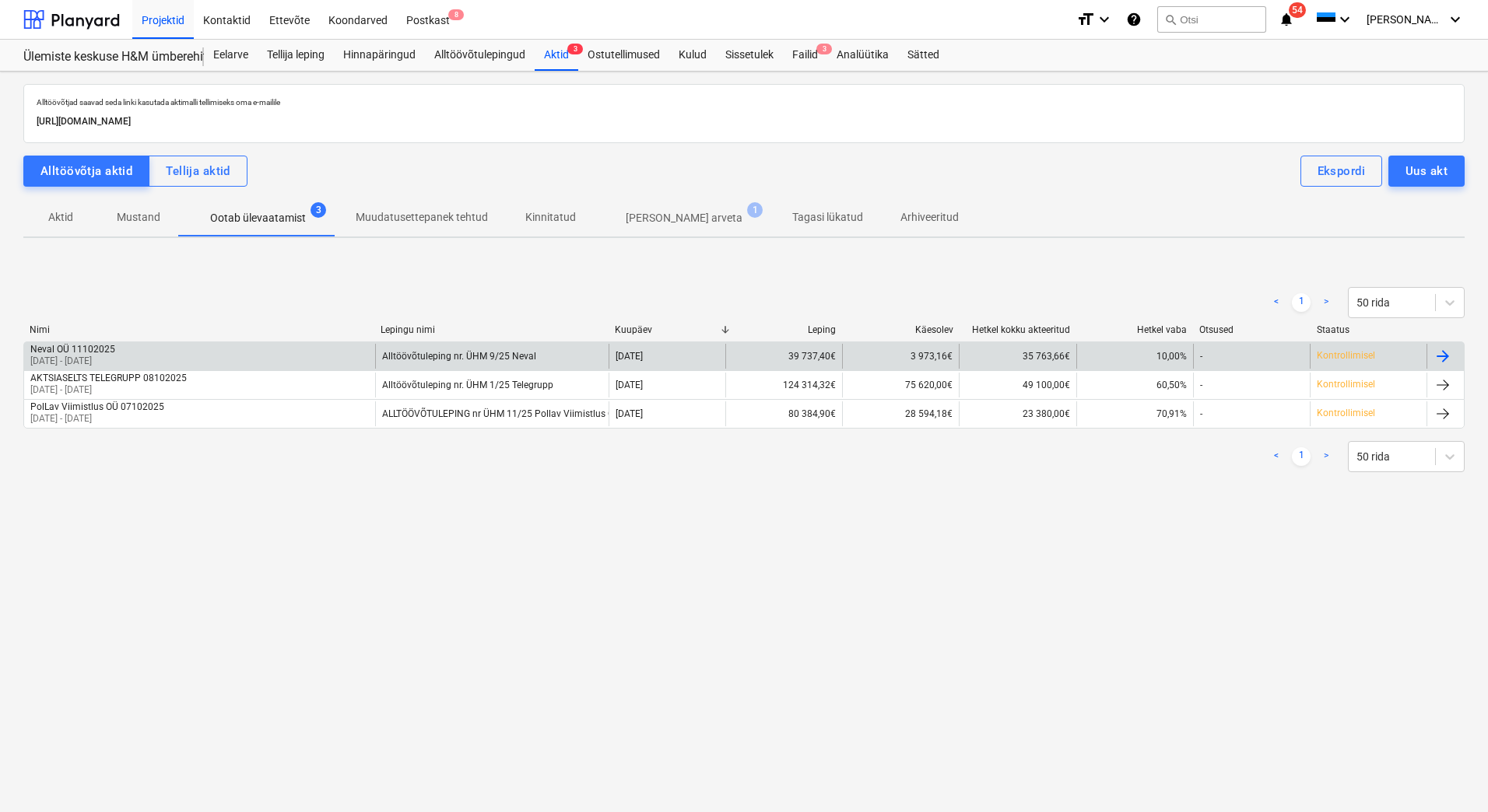
click at [225, 360] on div "Neval OÜ 11102025 [DATE] - [DATE]" at bounding box center [199, 357] width 351 height 25
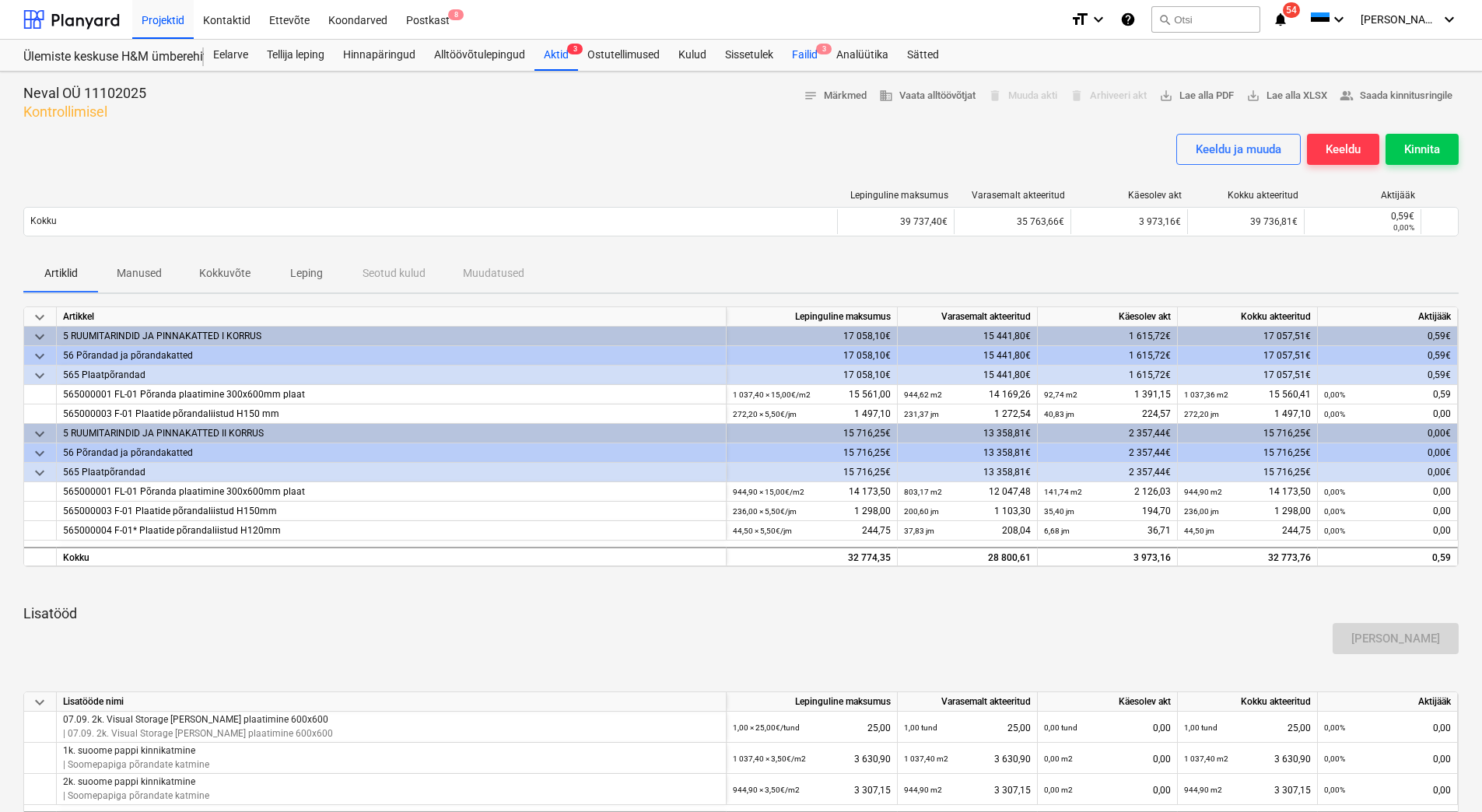
click at [807, 54] on div "Failid 3" at bounding box center [805, 55] width 44 height 31
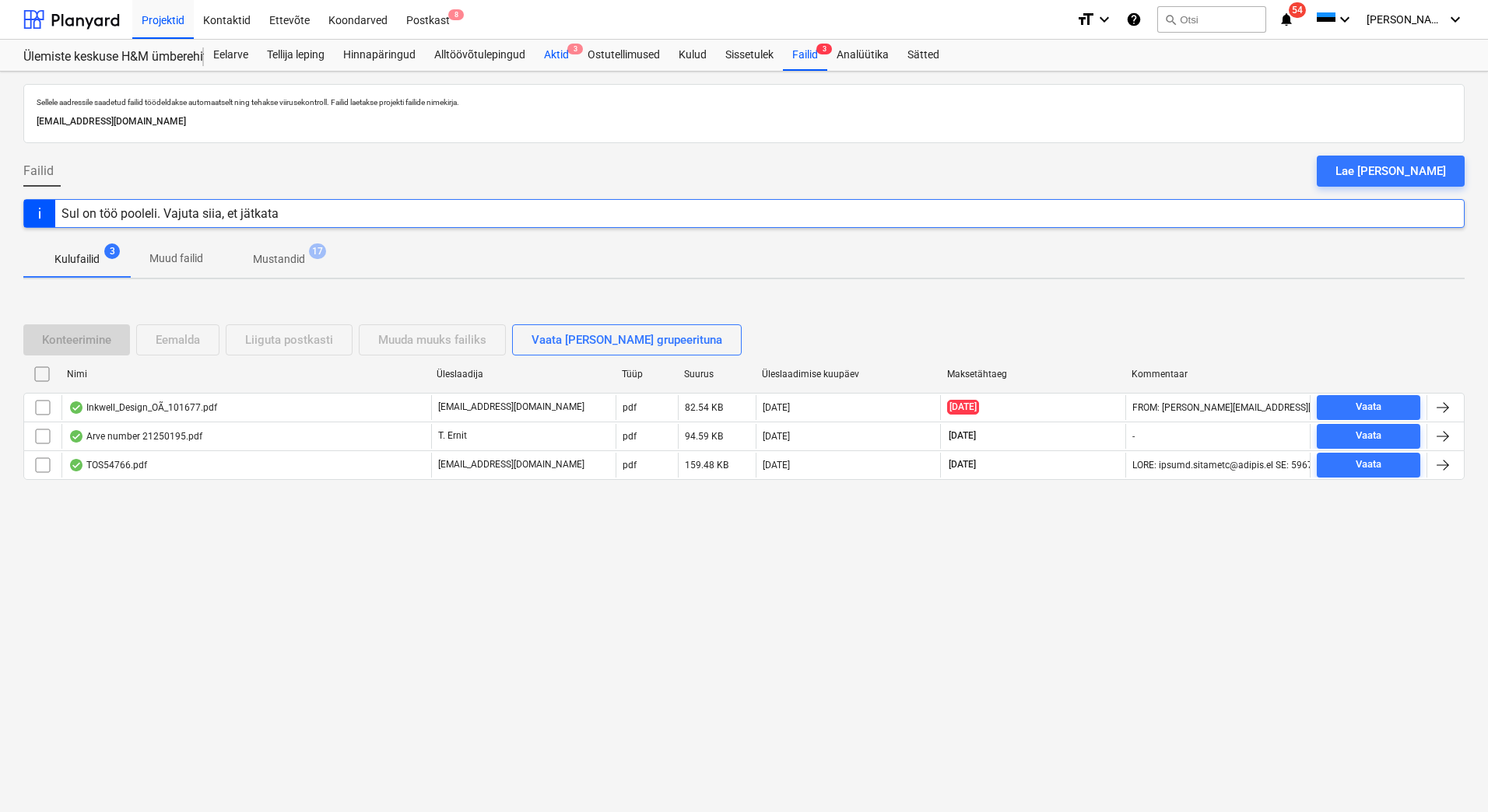
click at [562, 57] on div "Aktid 3" at bounding box center [556, 55] width 44 height 31
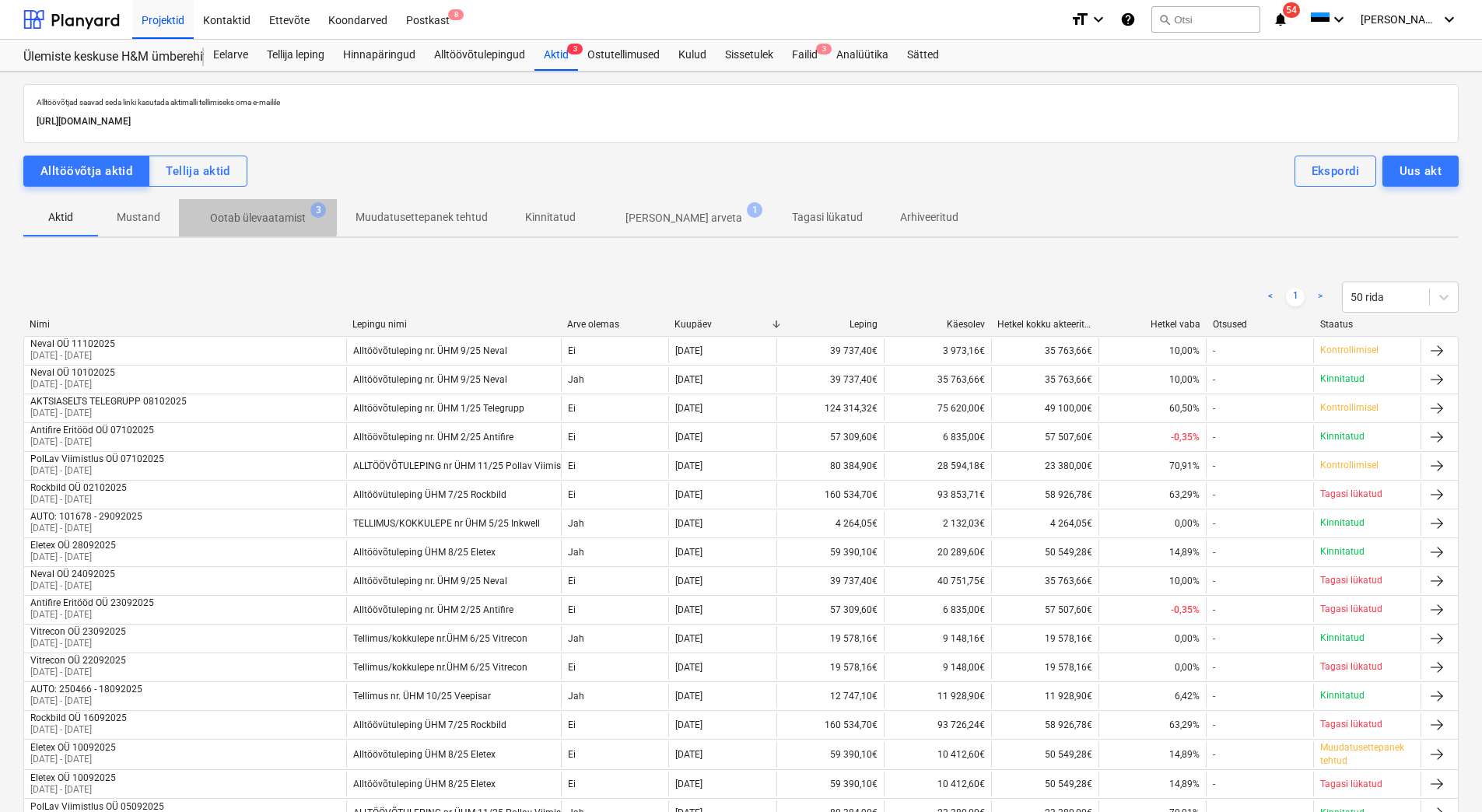
click at [254, 214] on p "Ootab ülevaatamist" at bounding box center [258, 218] width 96 height 16
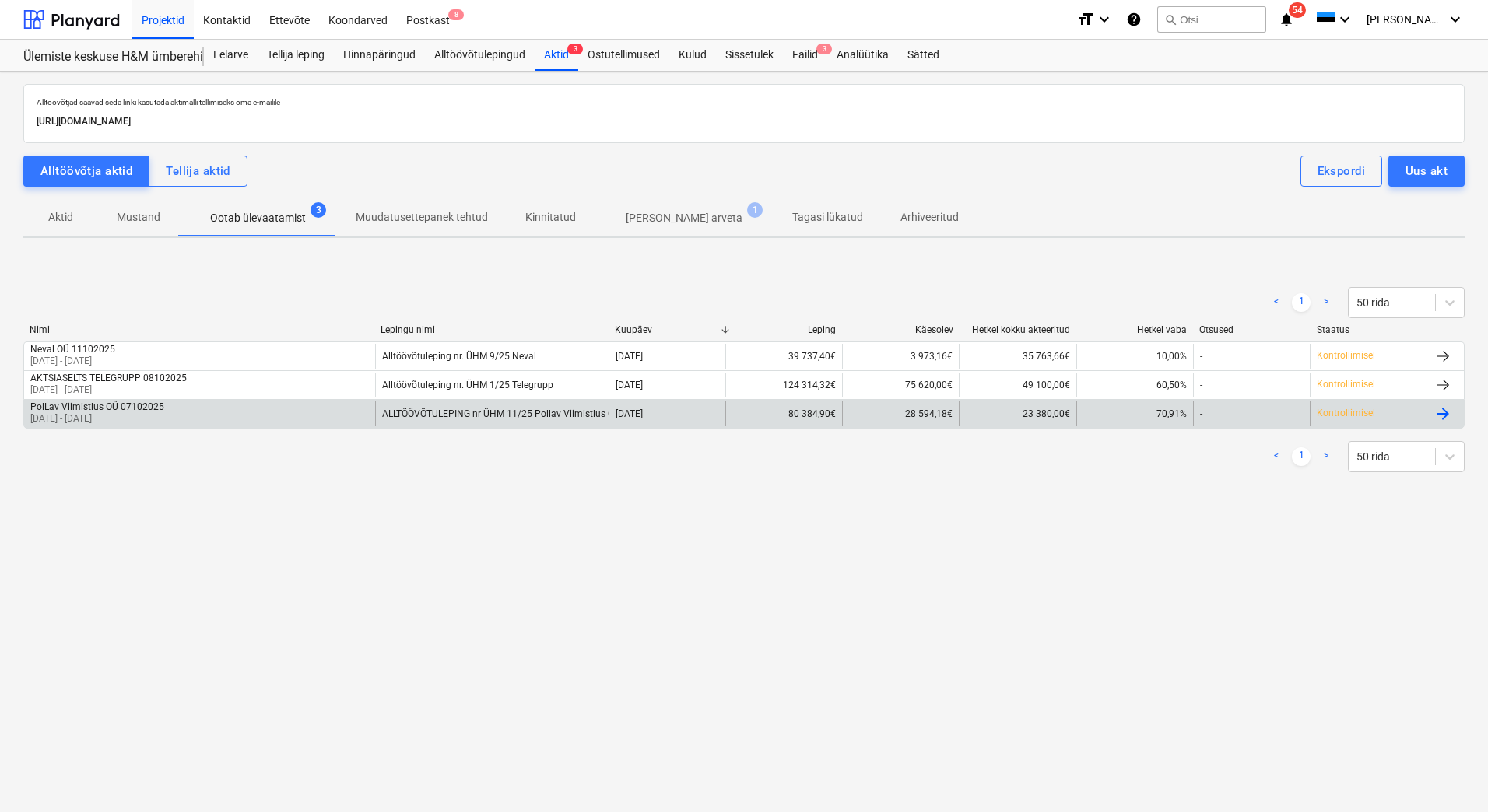
click at [172, 415] on div "PolLav Viimistlus OÜ 07102025 [DATE] - [DATE]" at bounding box center [199, 413] width 351 height 25
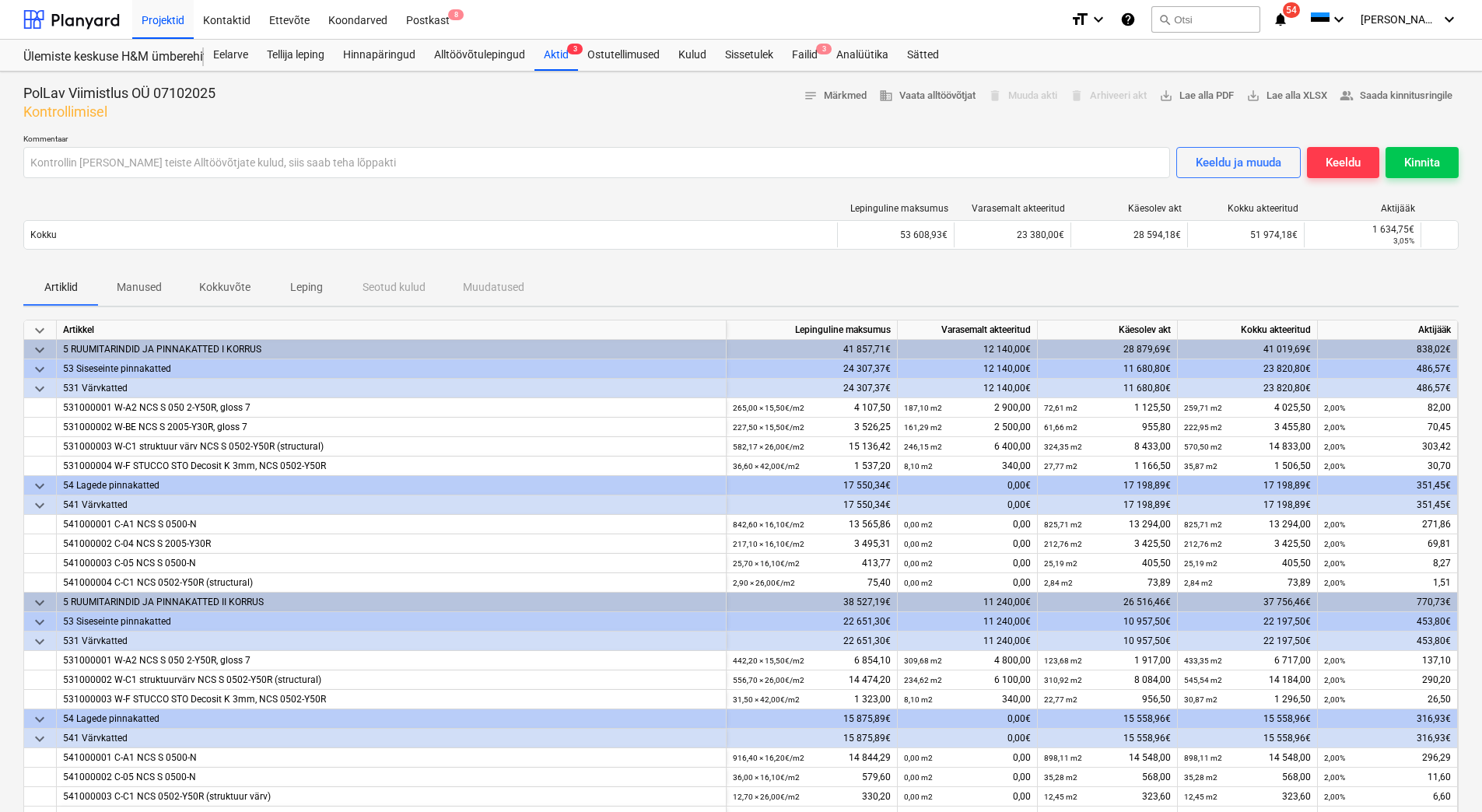
click at [22, 155] on div "PolLav Viimistlus OÜ 07102025 Kontrollimisel notes Märkmed business Vaata alltö…" at bounding box center [741, 747] width 1482 height 1351
click at [436, 123] on div at bounding box center [741, 127] width 1436 height 12
click at [231, 60] on div "Eelarve" at bounding box center [230, 55] width 54 height 31
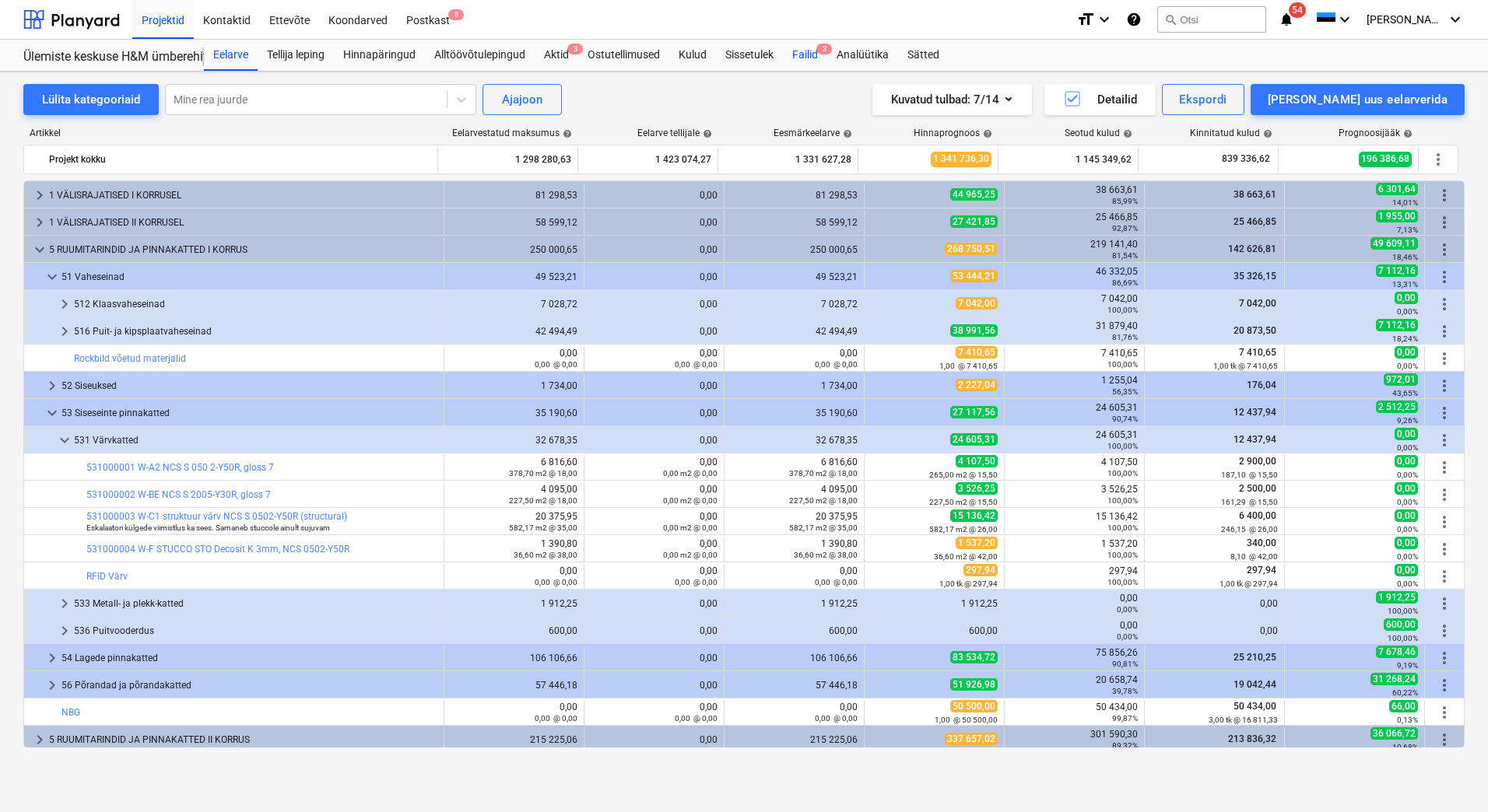
click at [817, 54] on div "Failid 3" at bounding box center [805, 55] width 44 height 31
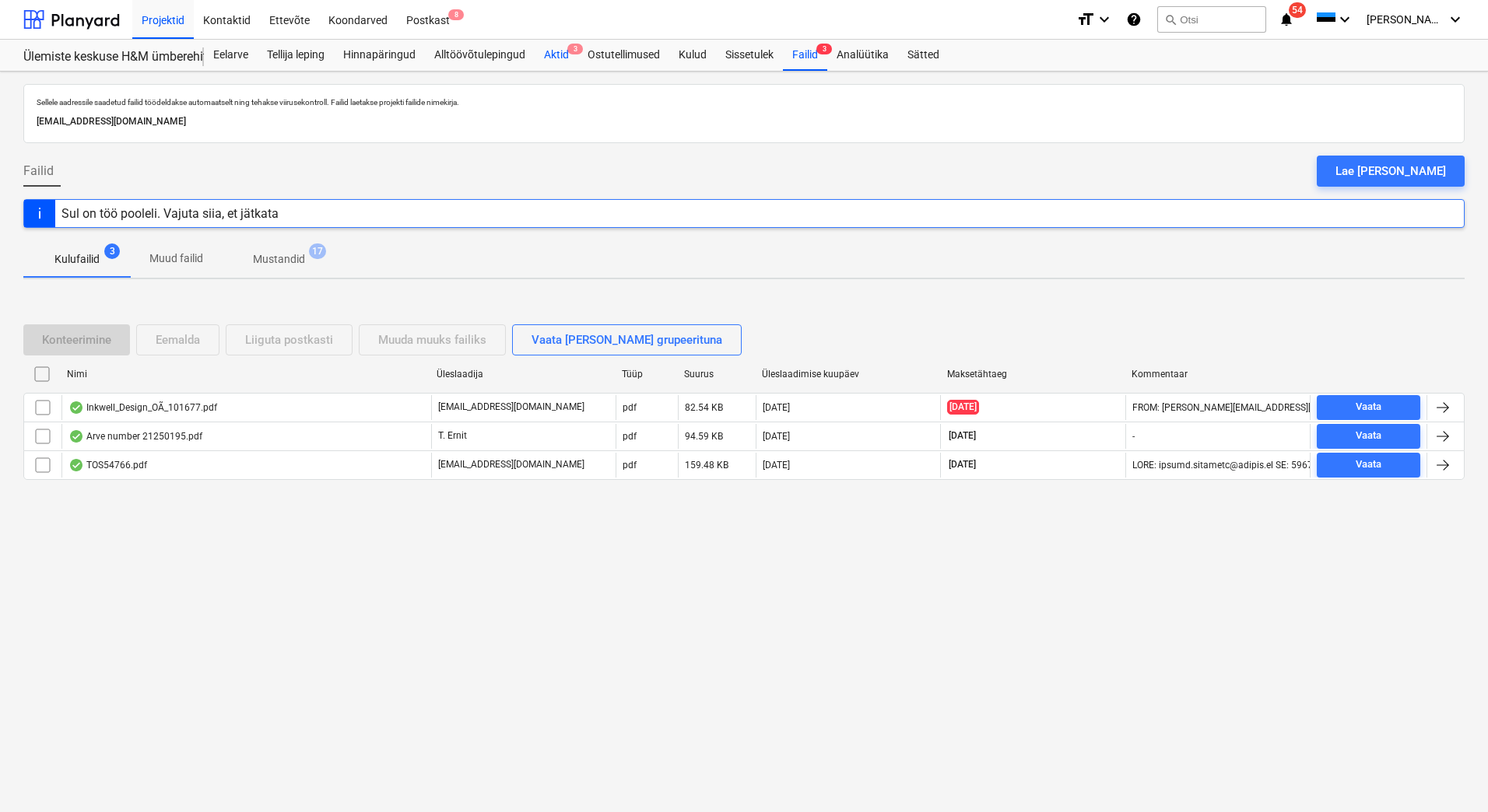
click at [564, 49] on div "Aktid 3" at bounding box center [556, 55] width 44 height 31
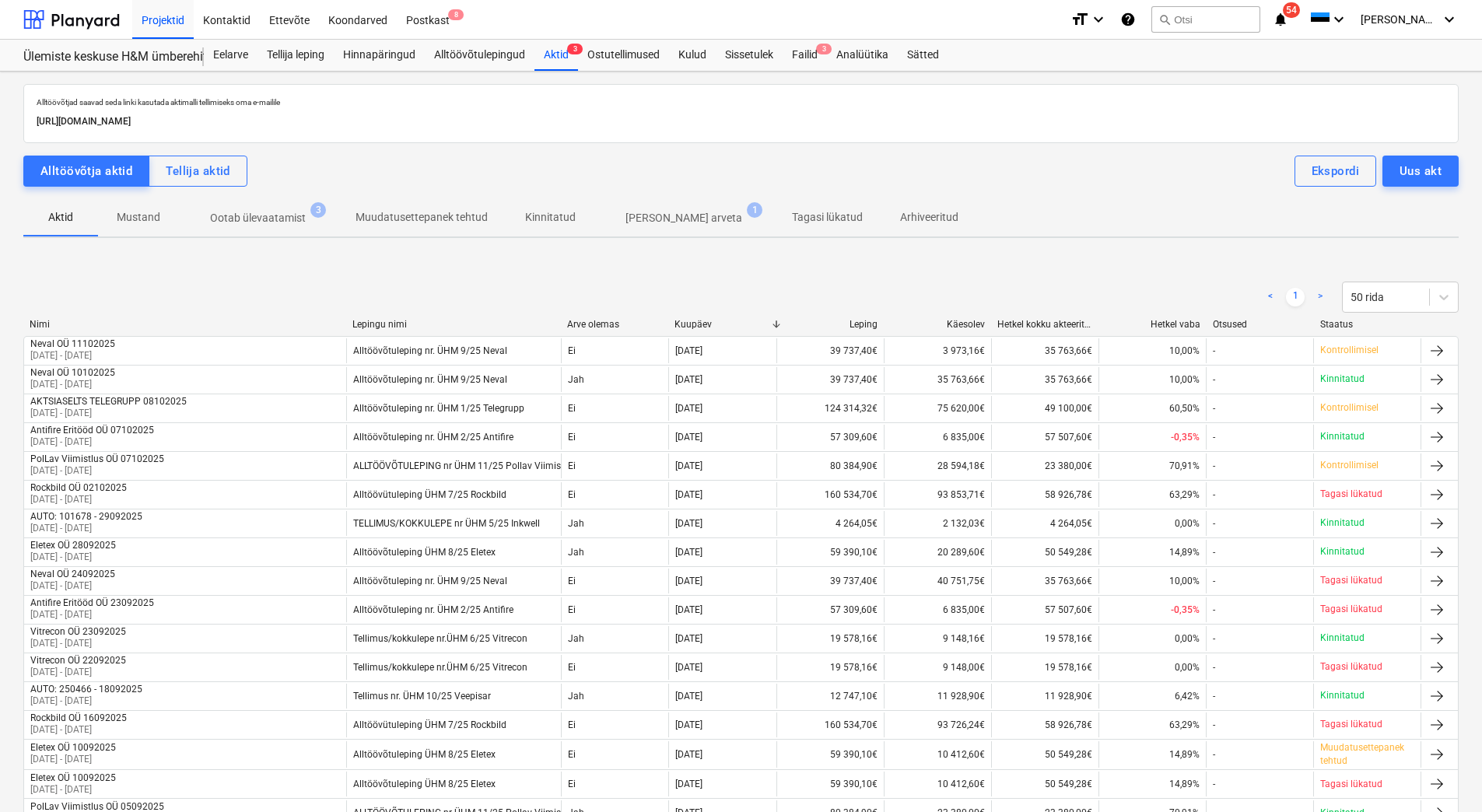
click at [273, 223] on p "Ootab ülevaatamist" at bounding box center [258, 218] width 96 height 16
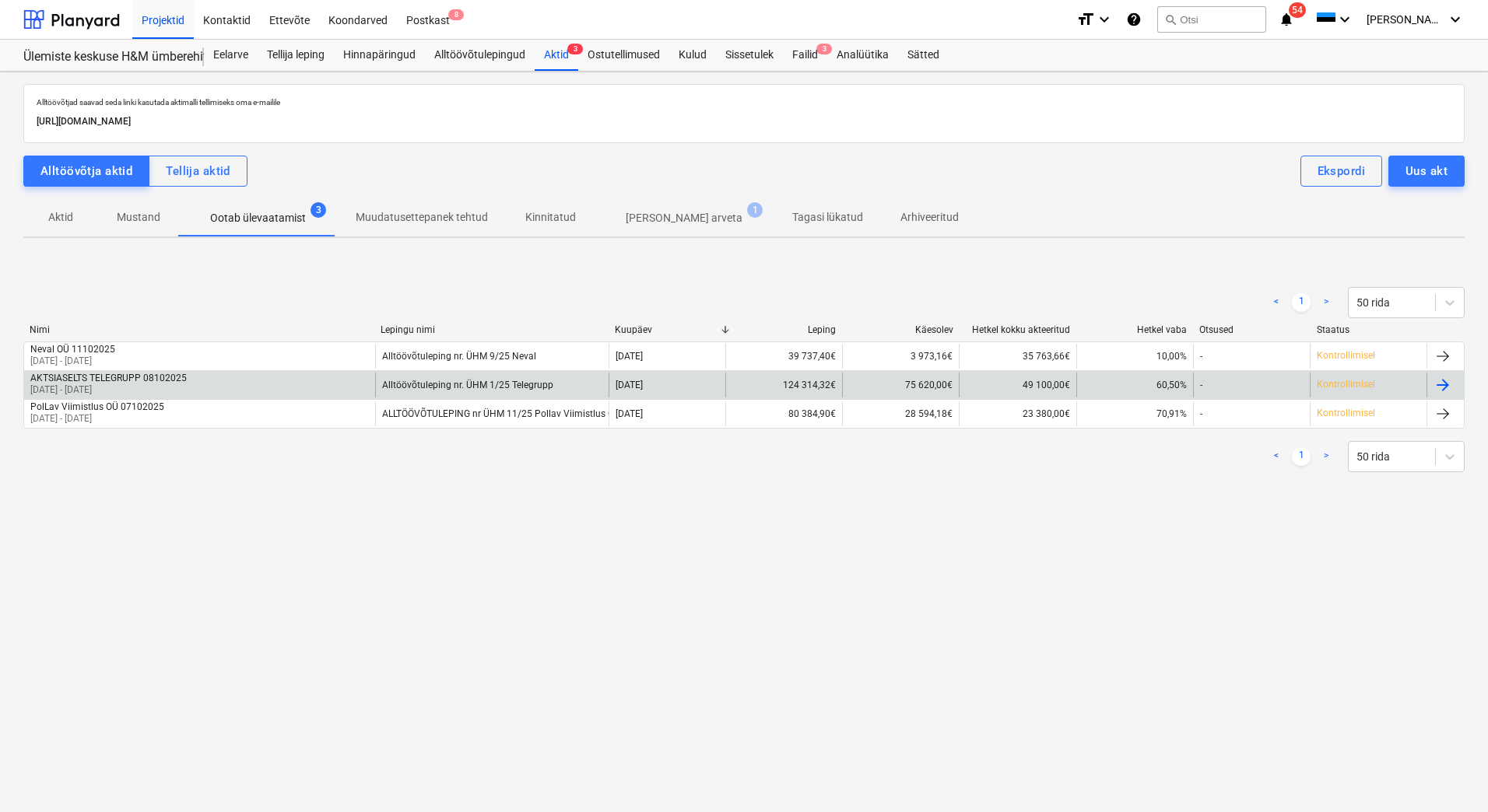
click at [241, 391] on div "AKTSIASELTS TELEGRUPP 08102025 [DATE] - [DATE]" at bounding box center [199, 385] width 351 height 25
